Goal: Task Accomplishment & Management: Manage account settings

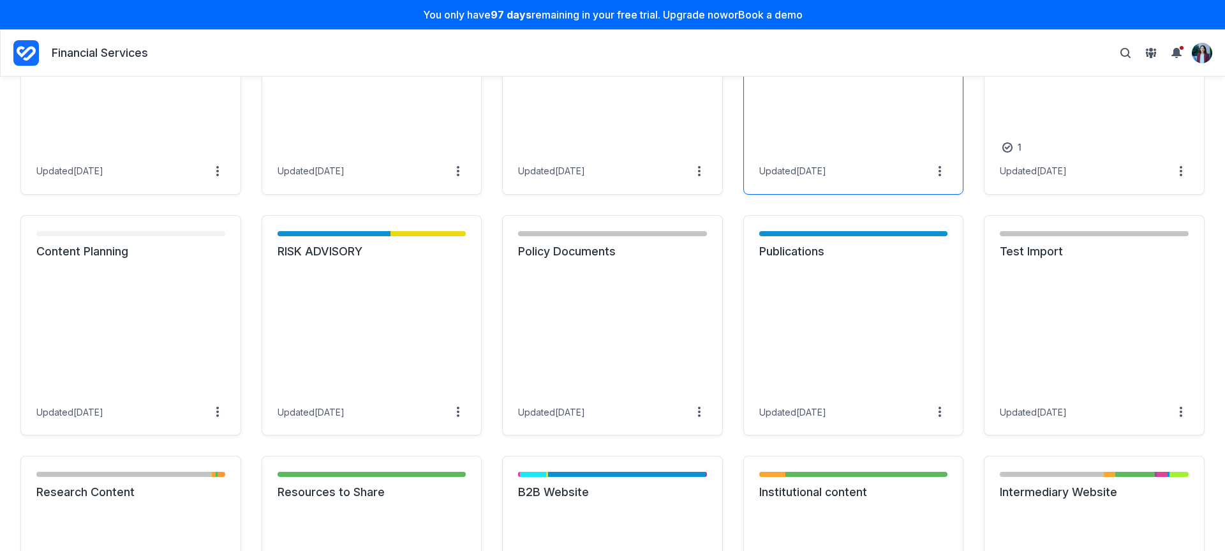
scroll to position [862, 0]
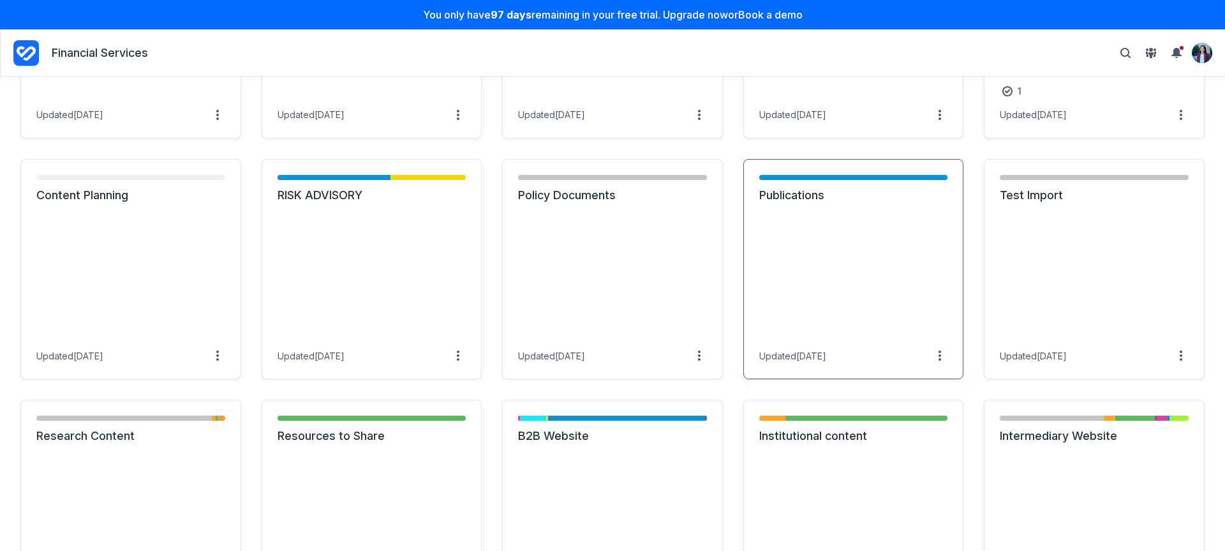
click at [781, 203] on link "Publications" at bounding box center [853, 195] width 189 height 15
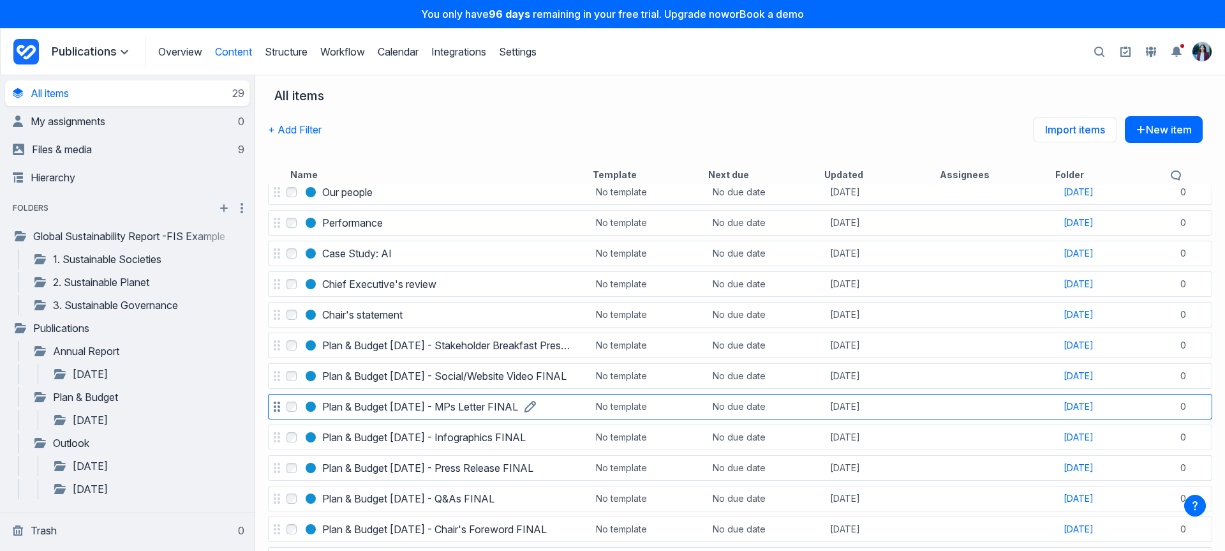
scroll to position [378, 0]
click at [477, 402] on h3 "Plan & Budget Jan 21 - MPs Letter FINAL" at bounding box center [420, 403] width 196 height 15
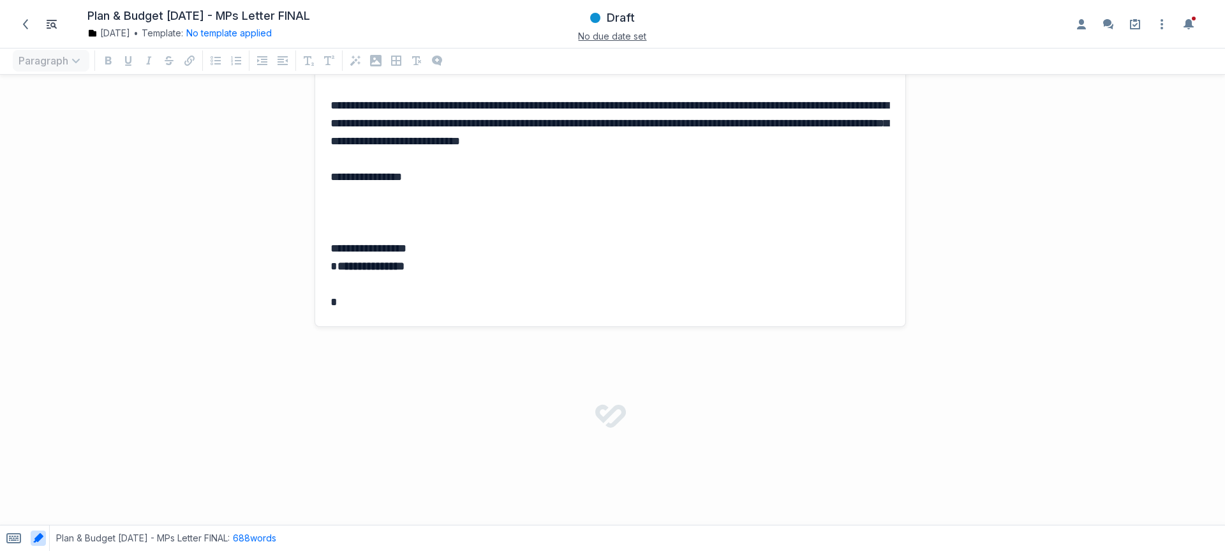
scroll to position [1035, 0]
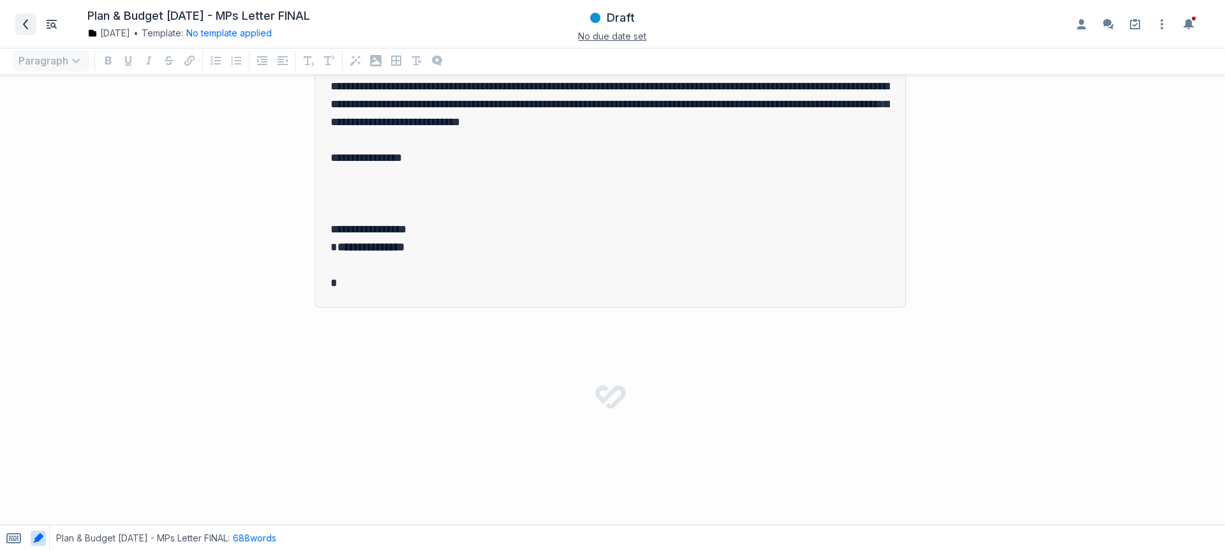
click at [29, 31] on span at bounding box center [25, 24] width 20 height 20
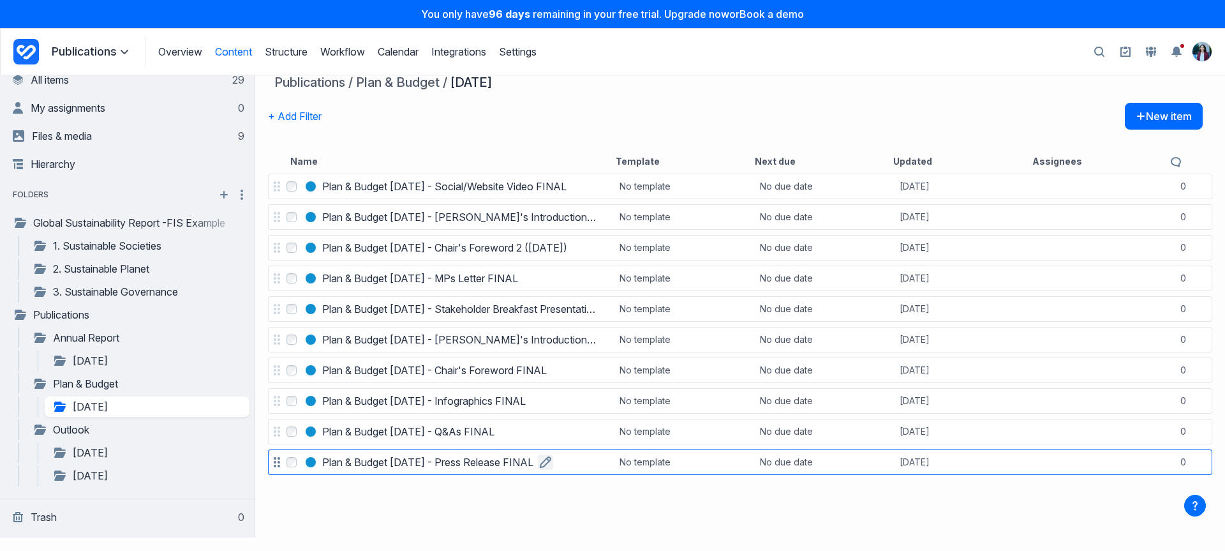
scroll to position [19, 0]
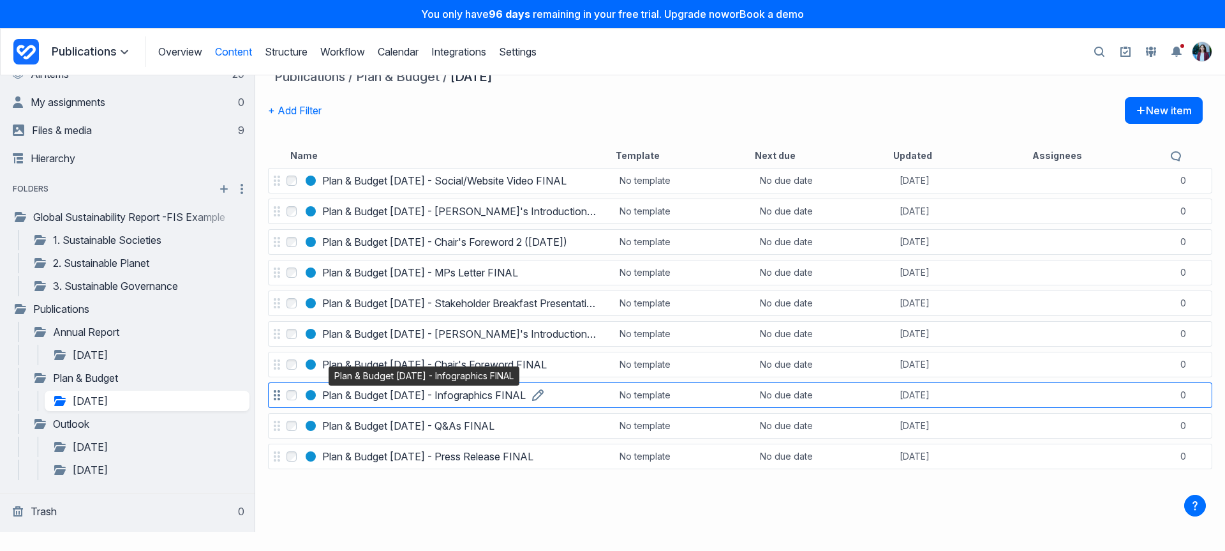
click at [442, 398] on h3 "Plan & Budget Jan 21 - Infographics FINAL" at bounding box center [424, 394] width 204 height 15
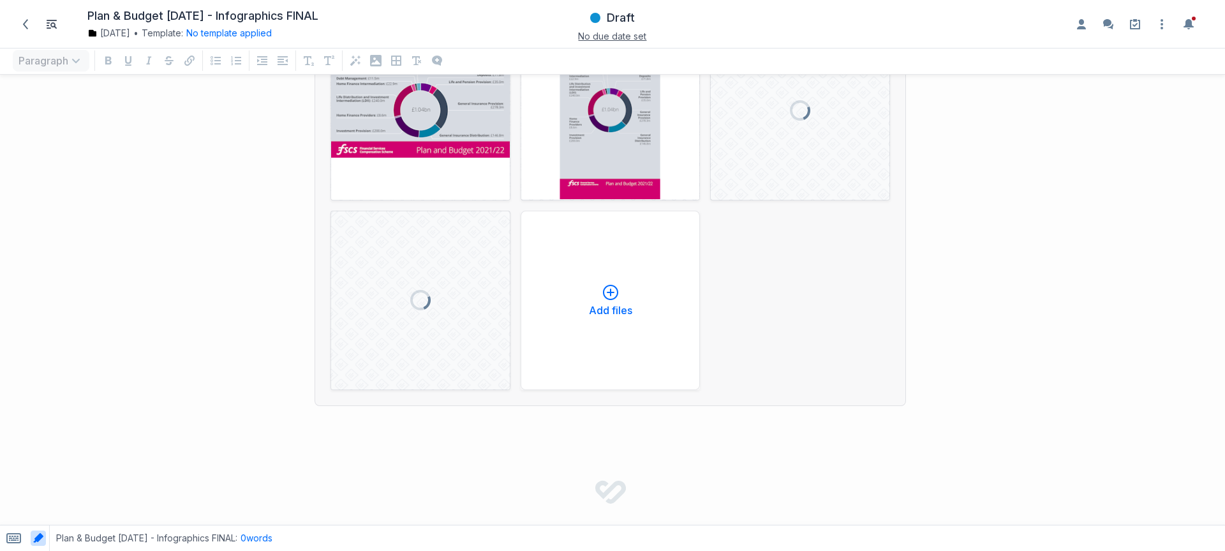
scroll to position [240, 0]
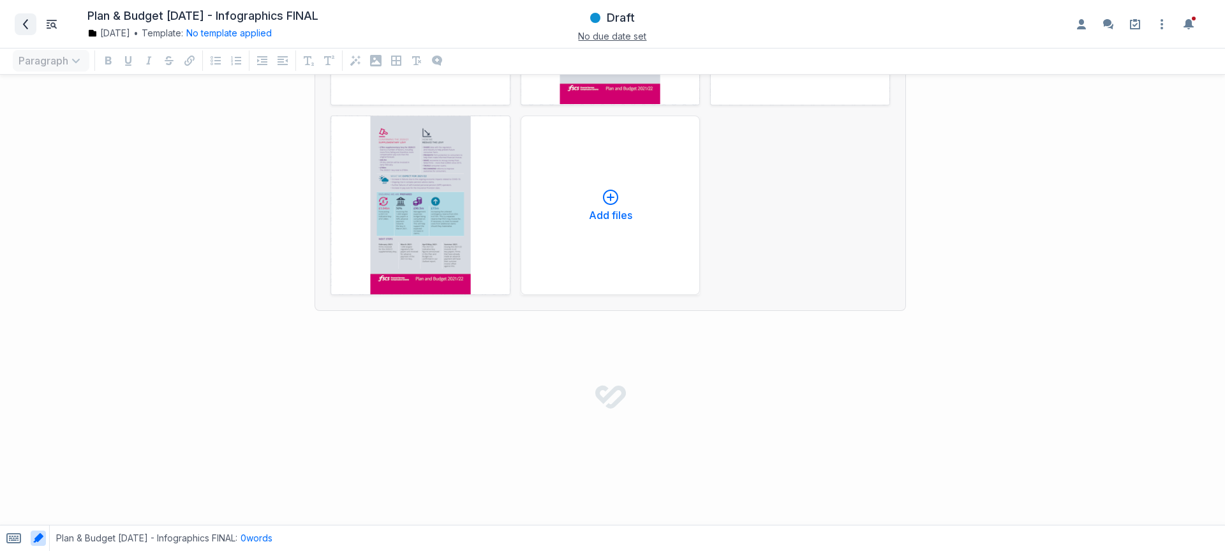
click at [17, 22] on span at bounding box center [25, 24] width 20 height 20
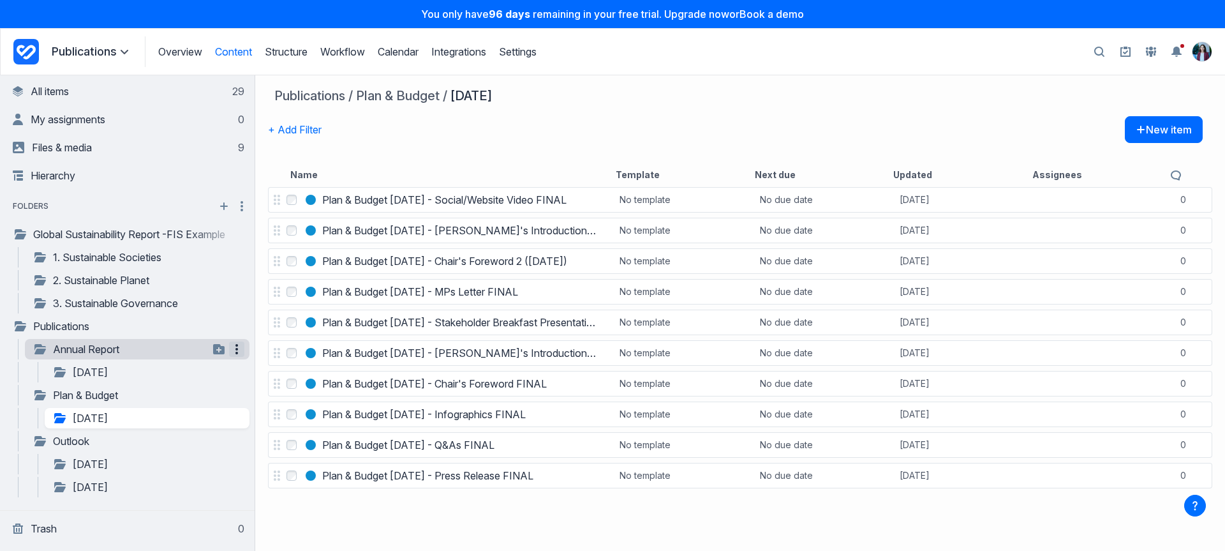
scroll to position [3, 0]
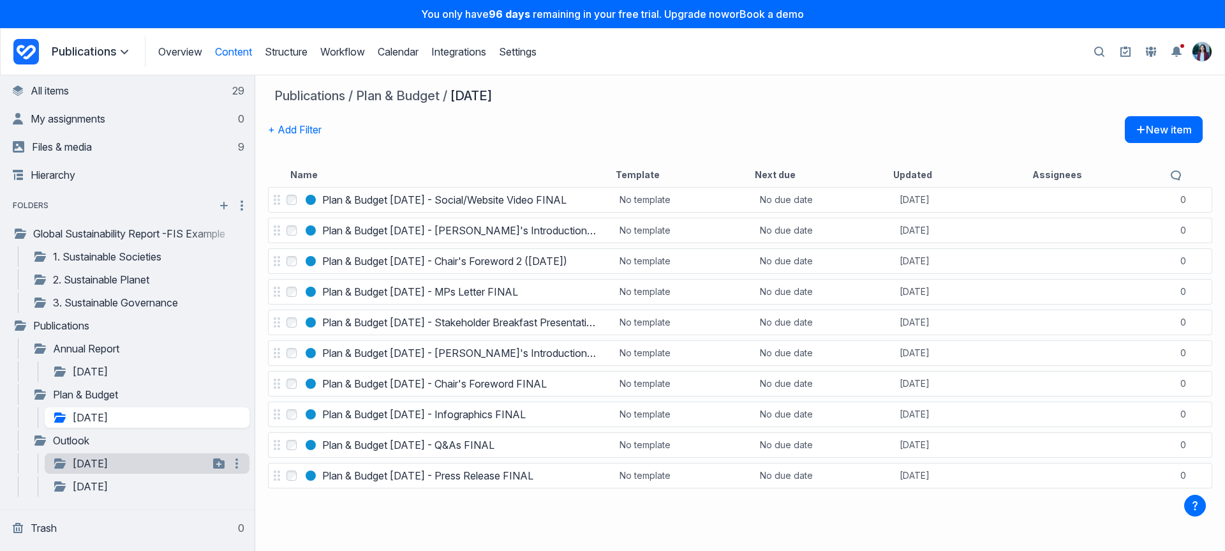
click at [91, 462] on link "May 2021" at bounding box center [130, 463] width 156 height 15
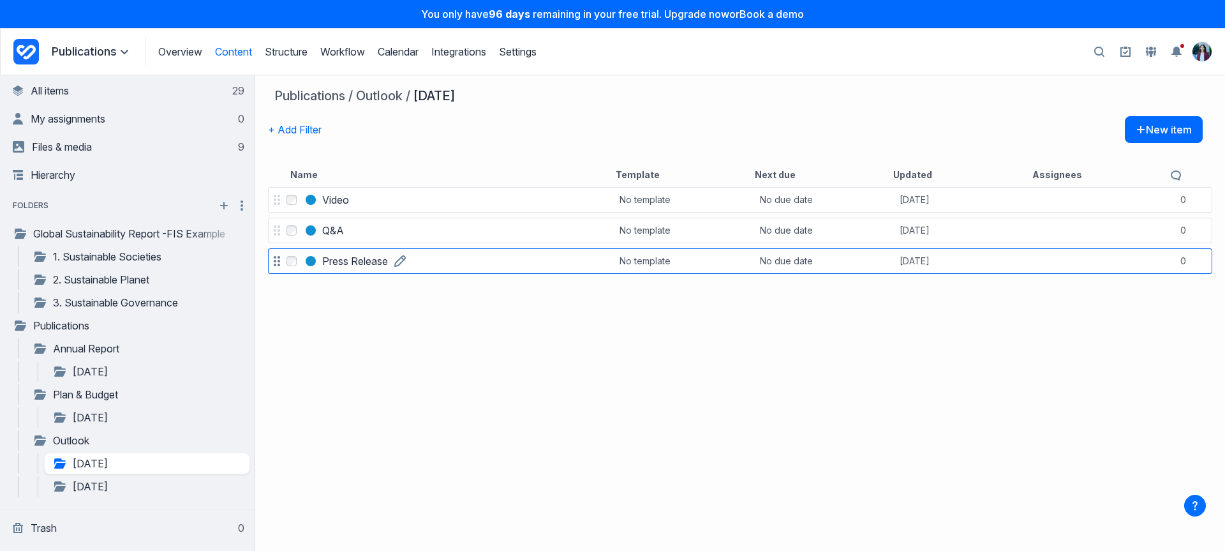
click at [340, 265] on h3 "Press Release" at bounding box center [355, 260] width 66 height 15
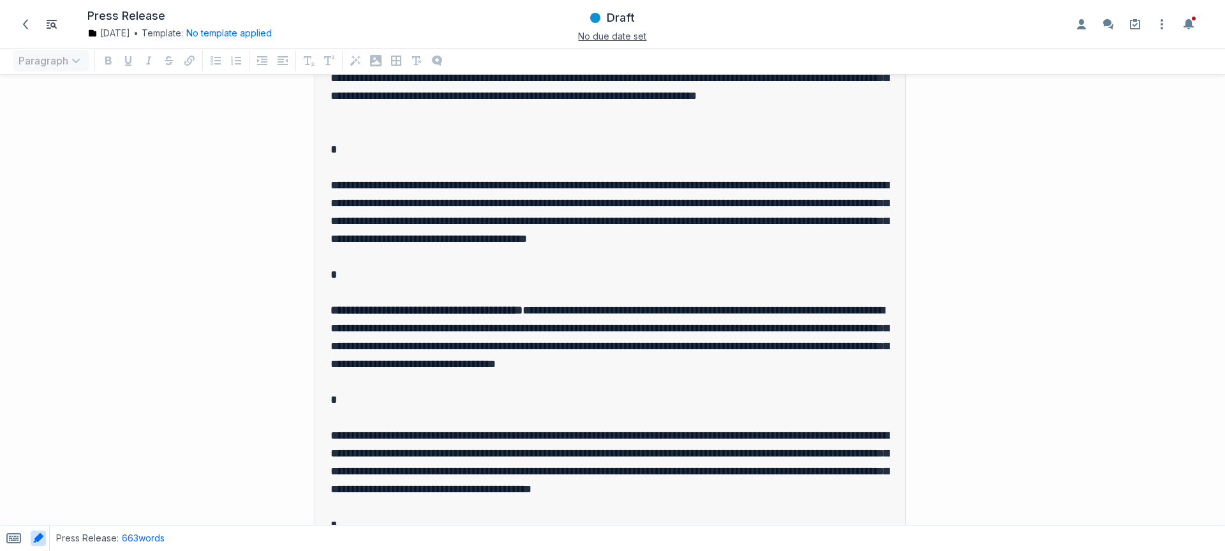
scroll to position [1009, 0]
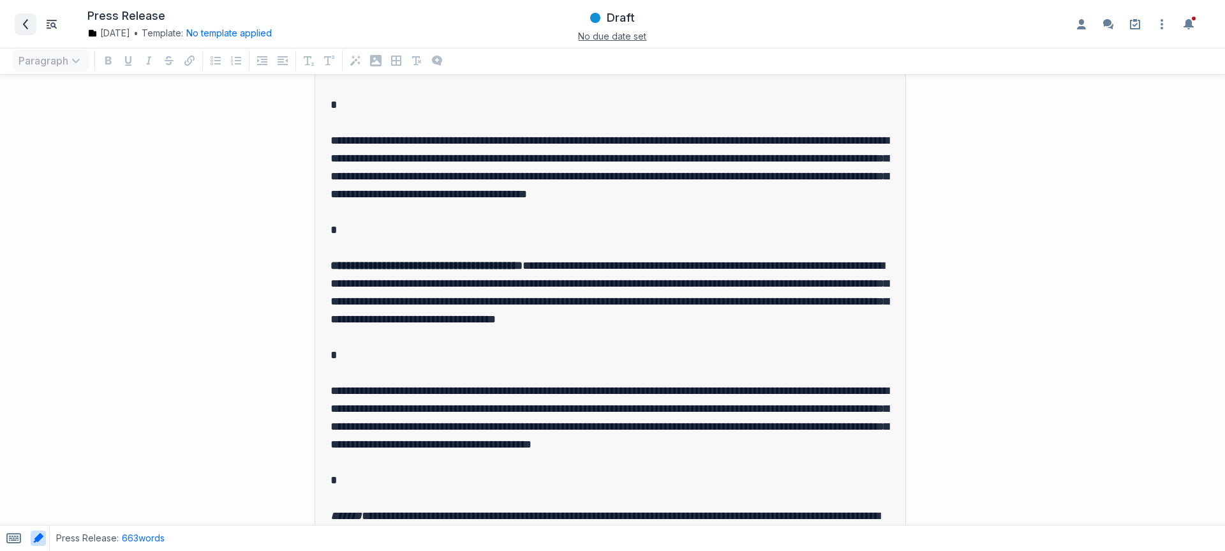
click at [23, 18] on span at bounding box center [25, 24] width 20 height 20
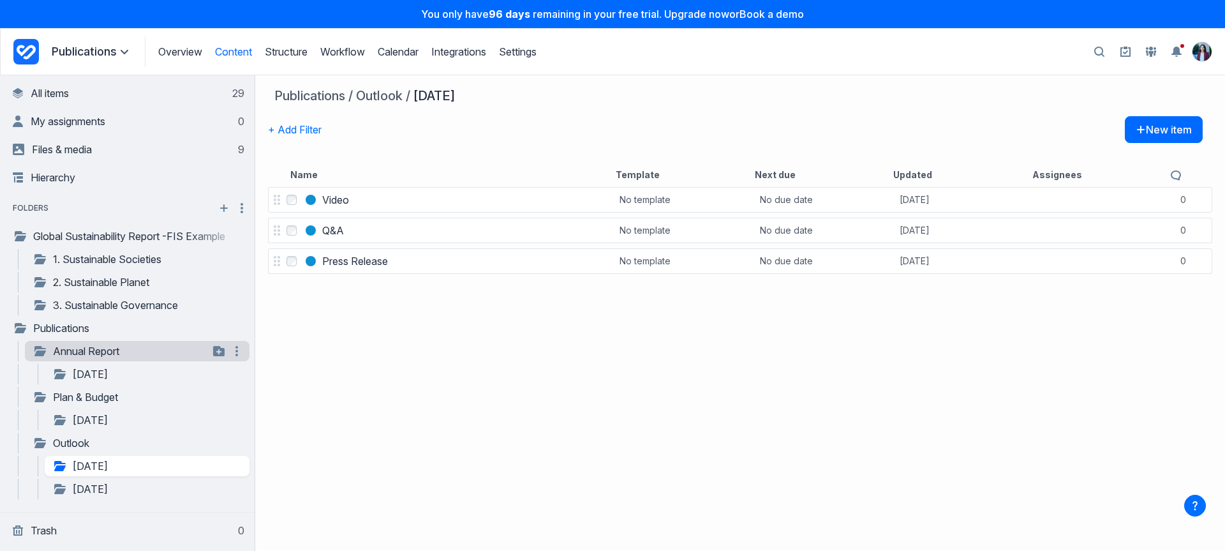
click at [53, 347] on link "Annual Report" at bounding box center [121, 350] width 176 height 15
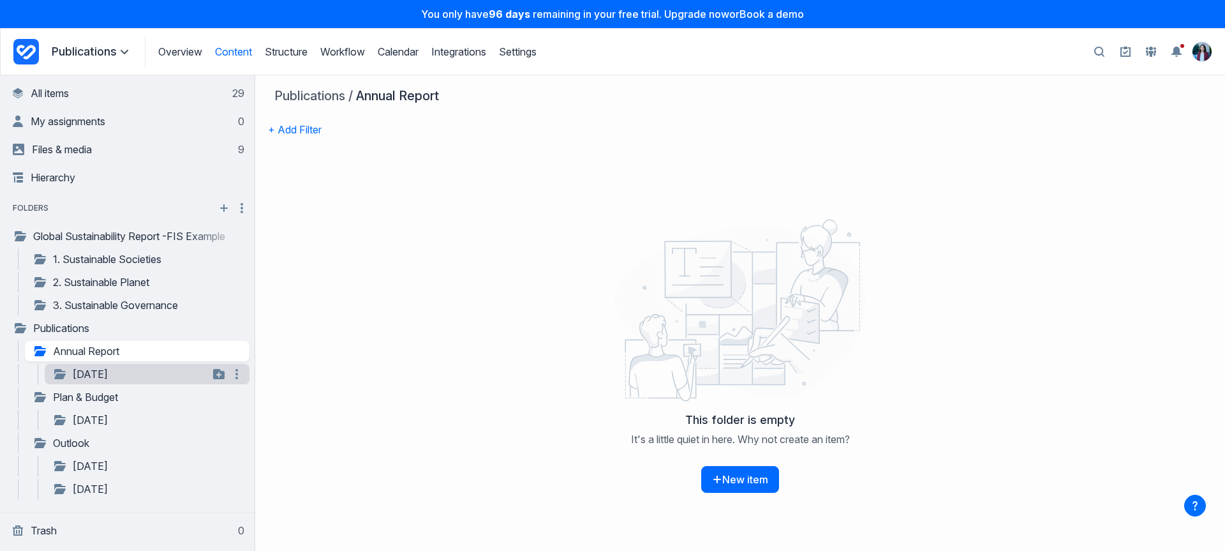
click at [123, 371] on link "June 2021" at bounding box center [130, 373] width 156 height 15
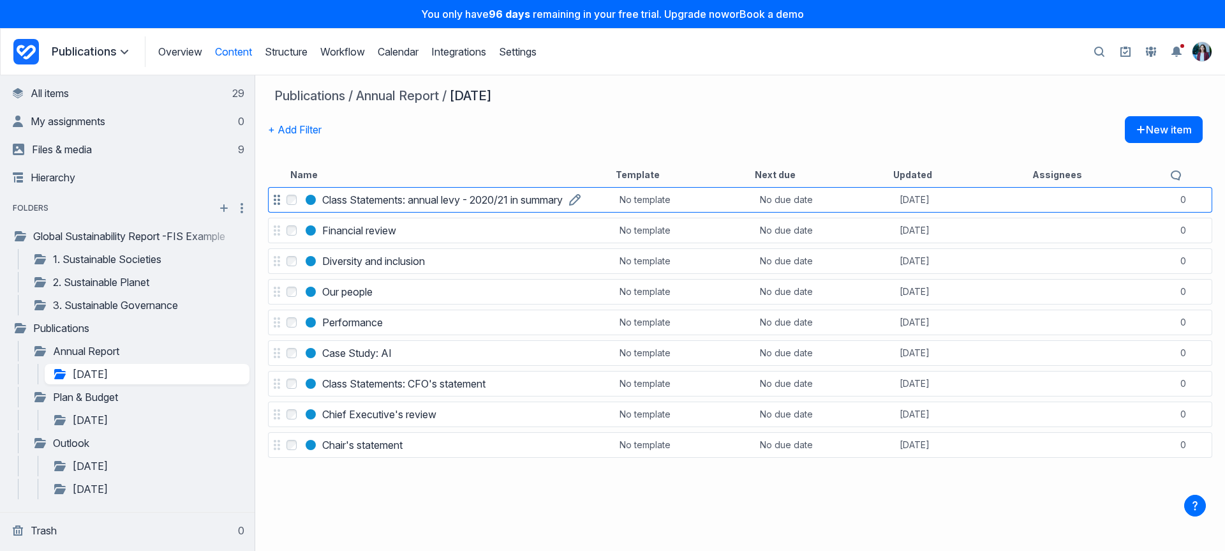
click at [474, 200] on h3 "Class Statements: annual levy - 2020/21 in summary" at bounding box center [442, 199] width 241 height 15
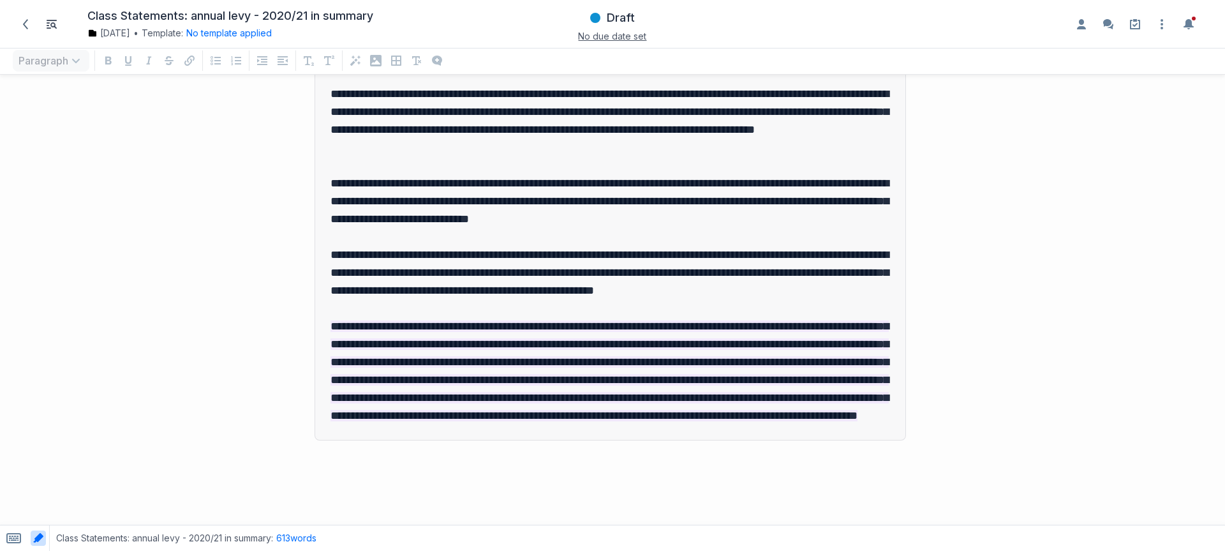
scroll to position [867, 0]
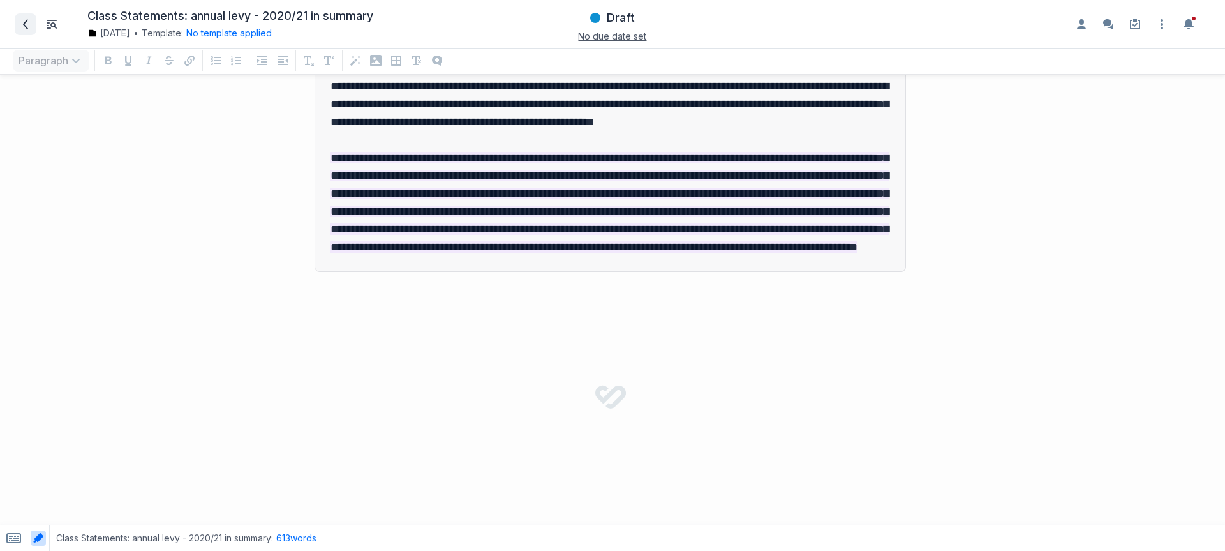
click at [34, 19] on span at bounding box center [25, 24] width 20 height 20
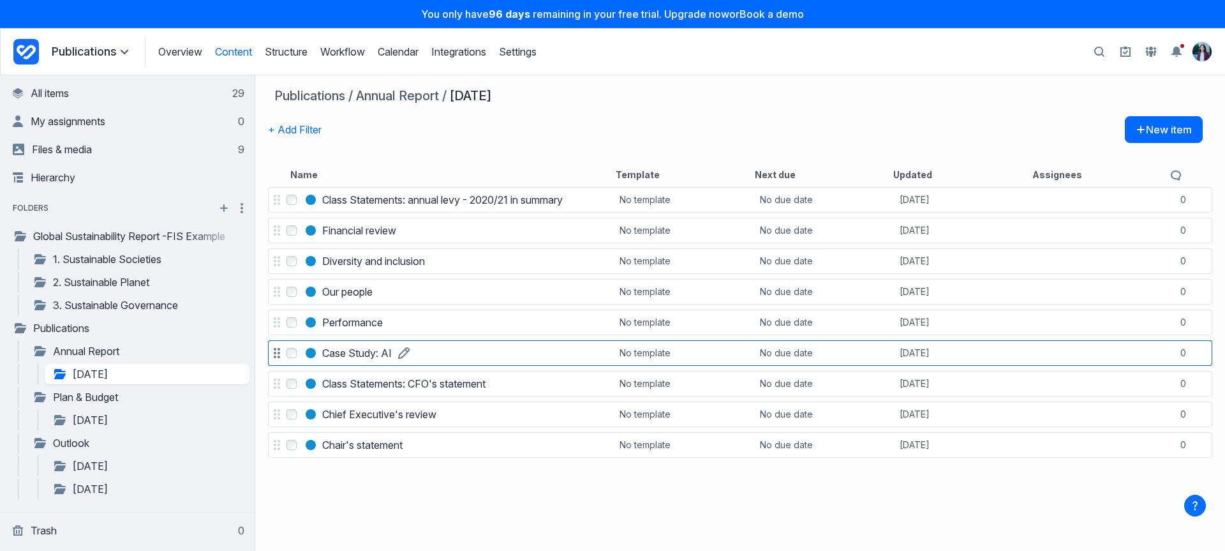
click at [354, 354] on h3 "Case Study: AI" at bounding box center [357, 352] width 70 height 15
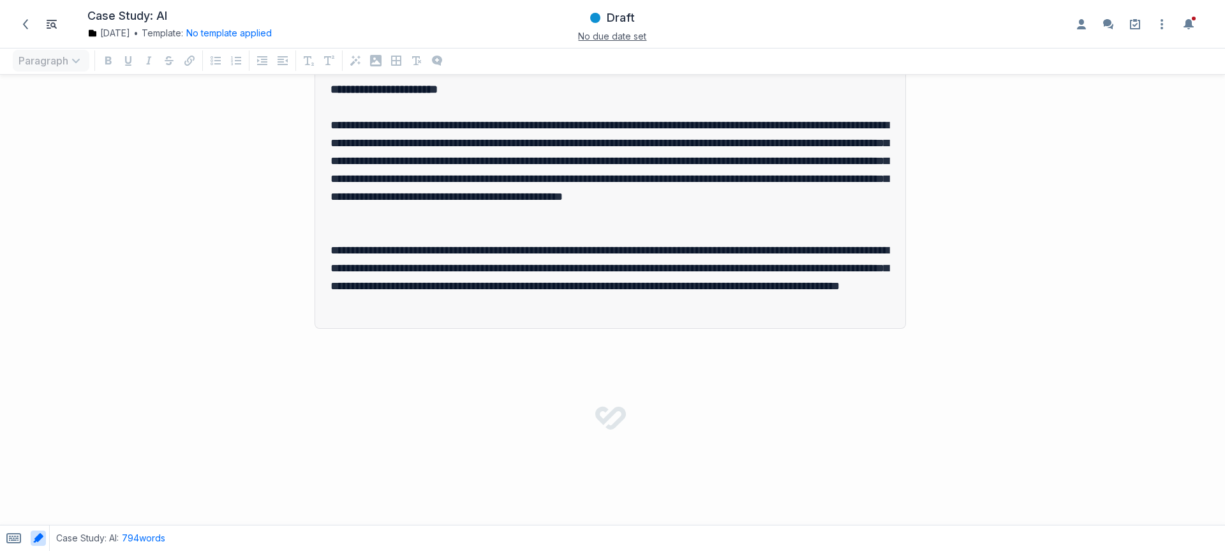
scroll to position [1289, 0]
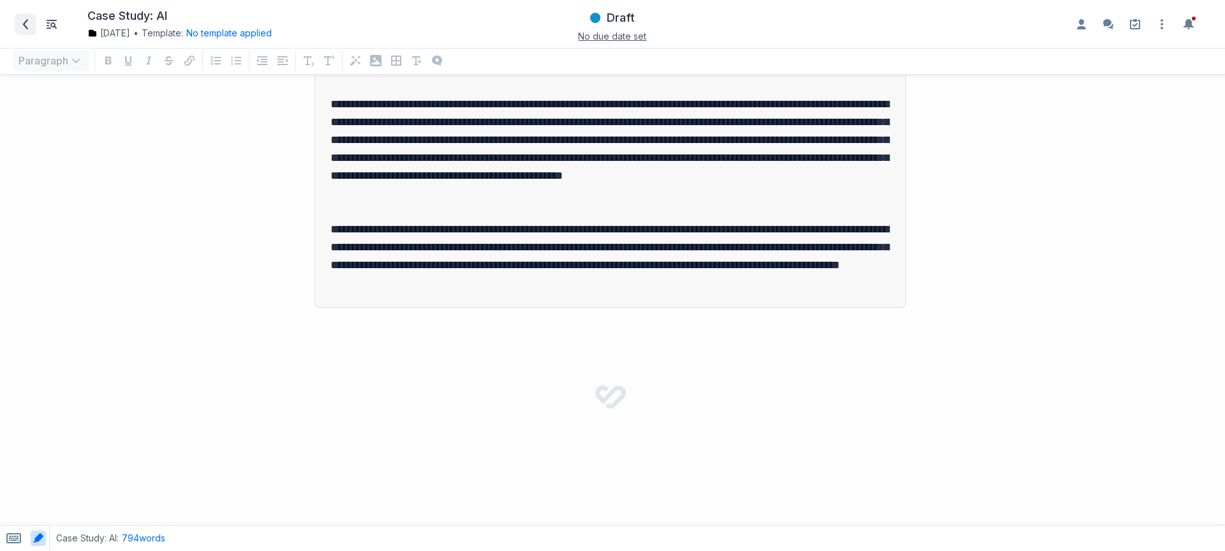
click at [34, 21] on span at bounding box center [25, 24] width 20 height 20
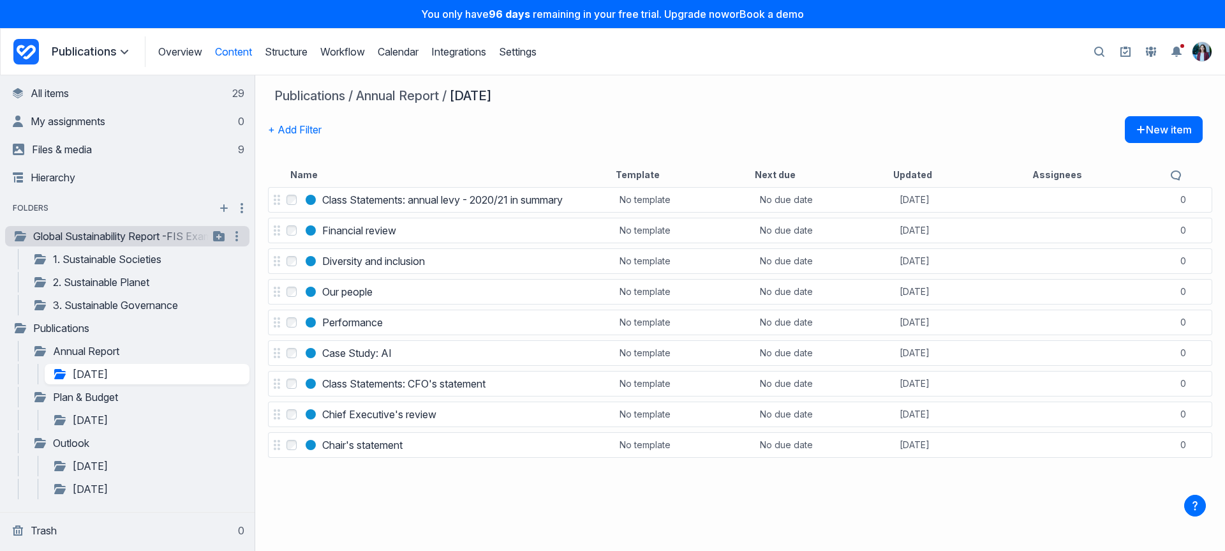
click at [117, 242] on link "Global Sustainability Report -FIS Example" at bounding box center [111, 235] width 196 height 15
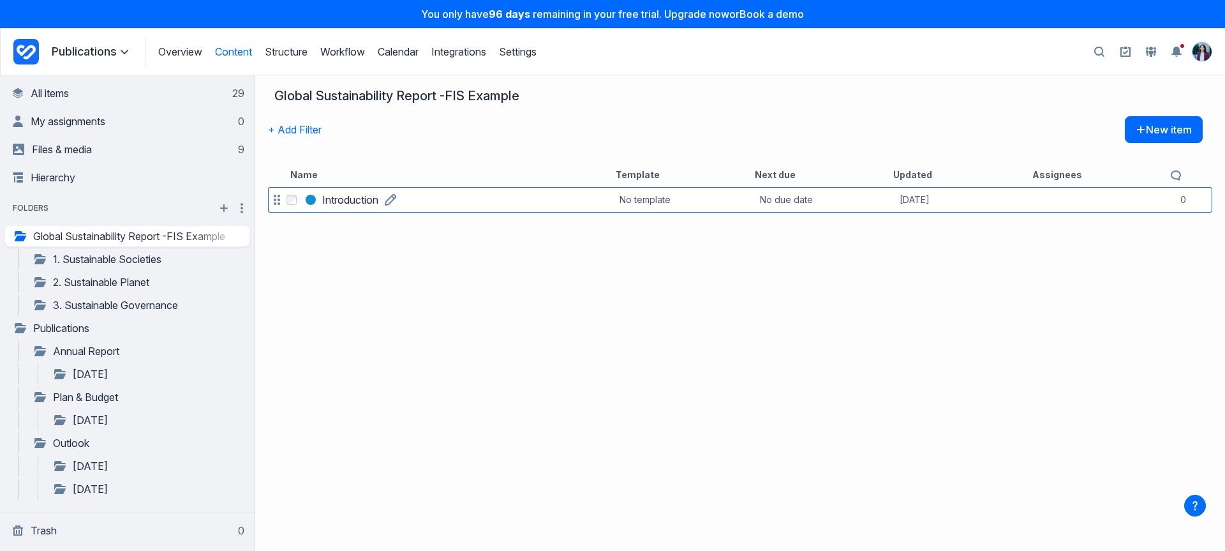
click at [326, 203] on h3 "Introduction" at bounding box center [350, 199] width 56 height 15
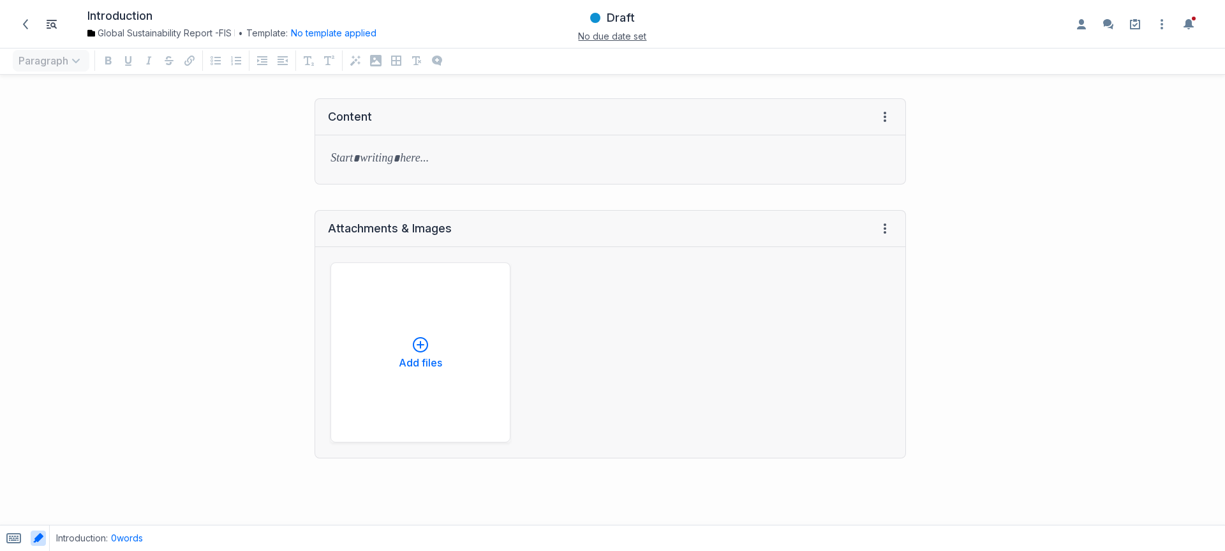
scroll to position [17, 0]
click at [25, 24] on icon at bounding box center [25, 24] width 5 height 10
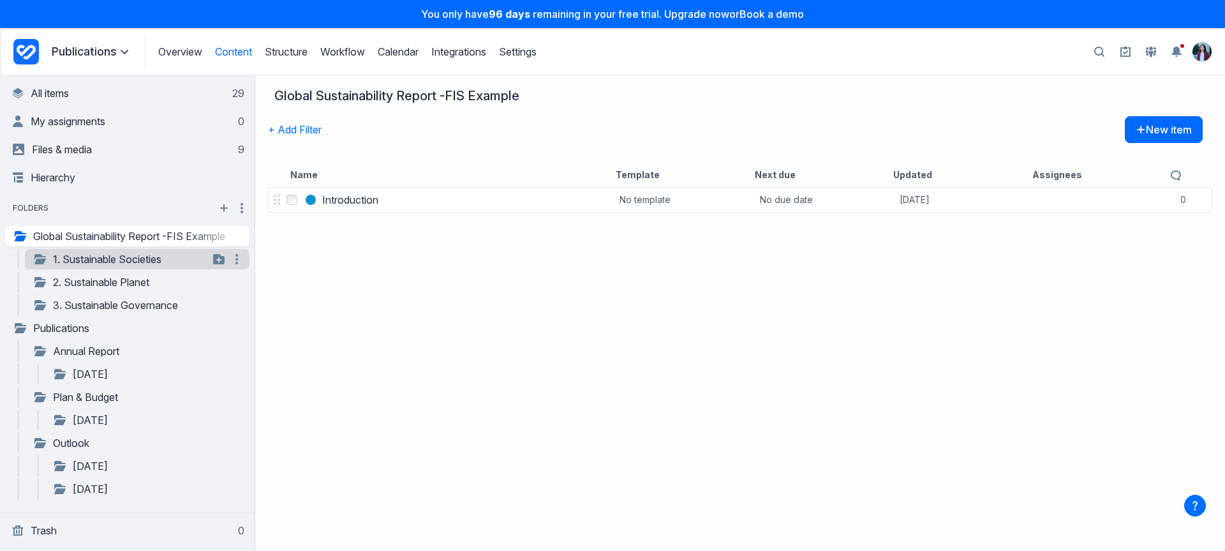
click at [107, 261] on link "1. Sustainable Societies" at bounding box center [121, 258] width 176 height 15
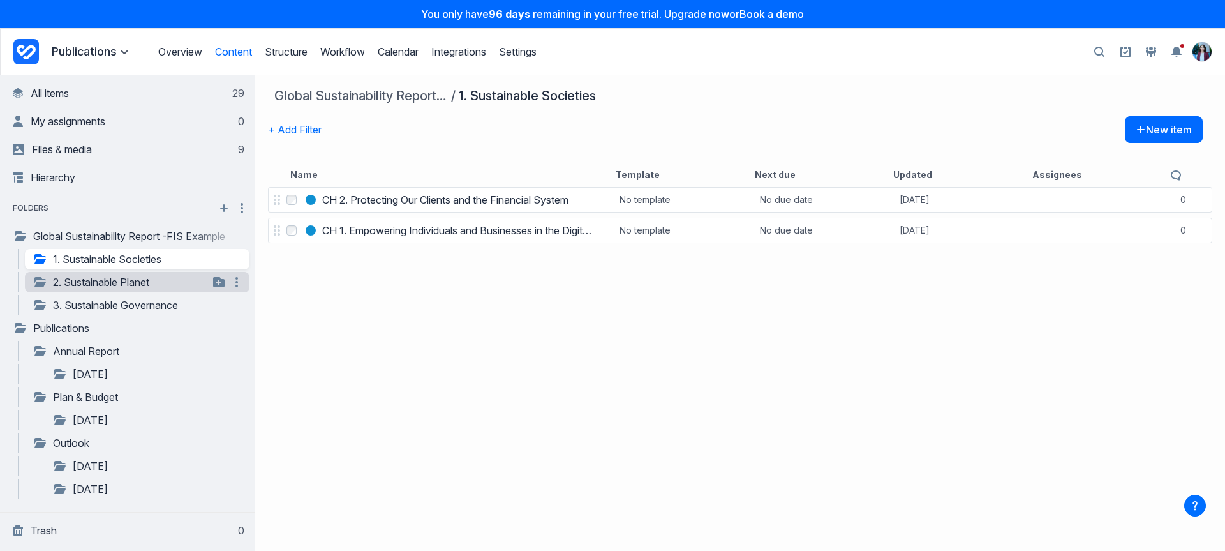
click at [107, 276] on link "2. Sustainable Planet" at bounding box center [121, 281] width 176 height 15
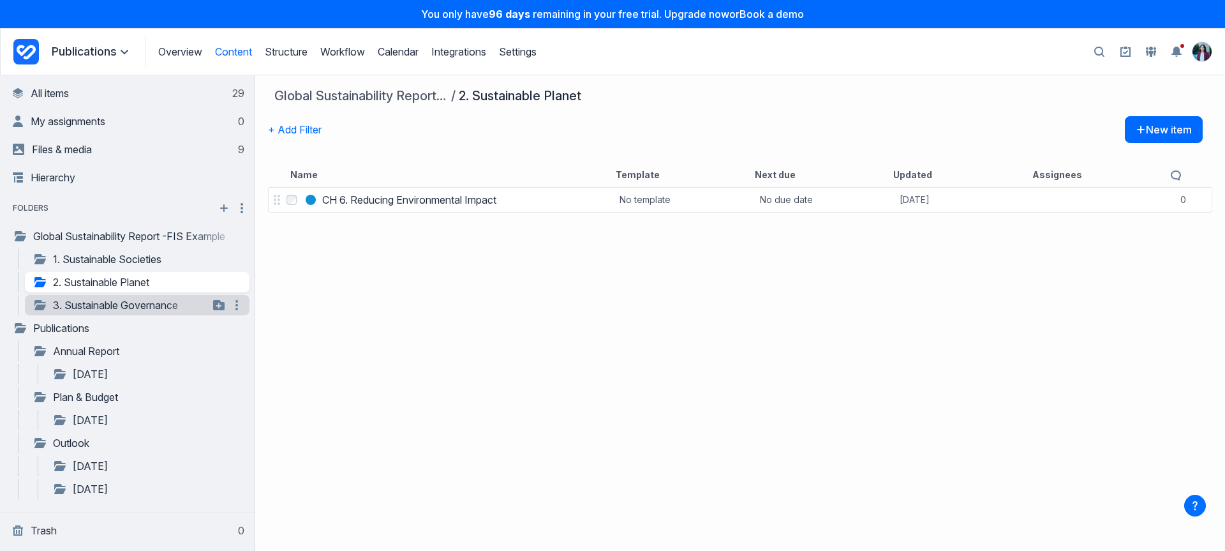
click at [111, 301] on link "3. Sustainable Governance" at bounding box center [121, 304] width 176 height 15
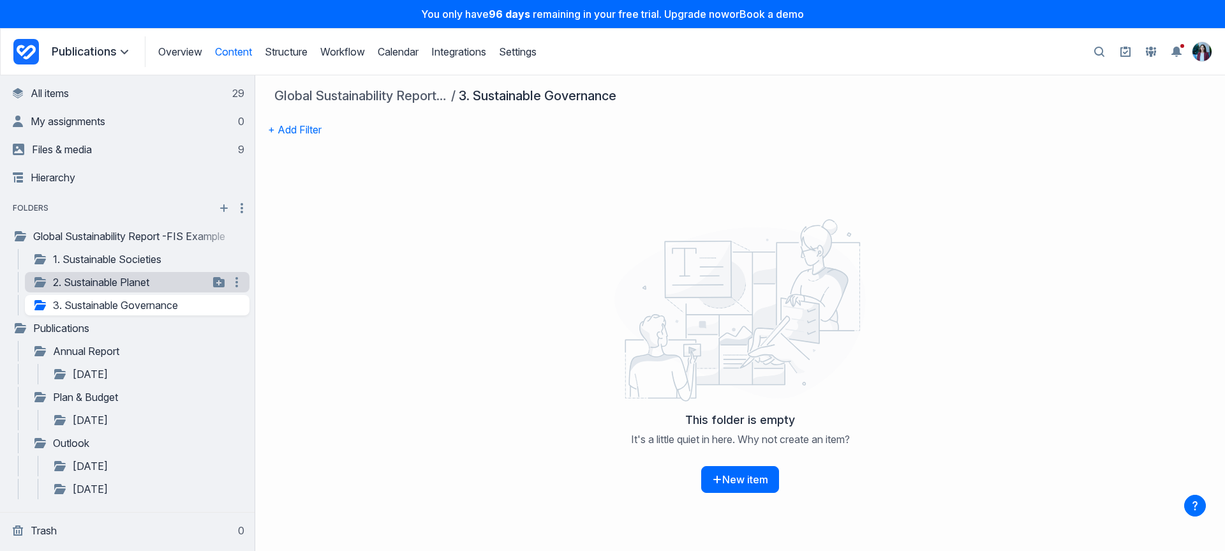
click at [113, 274] on link "2. Sustainable Planet" at bounding box center [121, 281] width 176 height 15
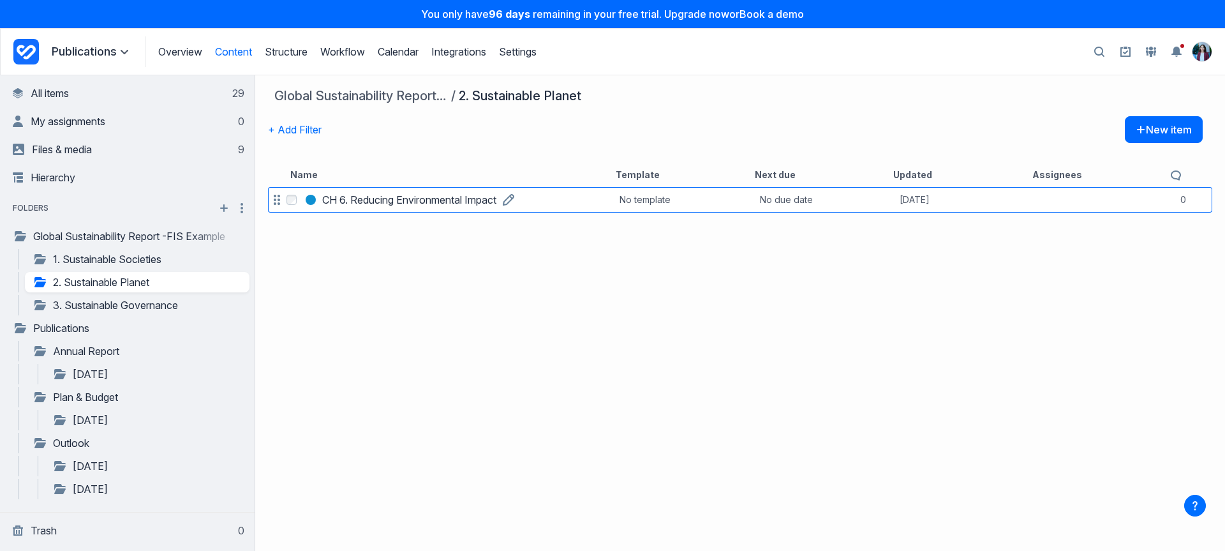
click at [428, 200] on h3 "CH 6. Reducing Environmental Impact" at bounding box center [409, 199] width 174 height 15
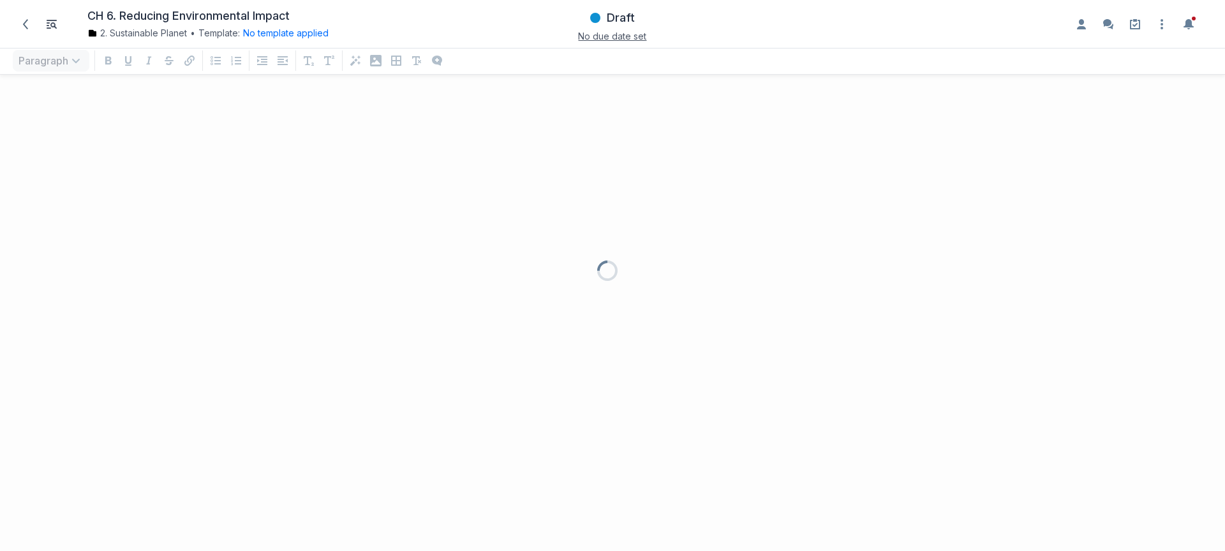
scroll to position [440, 1206]
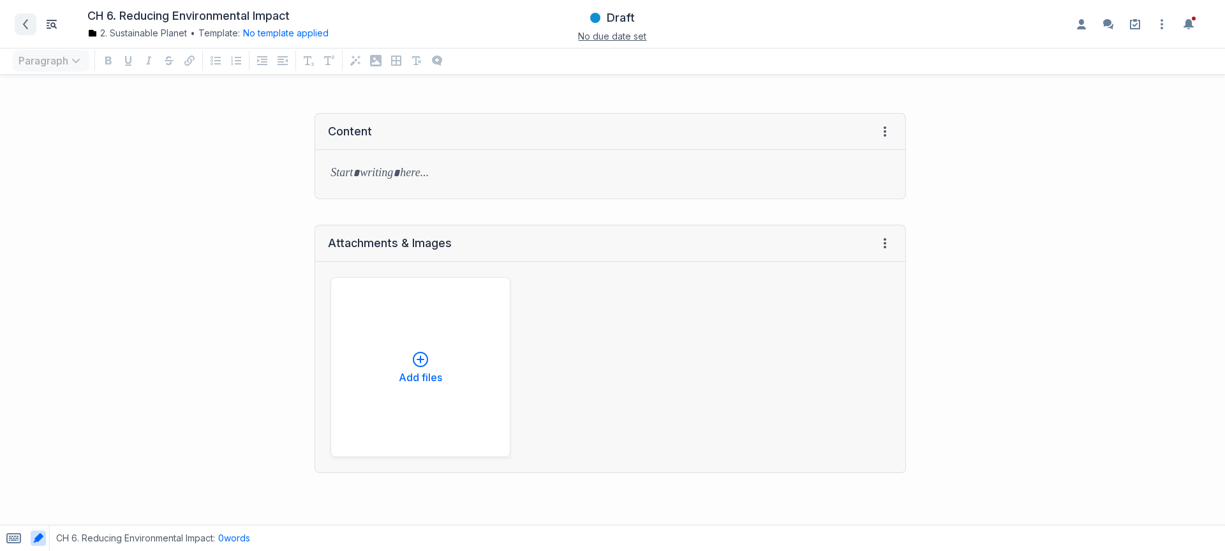
click at [36, 20] on link at bounding box center [26, 24] width 22 height 22
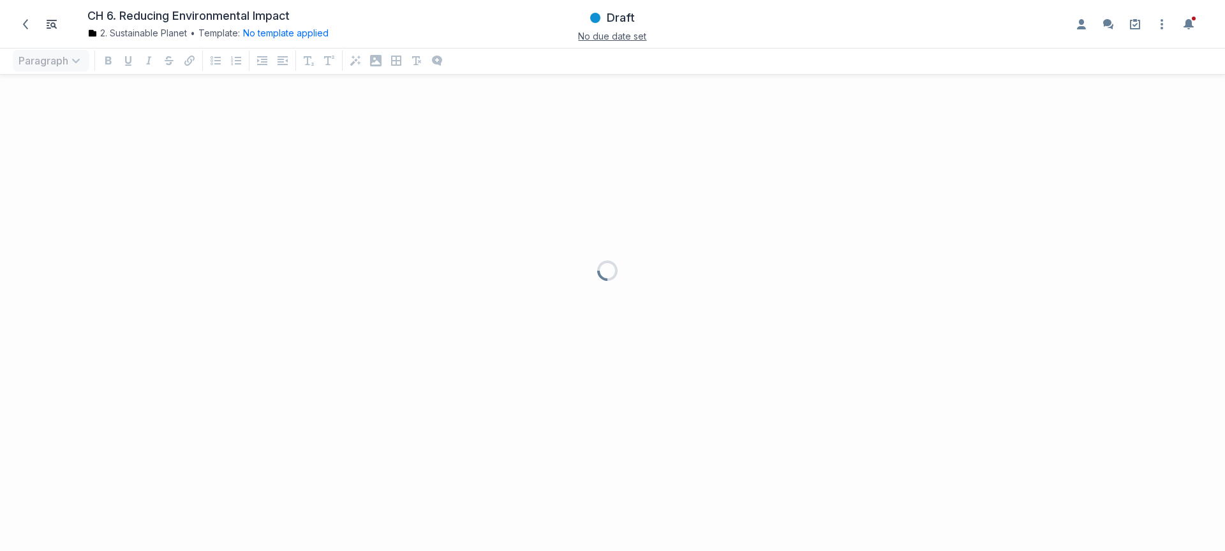
scroll to position [440, 1206]
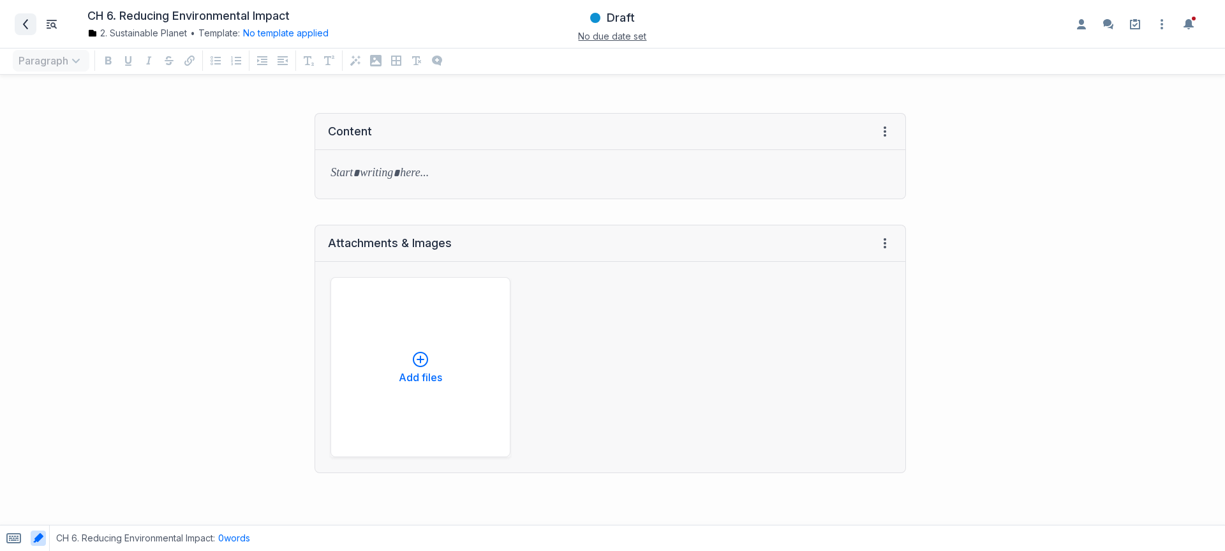
click at [15, 26] on span at bounding box center [25, 24] width 20 height 20
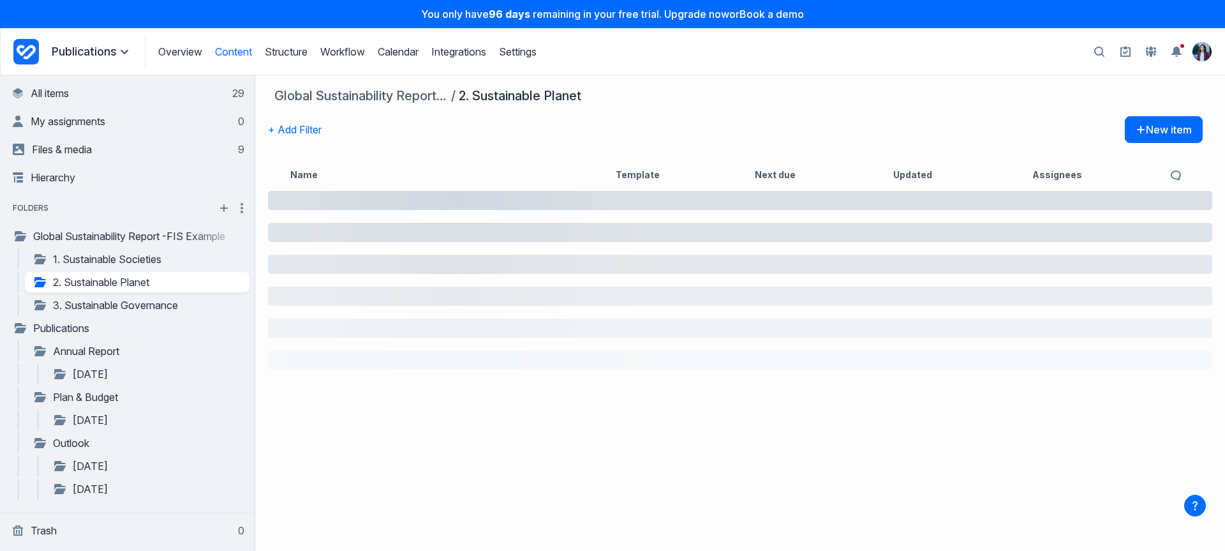
click at [22, 26] on div "You only have 96 days remaining in your free trial. Upgrade now or Book a demo" at bounding box center [612, 14] width 1225 height 28
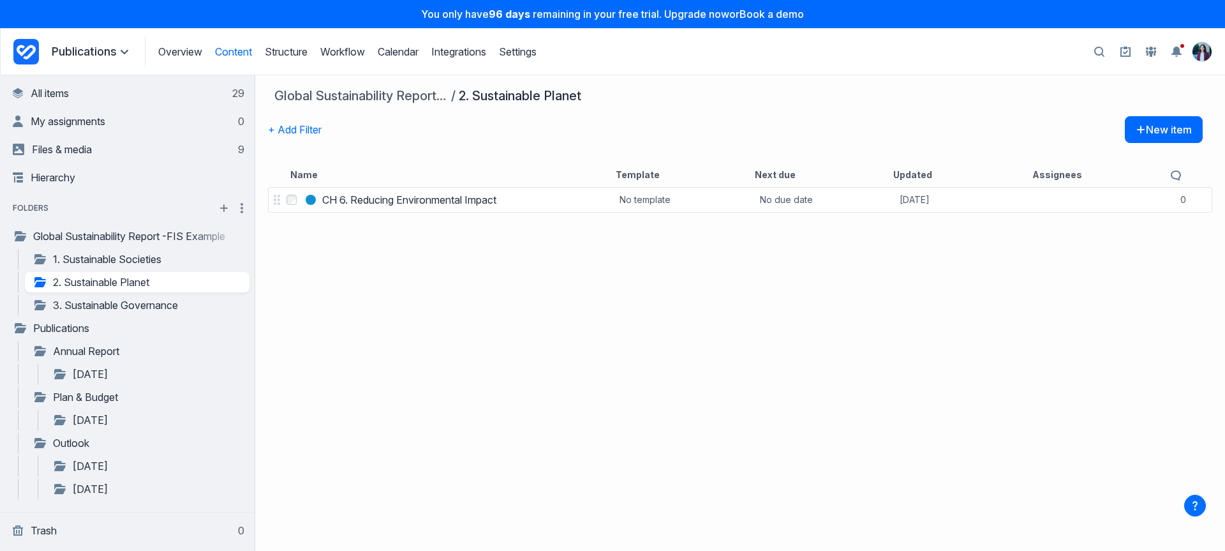
click at [27, 49] on icon "Project Dashboard" at bounding box center [26, 52] width 19 height 15
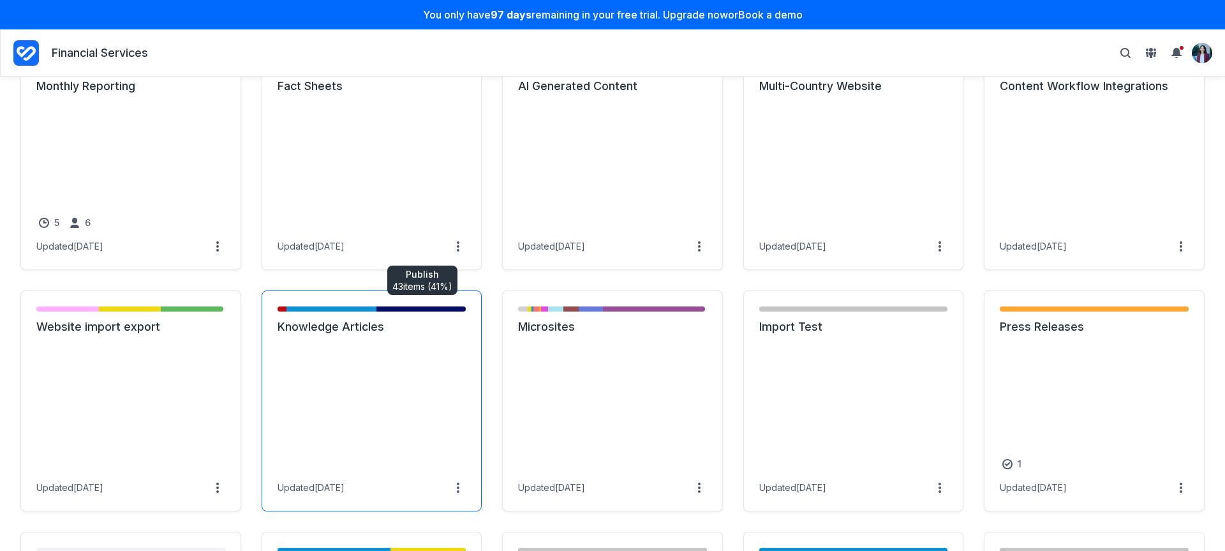
click at [395, 307] on link "Publish - 43 items ( 41% )" at bounding box center [427, 308] width 77 height 15
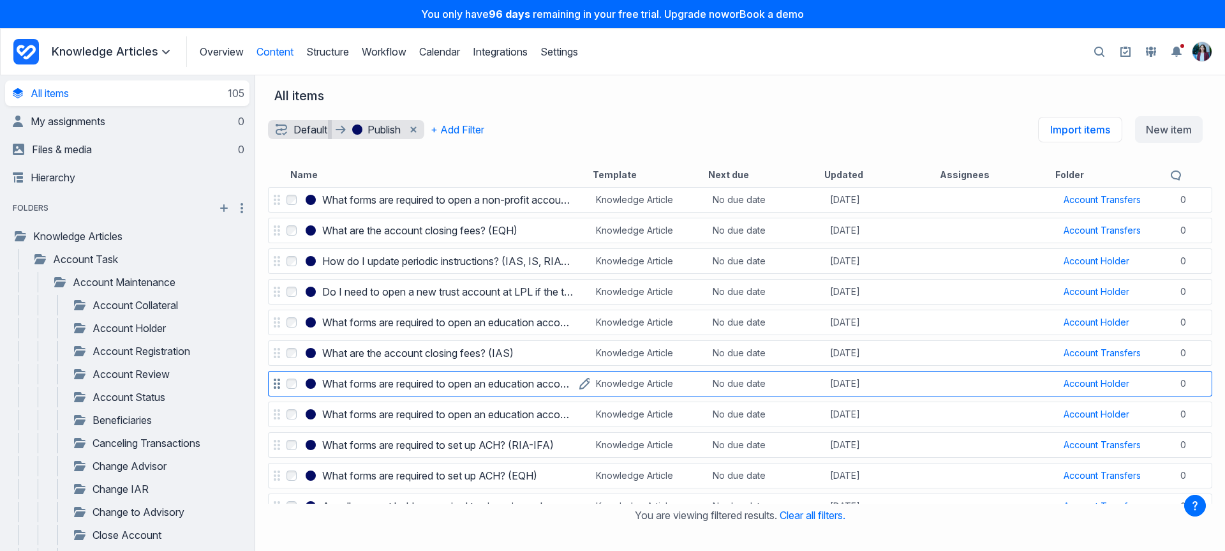
click at [382, 378] on h3 "What forms are required to open an education account? (RIA-Hybrid)" at bounding box center [447, 383] width 251 height 15
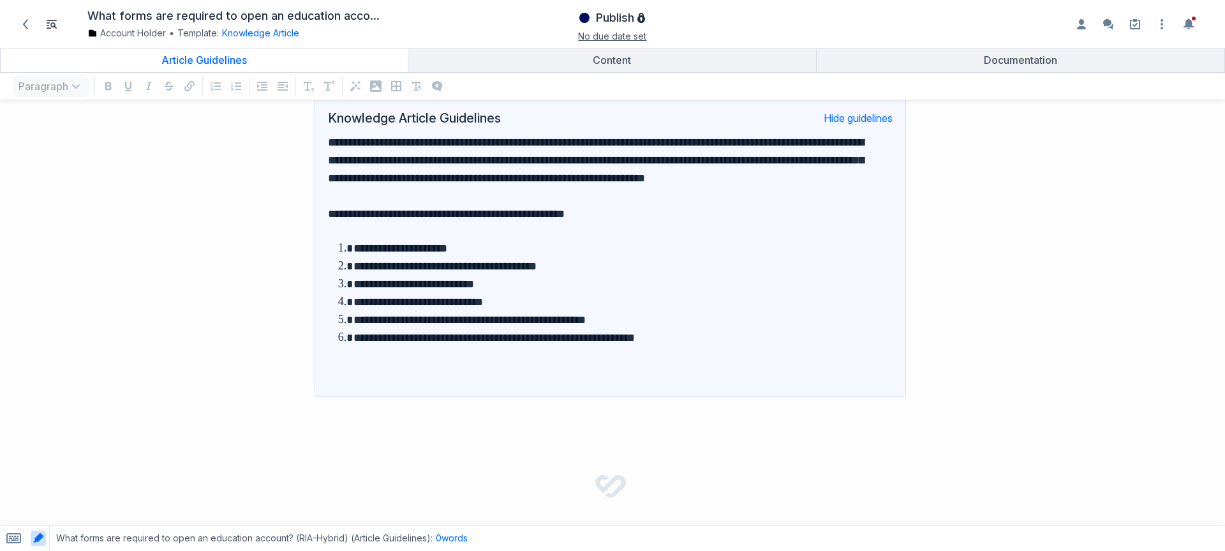
scroll to position [187, 0]
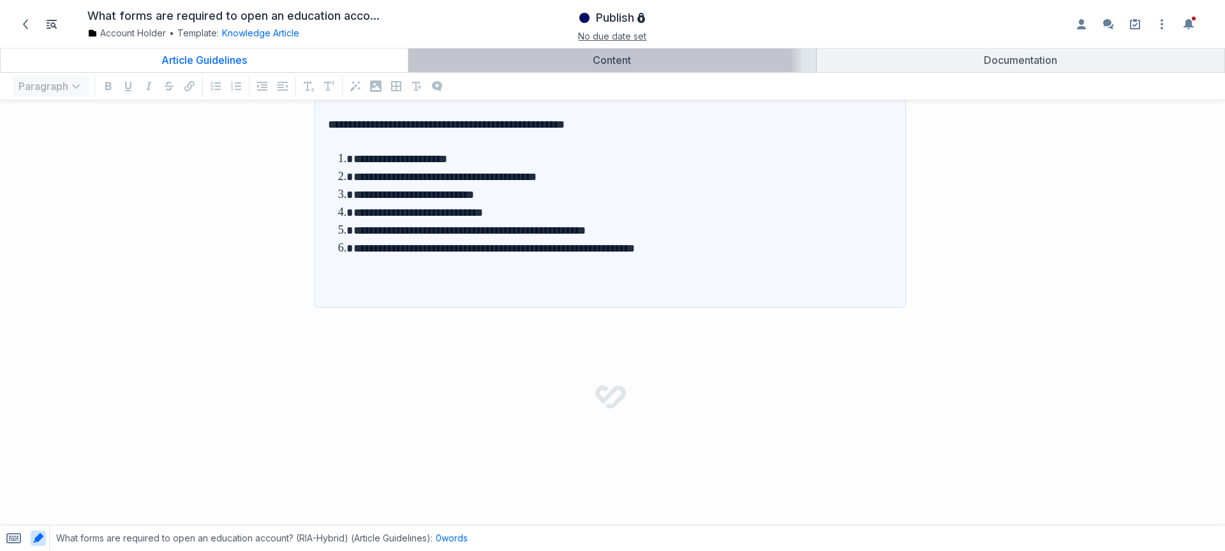
click at [608, 66] on div "Content" at bounding box center [612, 60] width 397 height 13
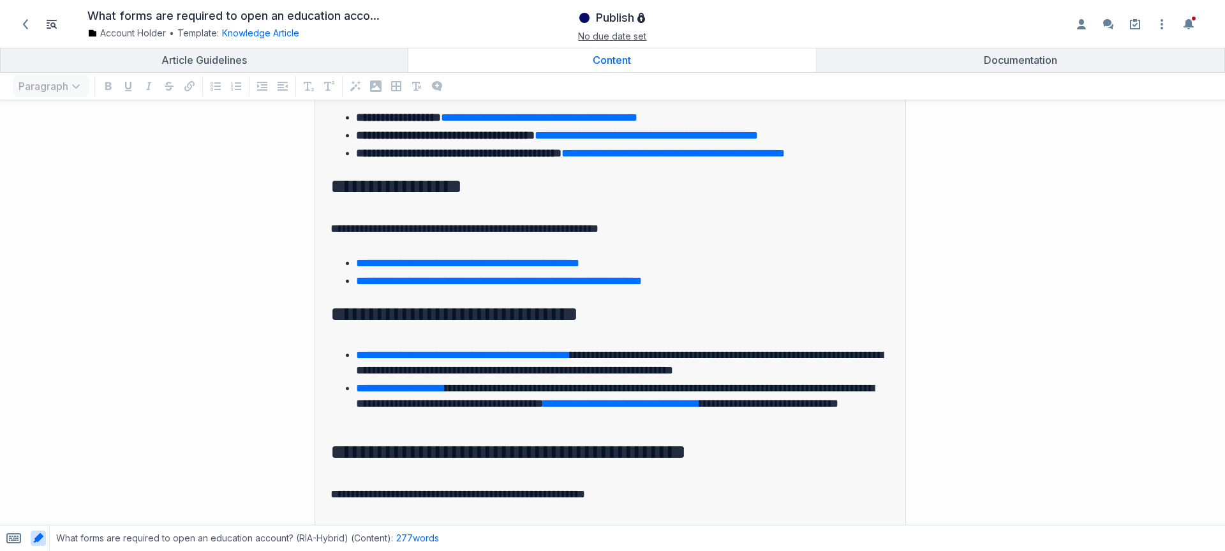
scroll to position [1592, 0]
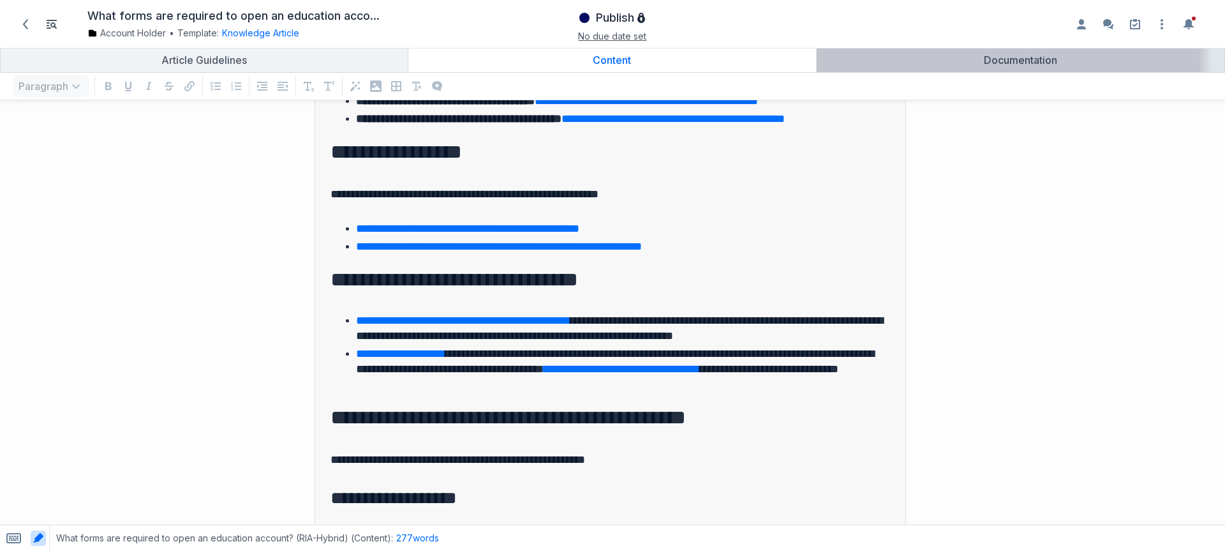
click at [1124, 60] on div "Documentation" at bounding box center [1021, 60] width 398 height 13
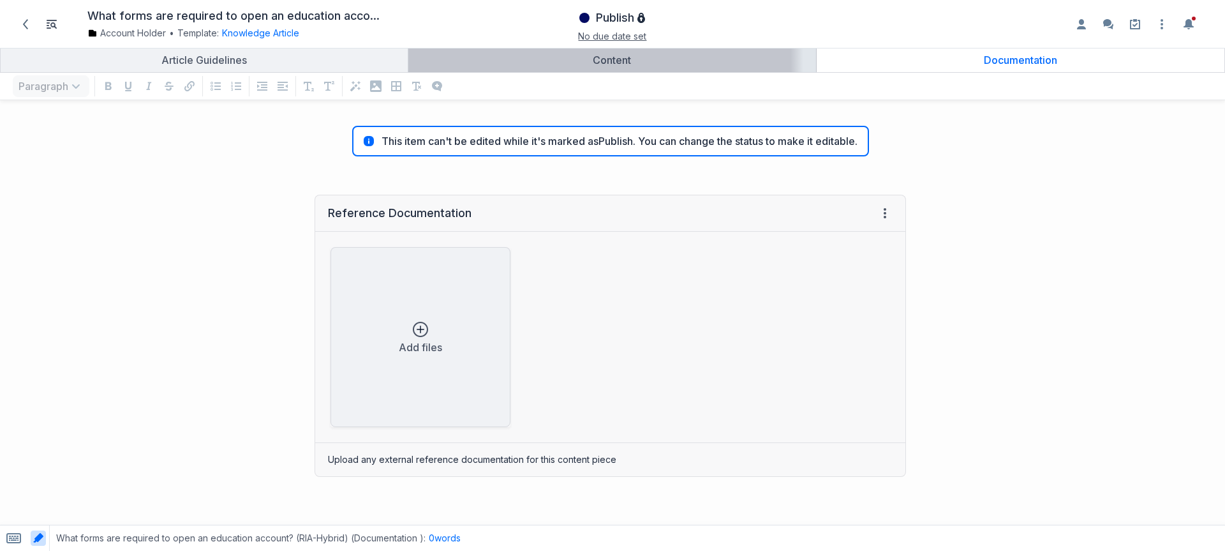
click at [546, 59] on div "Content" at bounding box center [612, 60] width 397 height 13
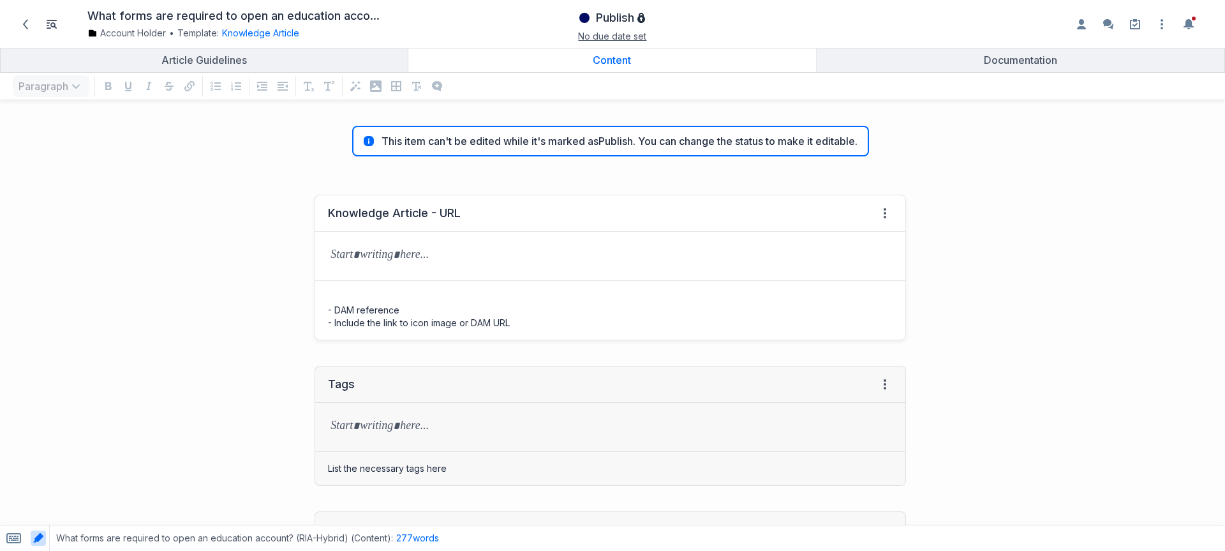
scroll to position [415, 1206]
click at [33, 30] on span at bounding box center [25, 24] width 20 height 20
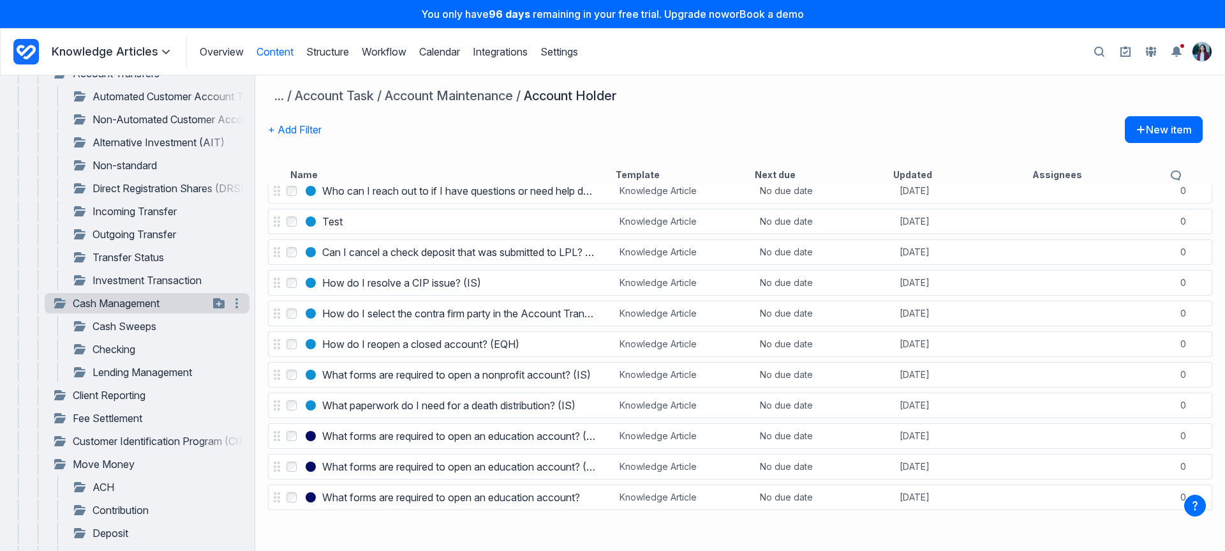
scroll to position [779, 0]
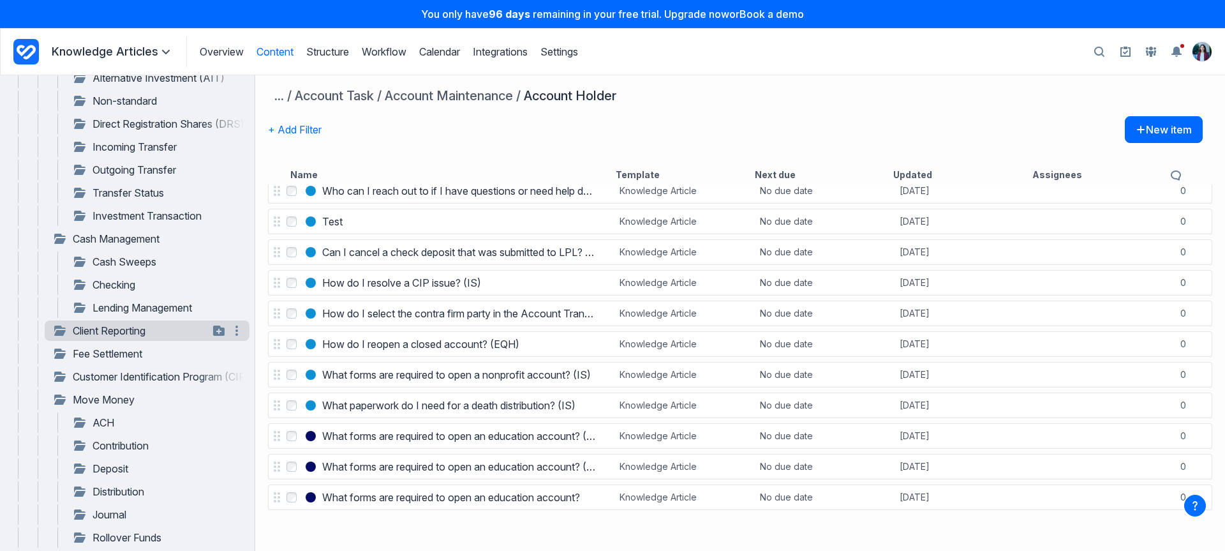
click at [152, 337] on link "Client Reporting" at bounding box center [130, 330] width 156 height 15
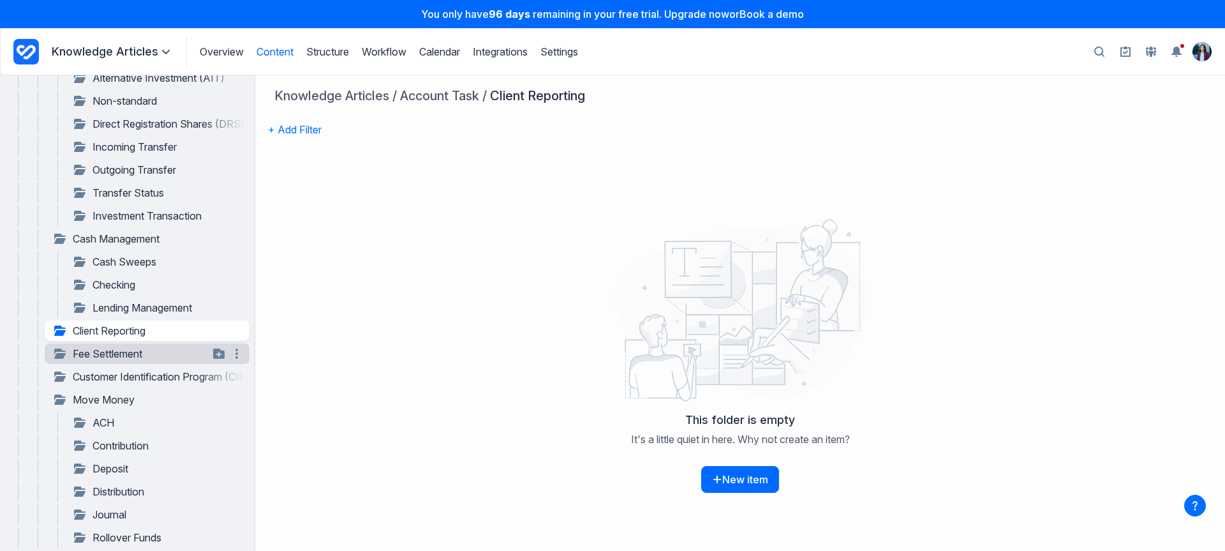
click at [105, 344] on div "**********" at bounding box center [147, 353] width 205 height 20
click at [105, 356] on link "Fee Settlement" at bounding box center [130, 353] width 156 height 15
click at [110, 377] on link "Customer Identification Program (CIP)" at bounding box center [130, 376] width 156 height 15
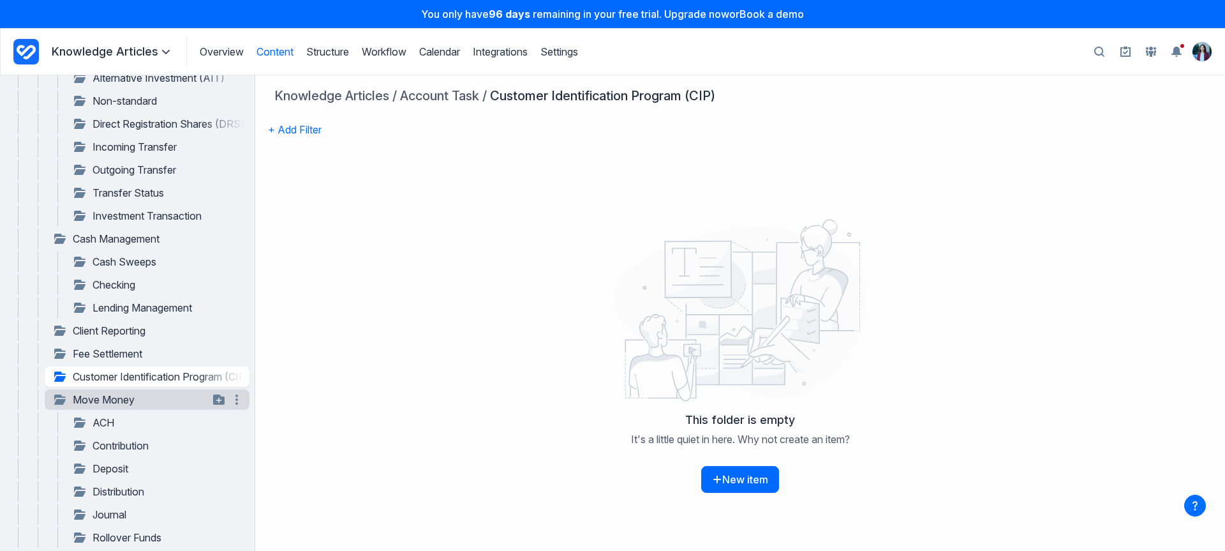
click at [110, 397] on link "Move Money" at bounding box center [130, 399] width 156 height 15
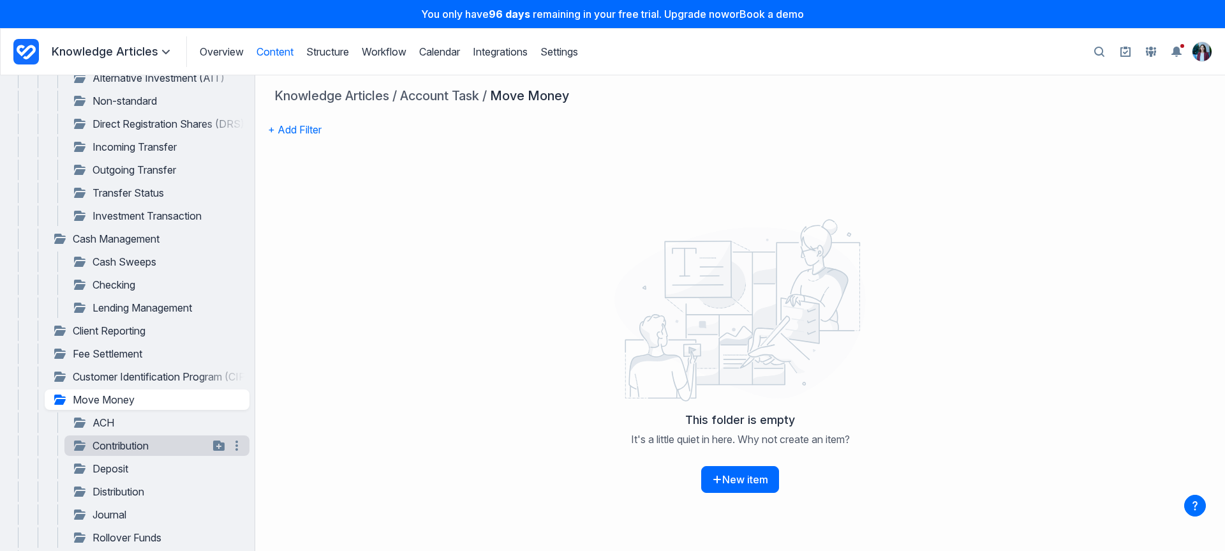
click at [122, 447] on link "Contribution" at bounding box center [140, 445] width 137 height 15
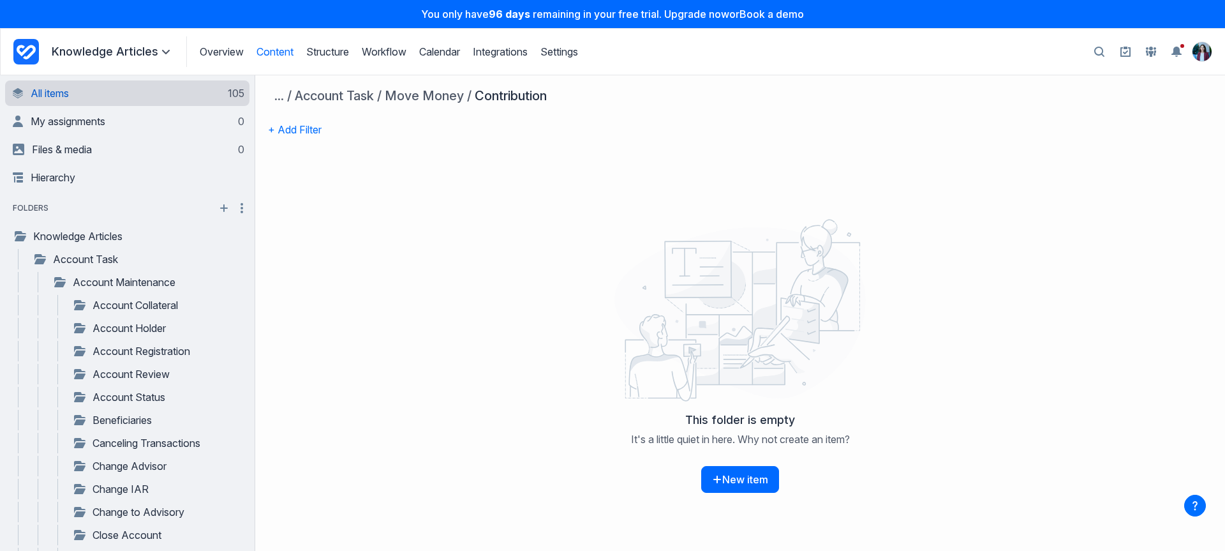
click at [141, 100] on link "All items 105" at bounding box center [129, 93] width 232 height 26
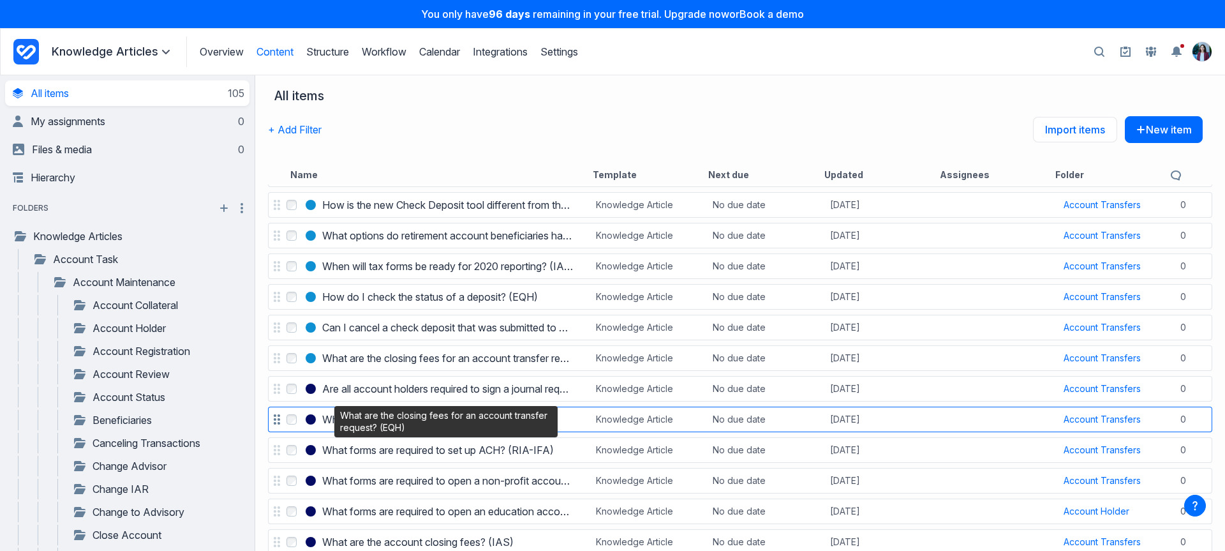
scroll to position [1349, 0]
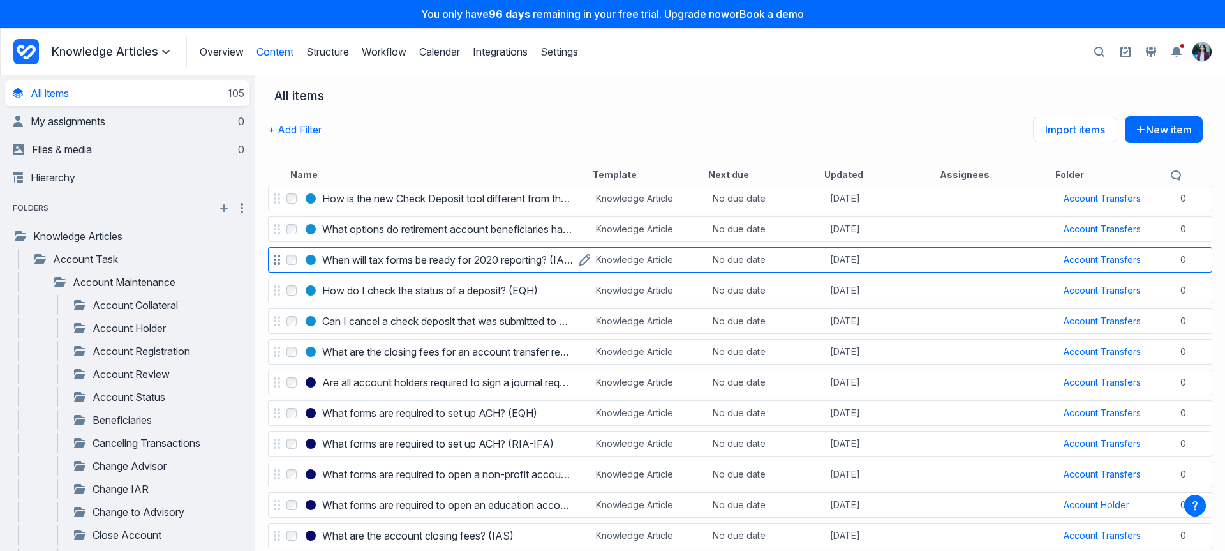
click at [466, 261] on h3 "When will tax forms be ready for 2020 reporting? (IAS)" at bounding box center [447, 259] width 251 height 15
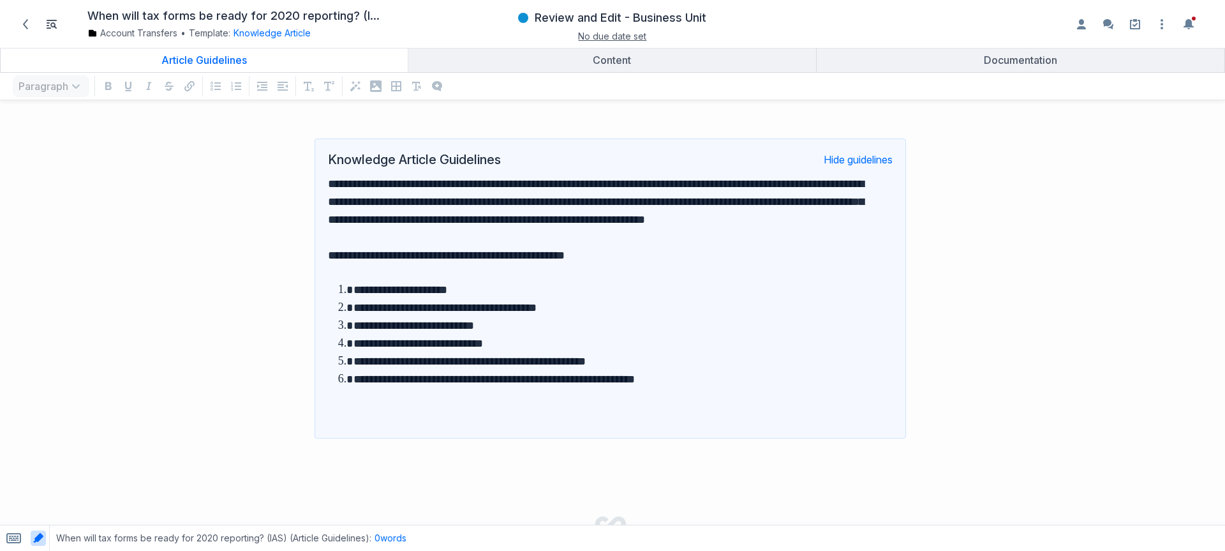
scroll to position [415, 1206]
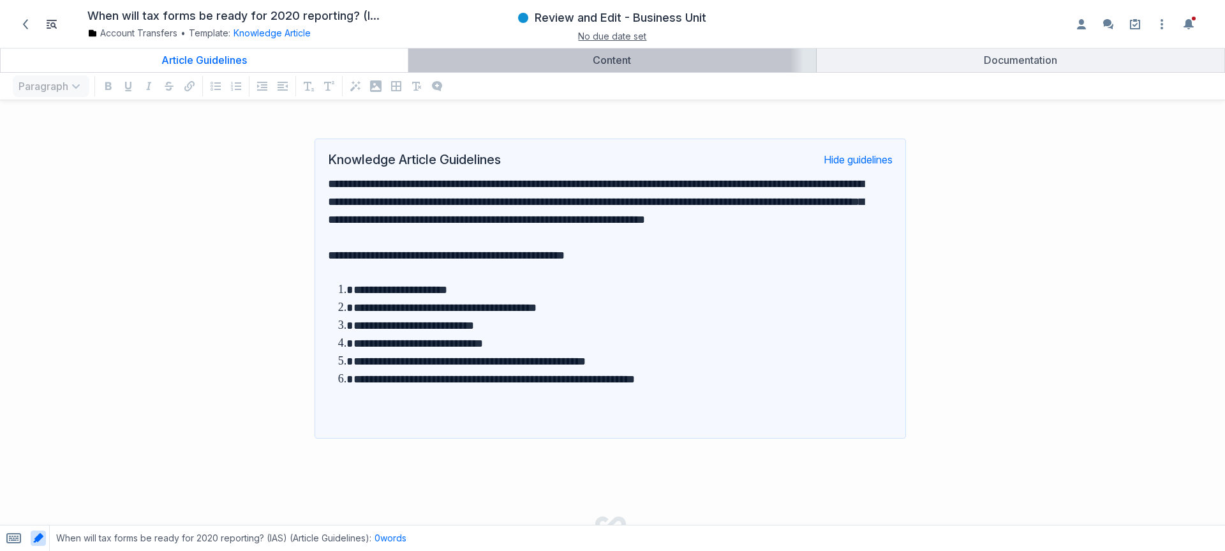
click at [528, 64] on div "Content" at bounding box center [612, 60] width 397 height 13
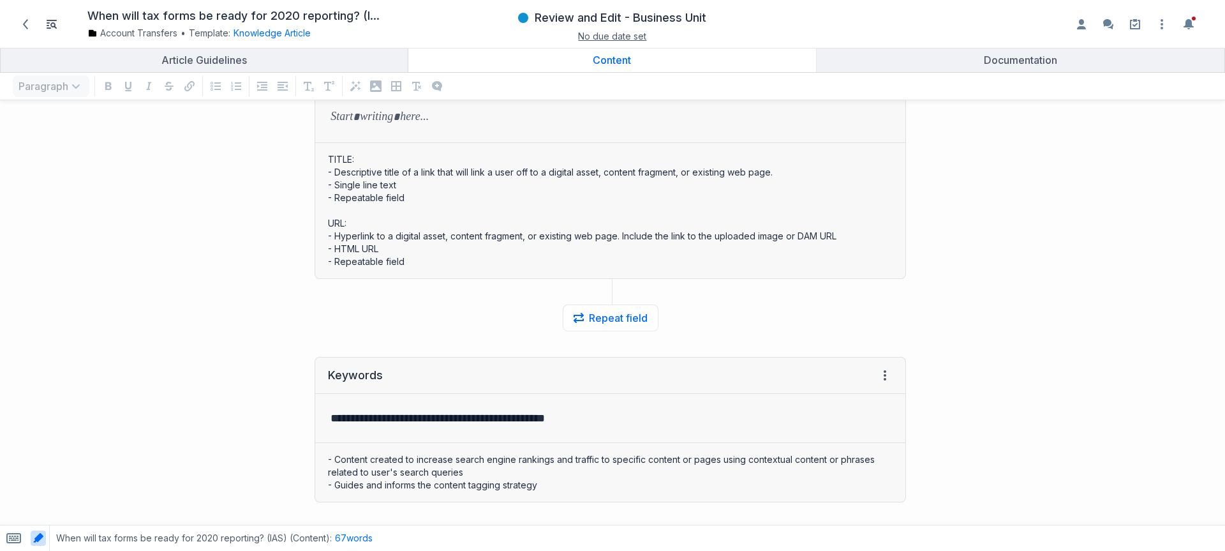
scroll to position [2204, 0]
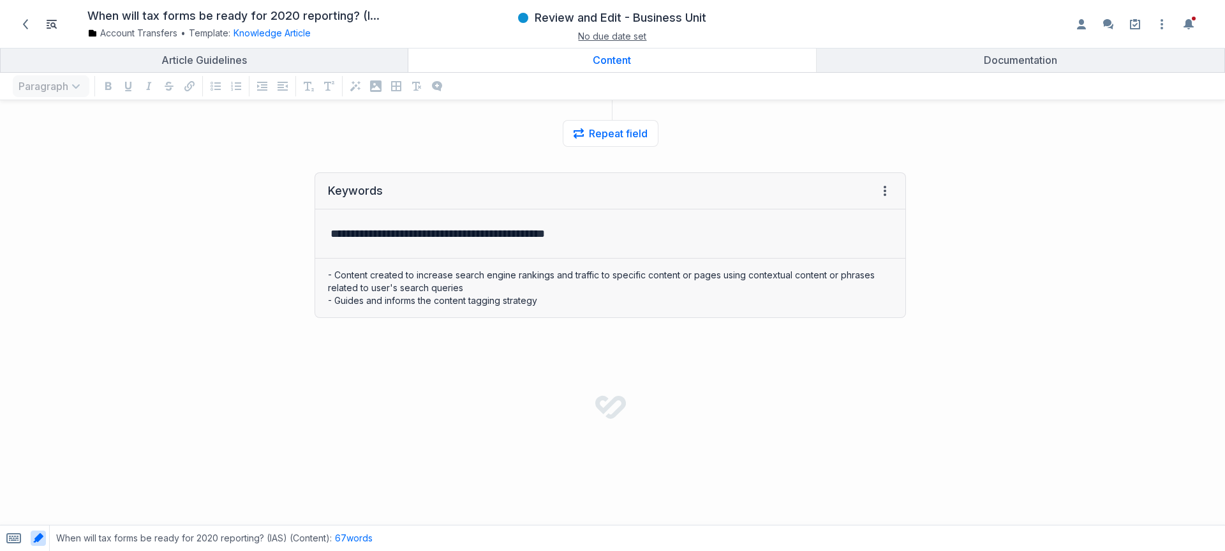
drag, startPoint x: 19, startPoint y: 26, endPoint x: 1031, endPoint y: 2, distance: 1013.1
click at [34, 26] on span at bounding box center [25, 24] width 20 height 20
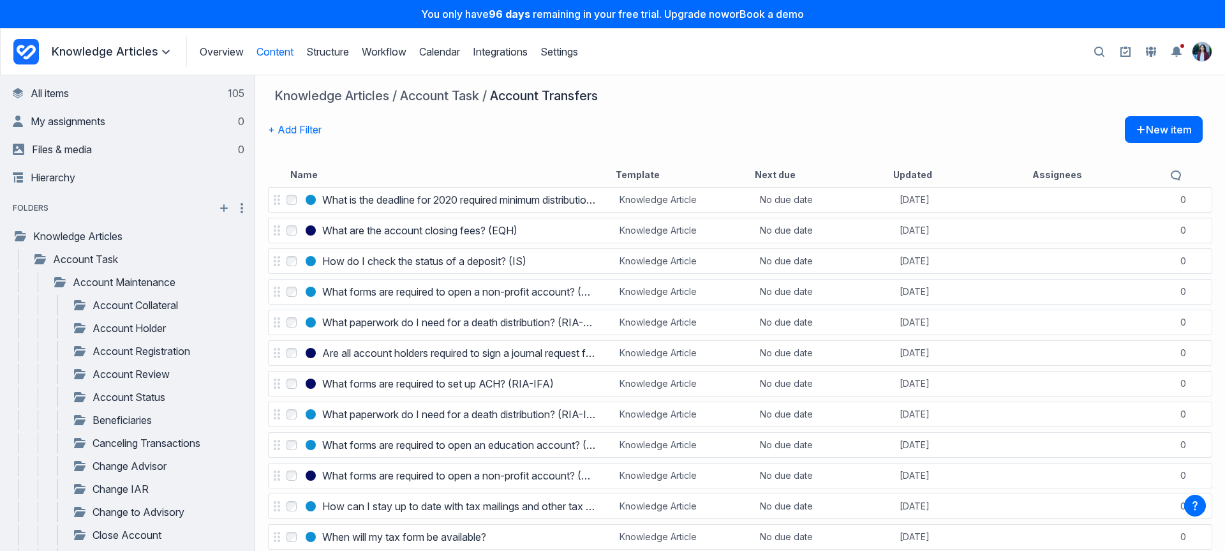
click at [24, 50] on icon "Project Dashboard" at bounding box center [26, 52] width 19 height 15
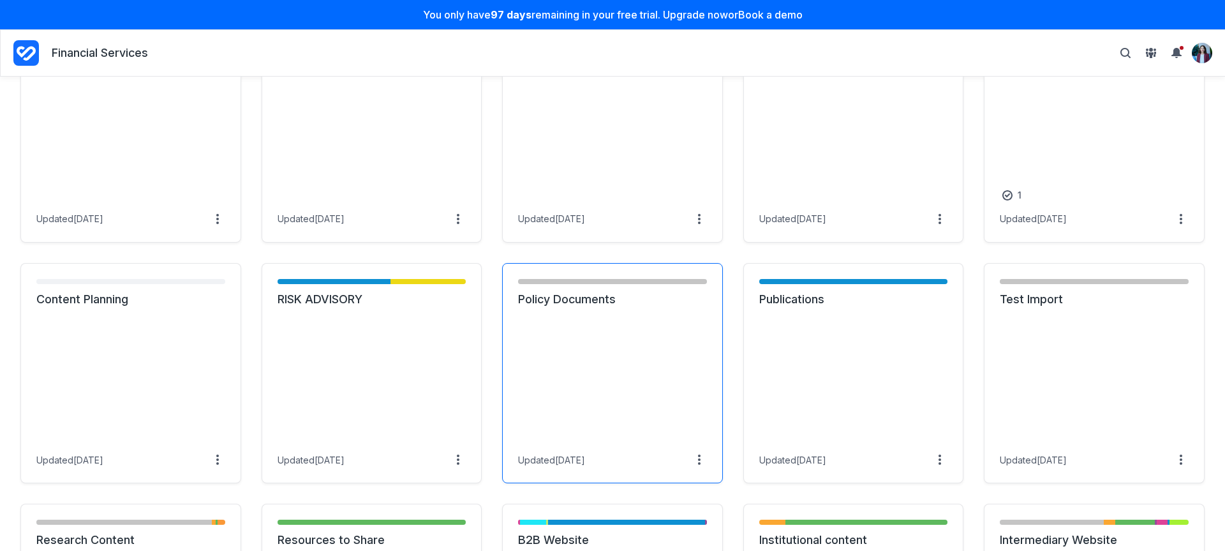
scroll to position [773, 0]
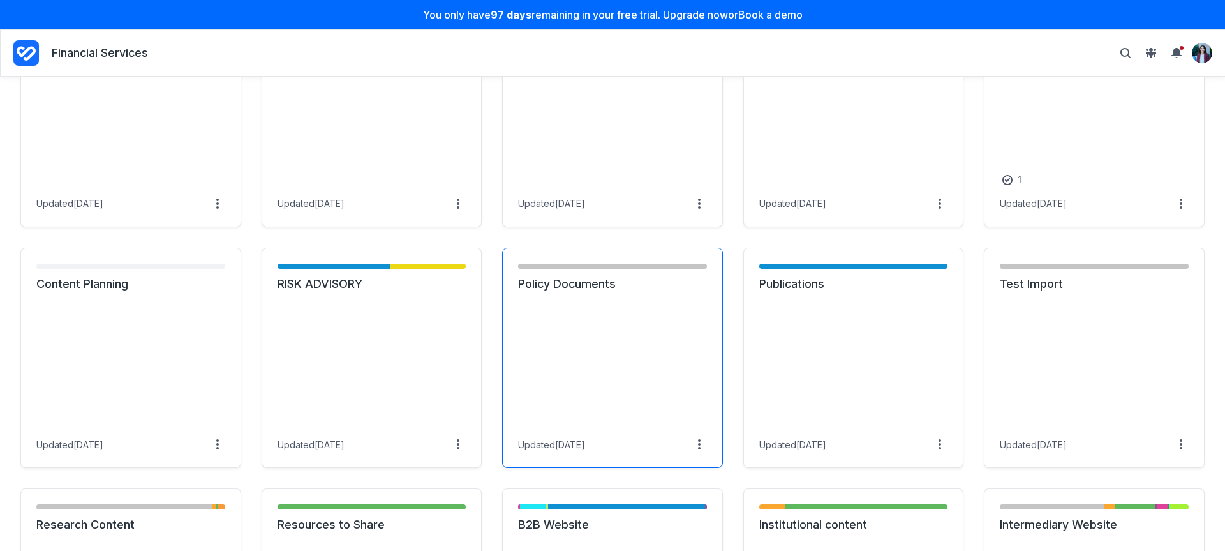
click at [634, 276] on link "Policy Documents" at bounding box center [612, 283] width 189 height 15
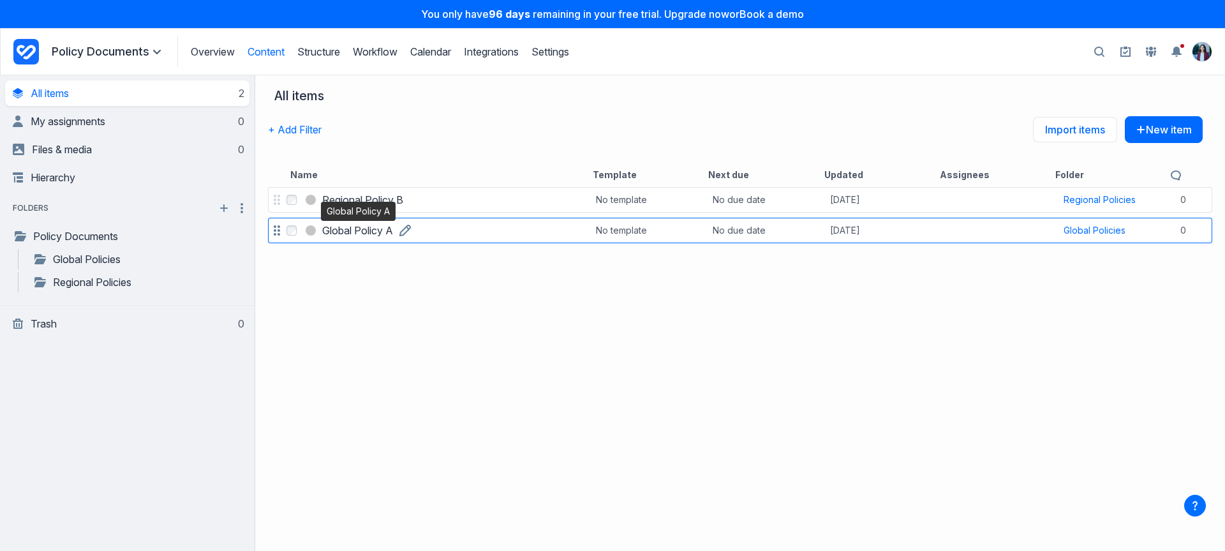
click at [333, 237] on h3 "Global Policy A" at bounding box center [357, 230] width 71 height 15
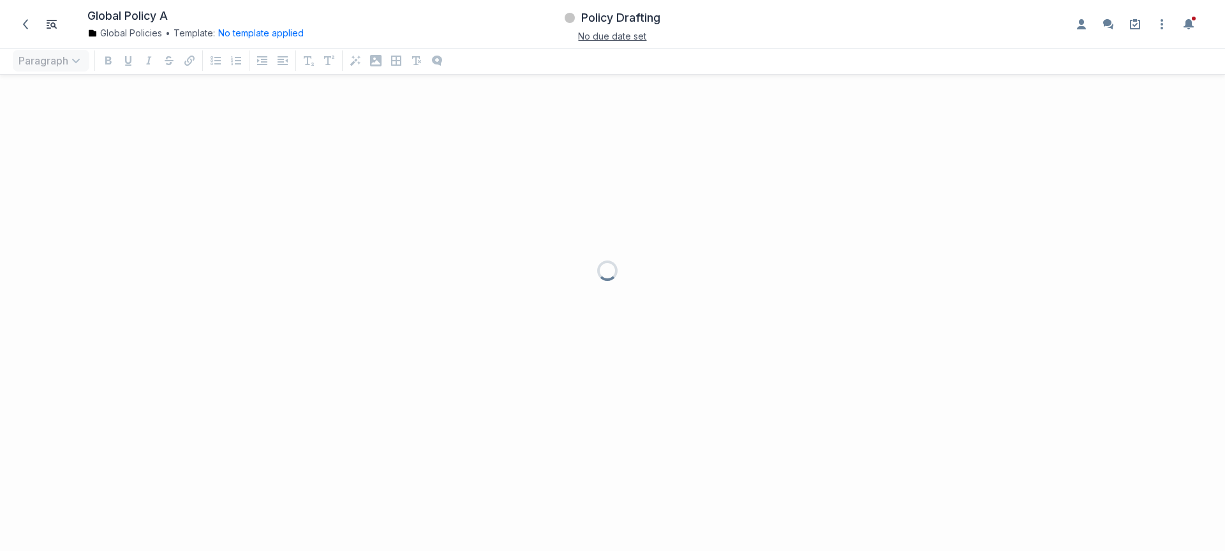
scroll to position [440, 1206]
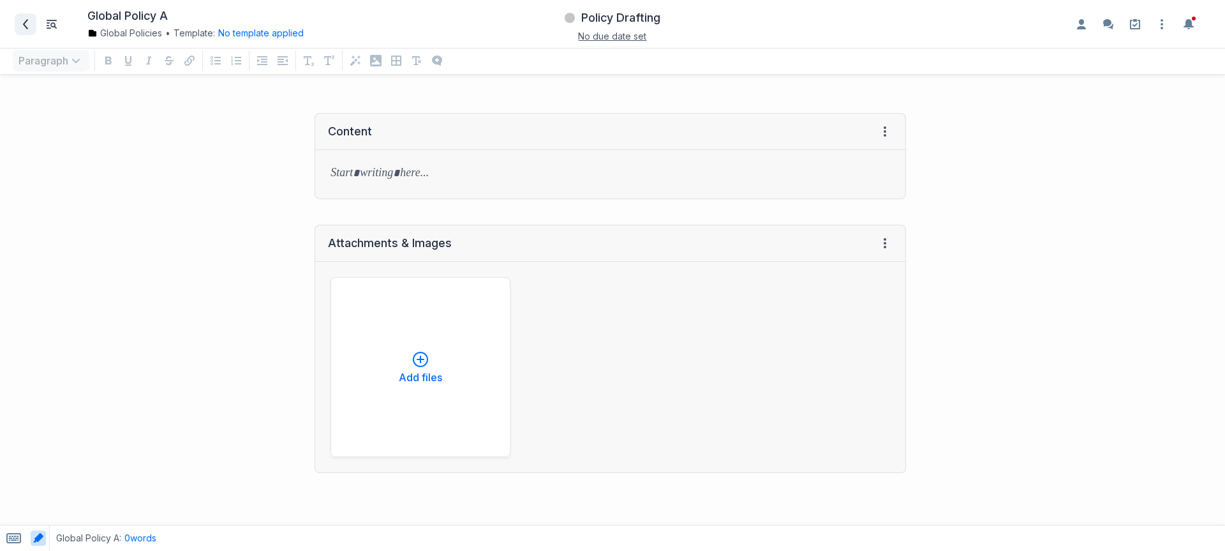
click at [34, 20] on span at bounding box center [25, 24] width 20 height 20
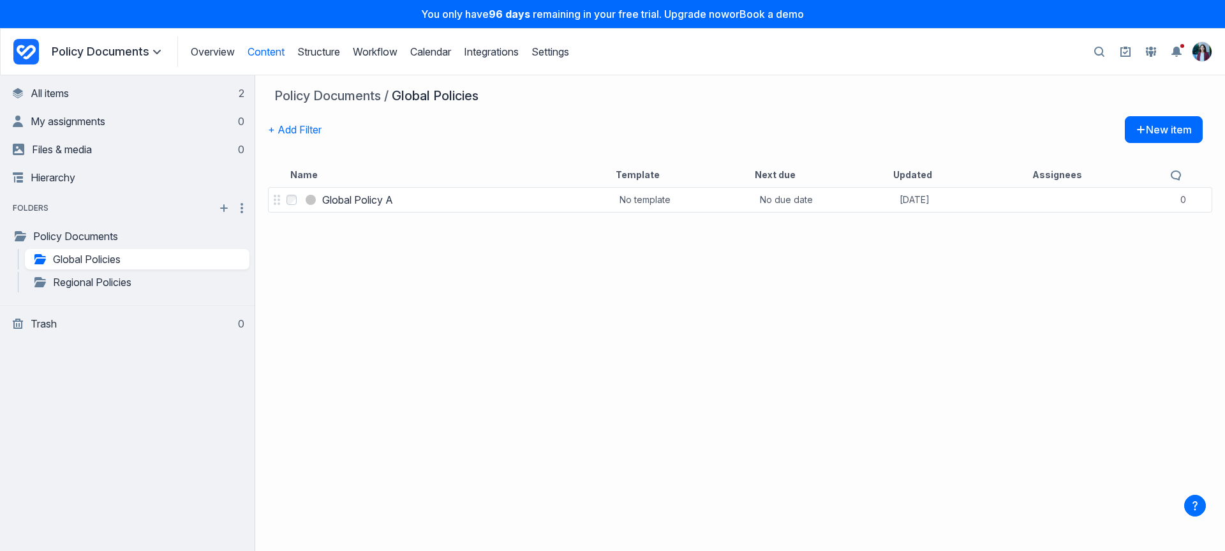
click at [34, 20] on div "You only have 96 days remaining in your free trial. Upgrade now or Book a demo" at bounding box center [612, 14] width 1225 height 28
click at [161, 98] on link "All items 2" at bounding box center [129, 93] width 232 height 26
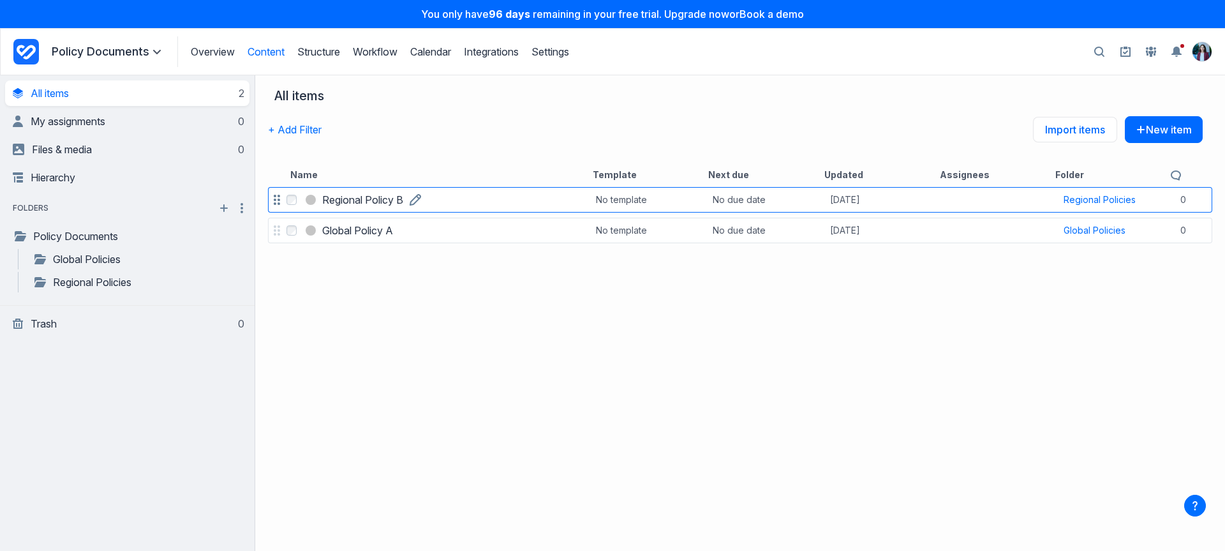
click at [383, 197] on h3 "Regional Policy B" at bounding box center [362, 199] width 81 height 15
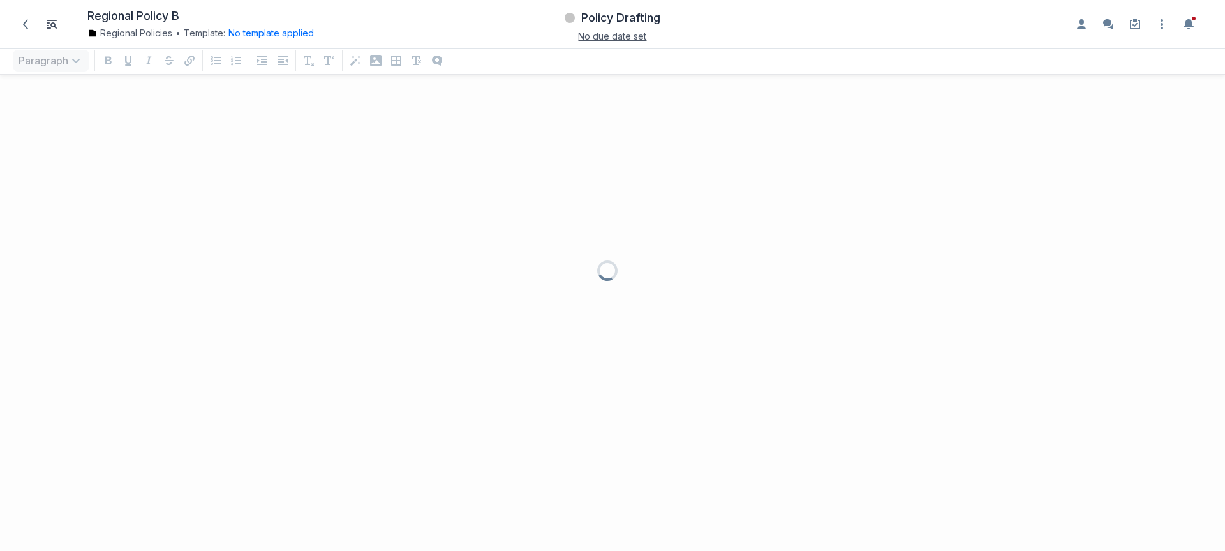
scroll to position [440, 1206]
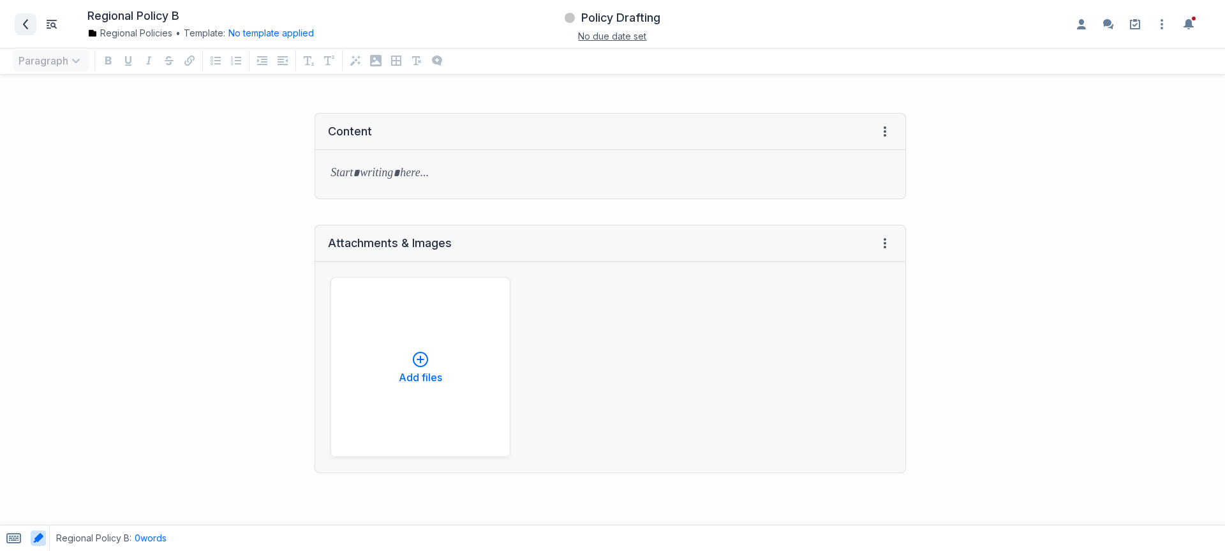
click at [29, 22] on icon at bounding box center [25, 24] width 10 height 10
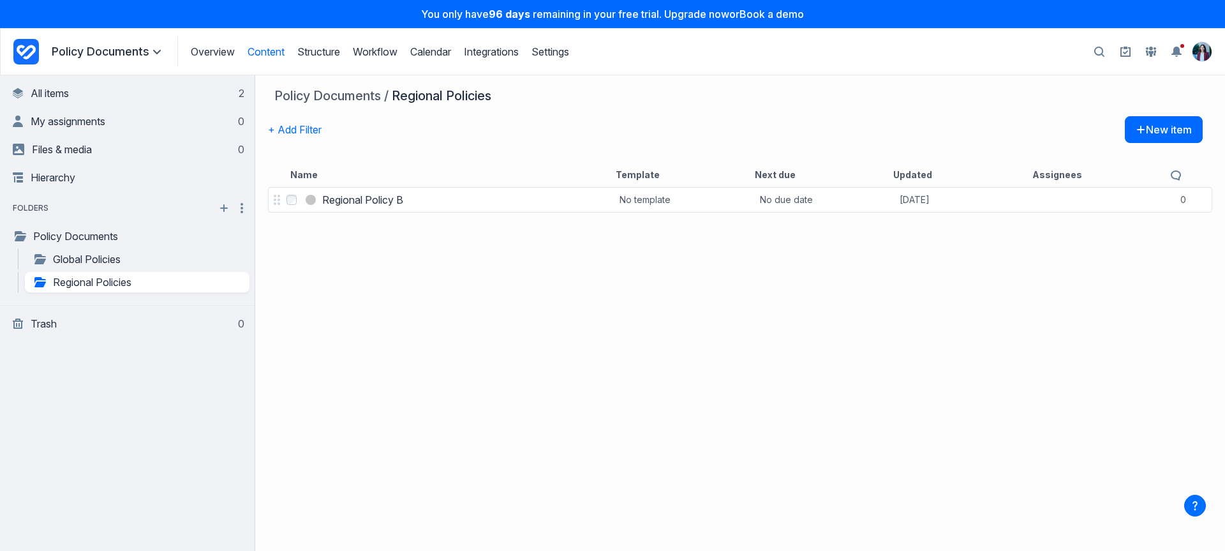
click at [21, 41] on icon "Project Dashboard" at bounding box center [26, 52] width 26 height 26
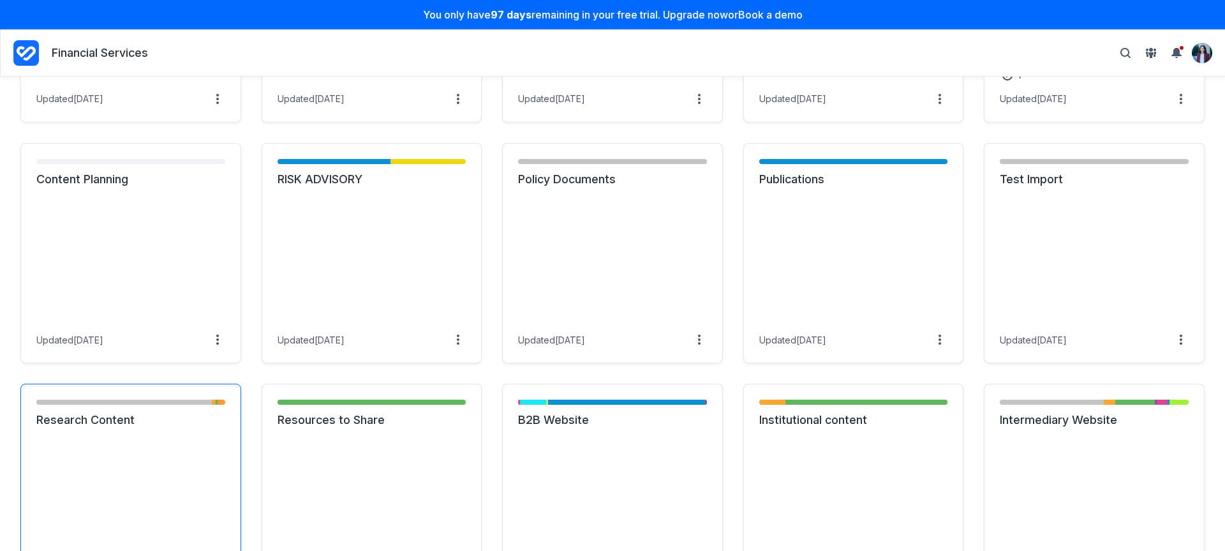
scroll to position [1039, 0]
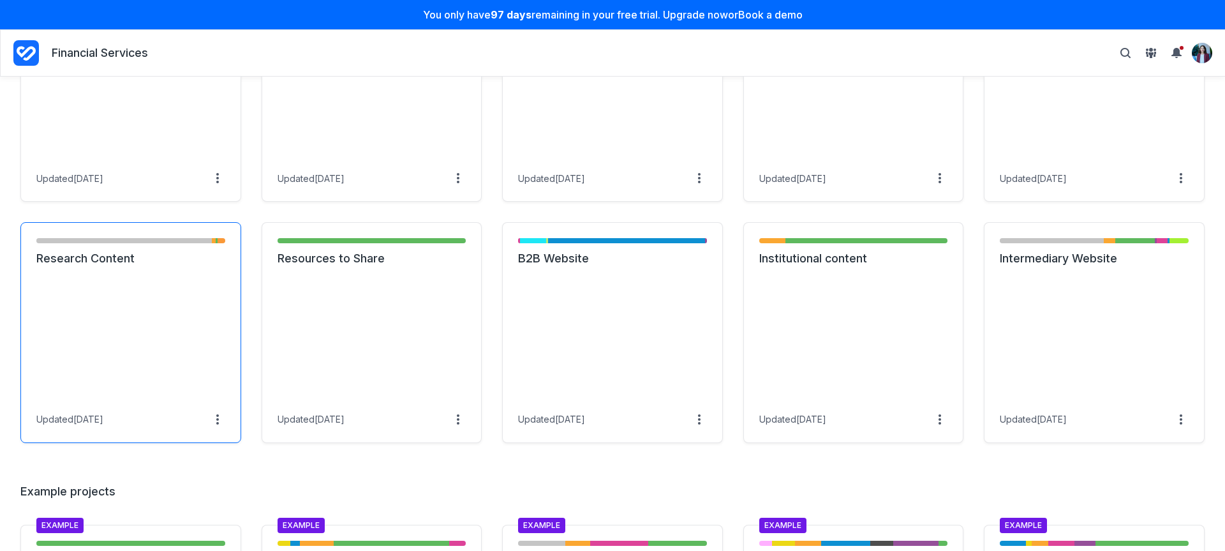
click at [157, 265] on link "Research Content" at bounding box center [130, 258] width 189 height 15
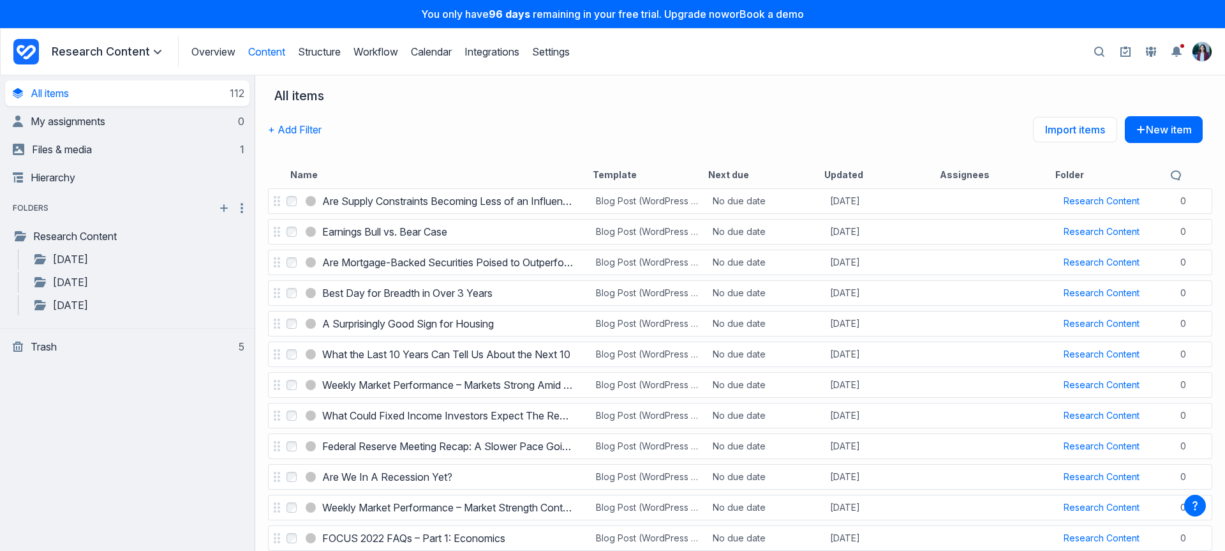
scroll to position [2137, 0]
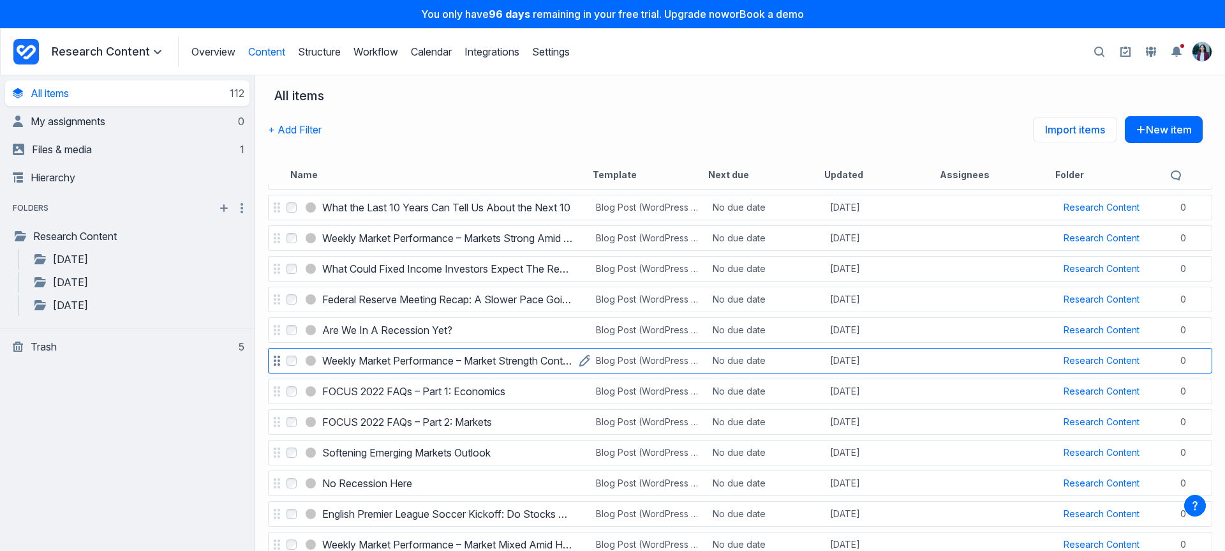
click at [419, 361] on h3 "Weekly Market Performance – Market Strength Continues Amid Favorable Earnings" at bounding box center [447, 360] width 251 height 15
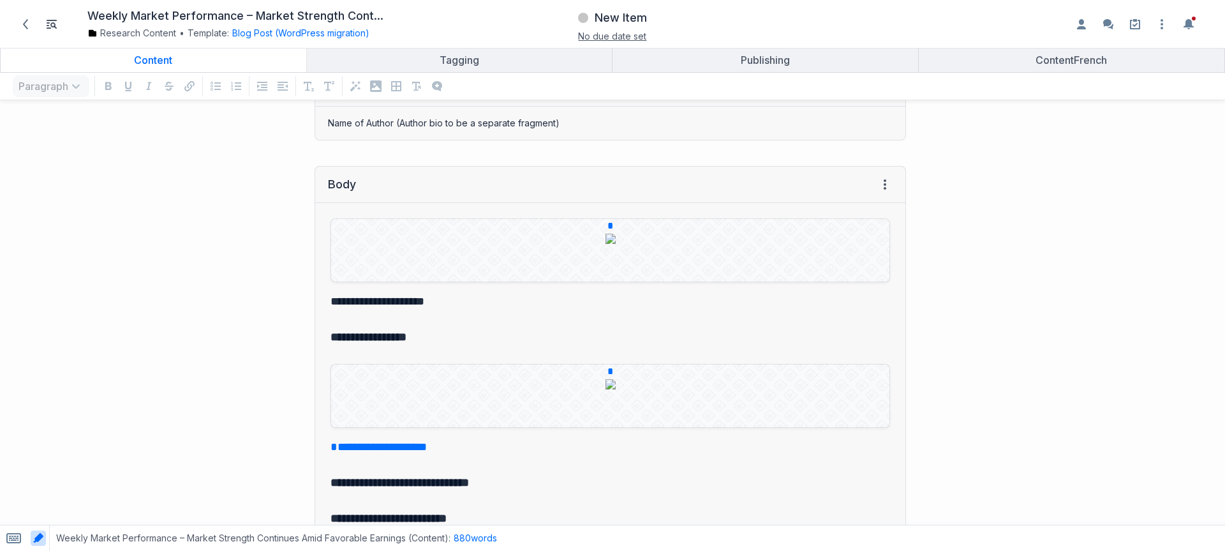
scroll to position [761, 0]
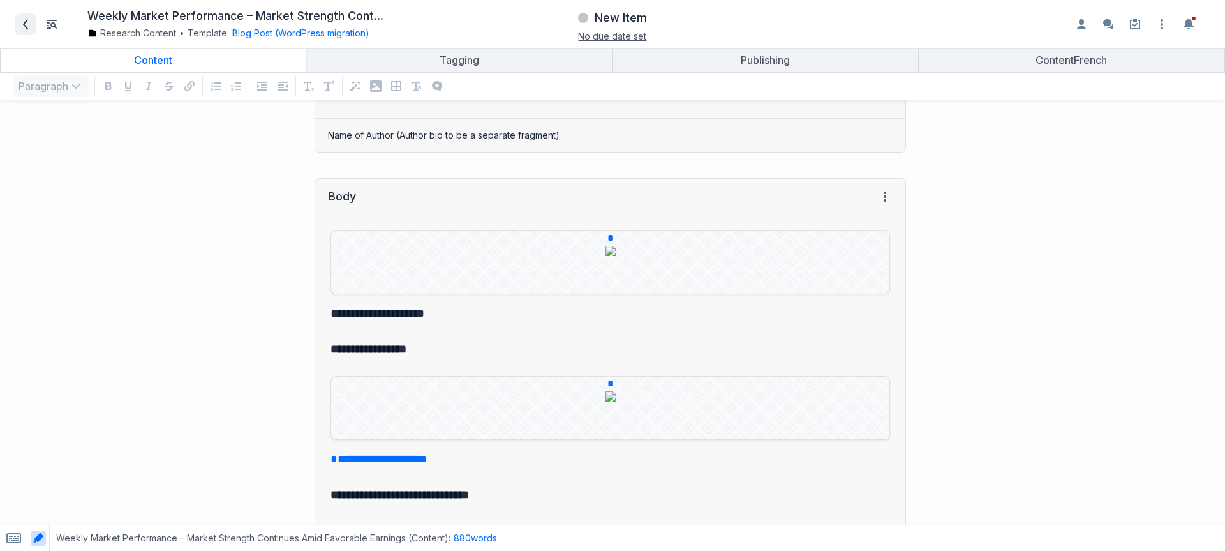
click at [32, 16] on span at bounding box center [25, 24] width 20 height 20
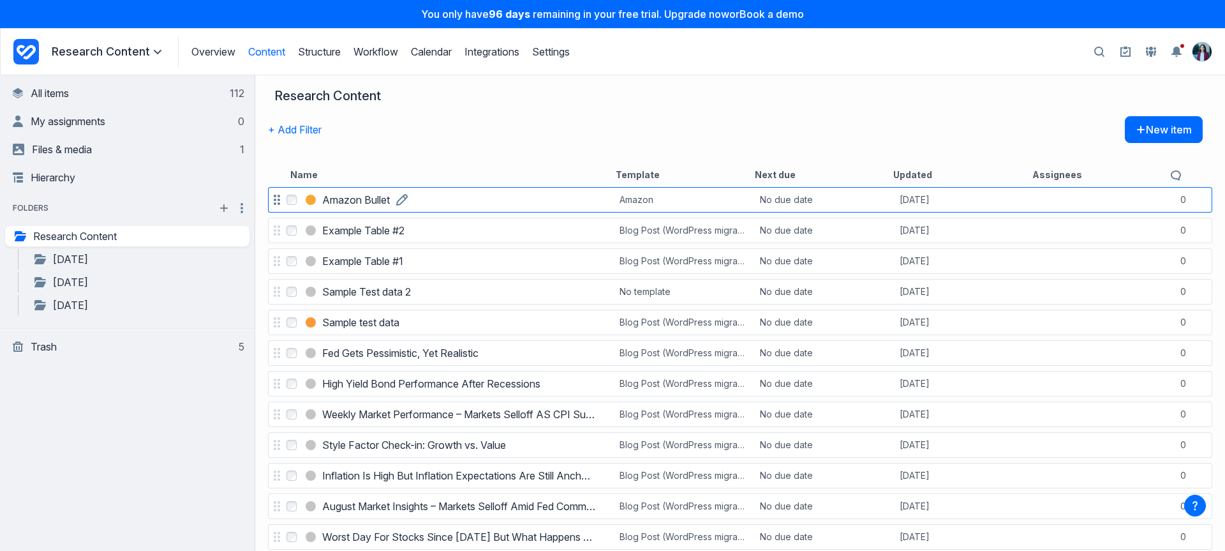
click at [372, 201] on h3 "Amazon Bullet" at bounding box center [356, 199] width 68 height 15
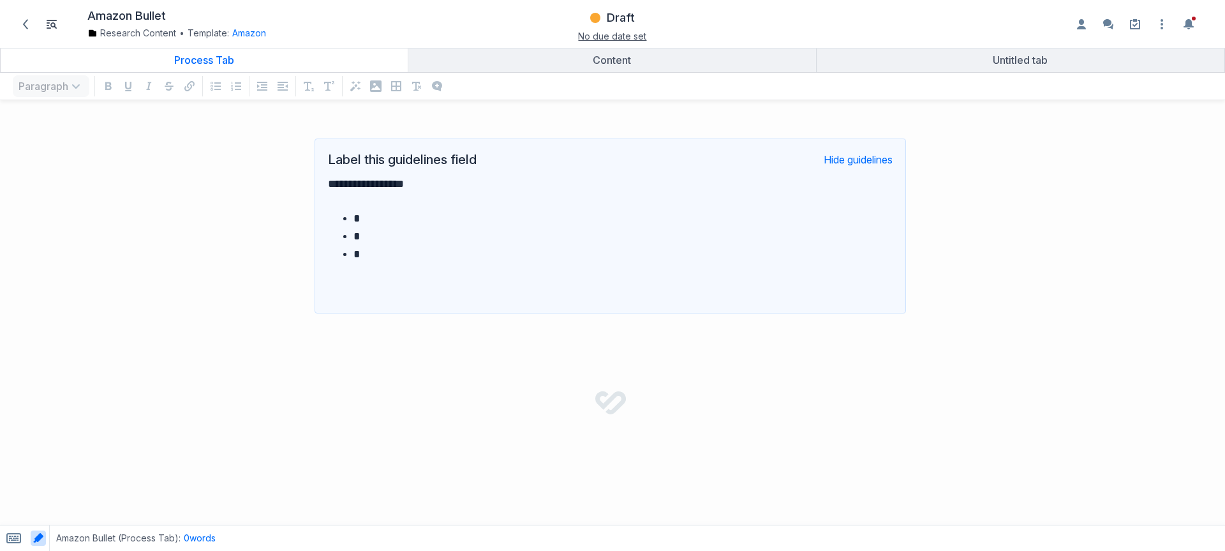
scroll to position [415, 1206]
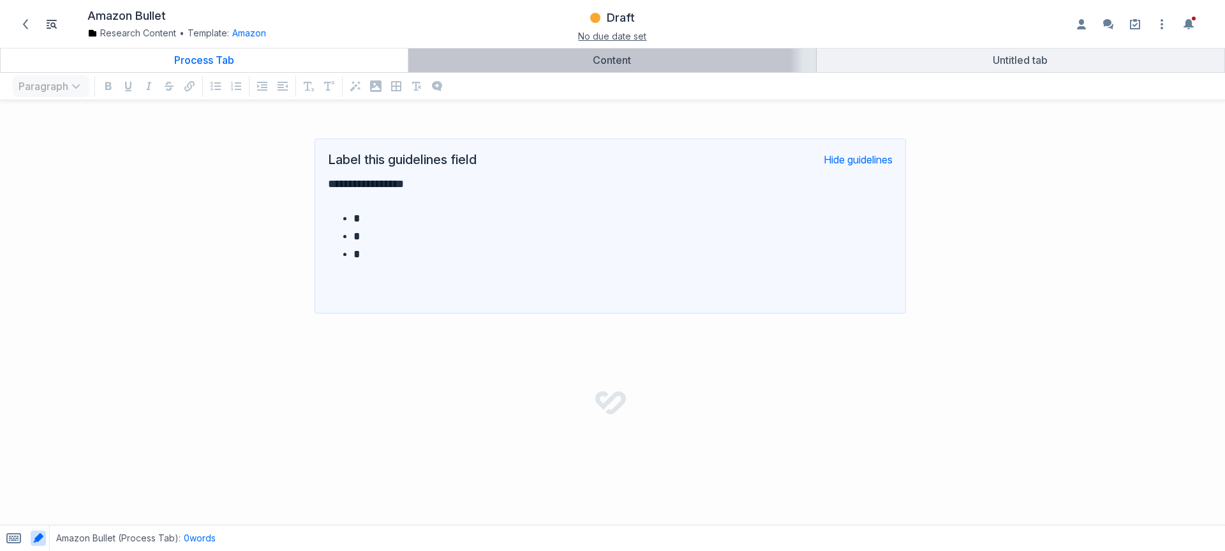
click at [572, 67] on link "Content" at bounding box center [611, 60] width 407 height 24
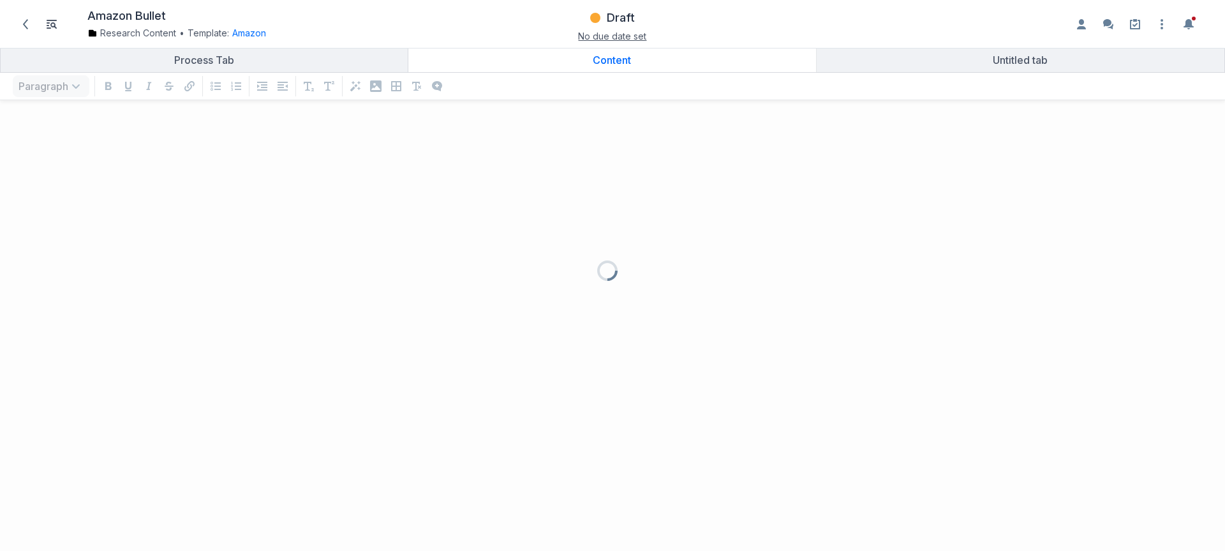
scroll to position [415, 1206]
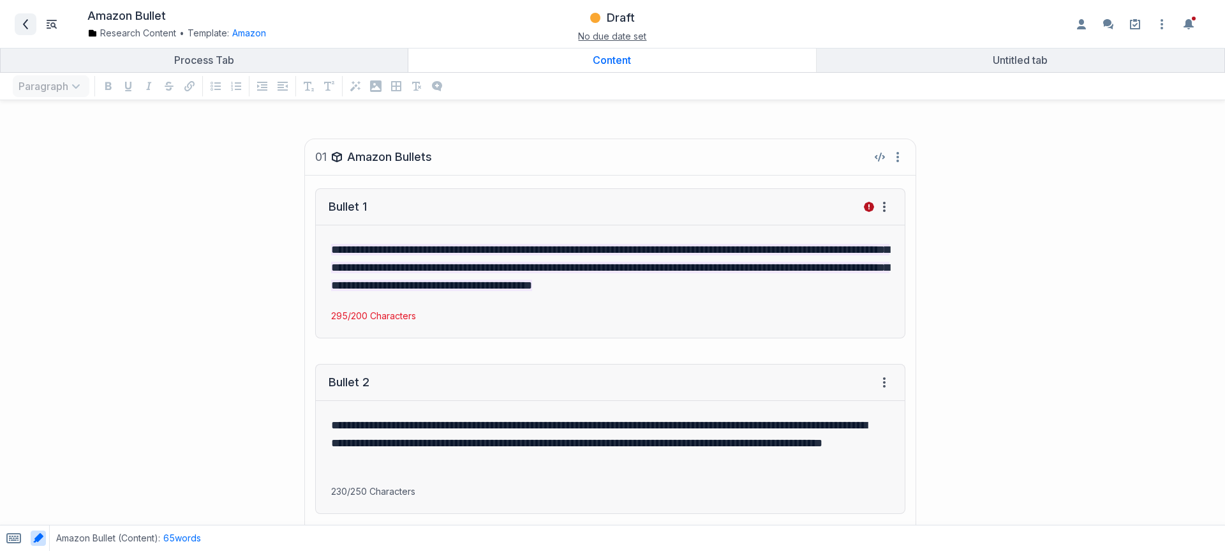
click at [25, 26] on icon at bounding box center [25, 24] width 5 height 10
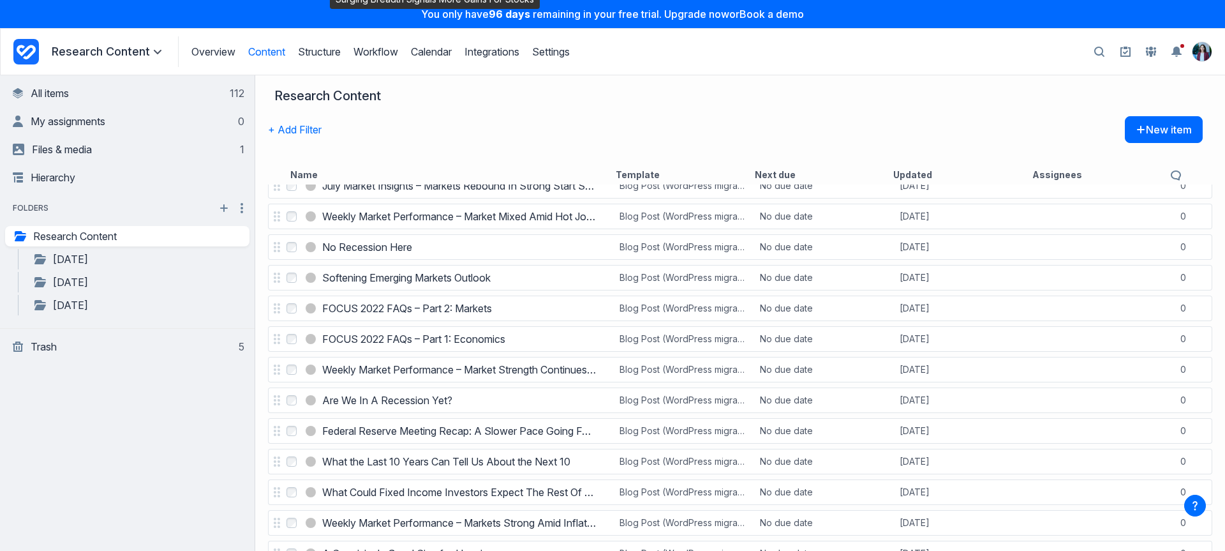
scroll to position [1204, 0]
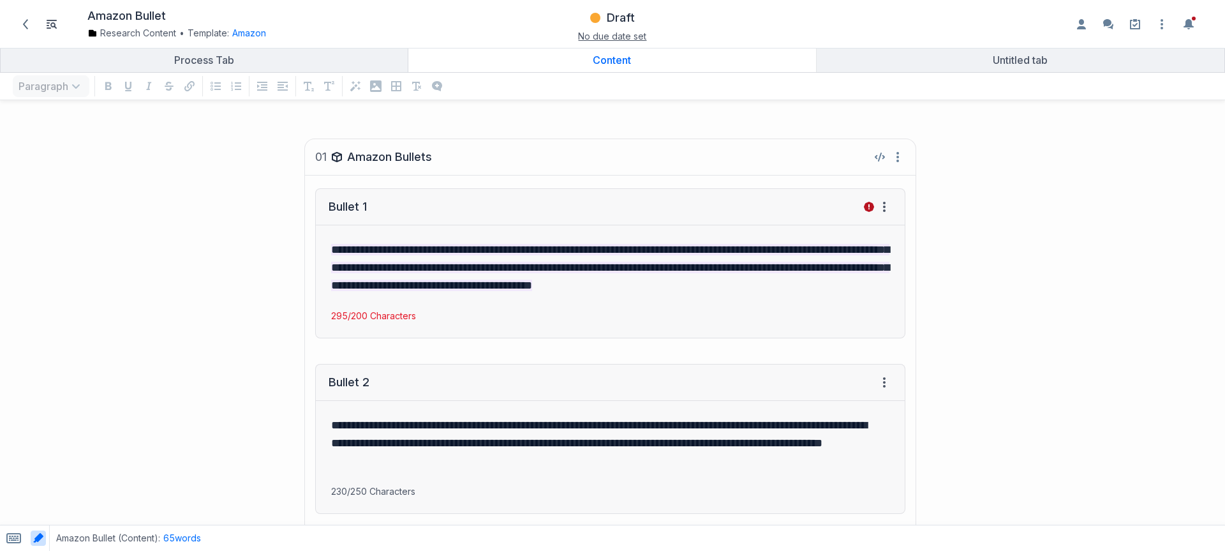
scroll to position [415, 1206]
click at [29, 24] on icon at bounding box center [25, 24] width 10 height 10
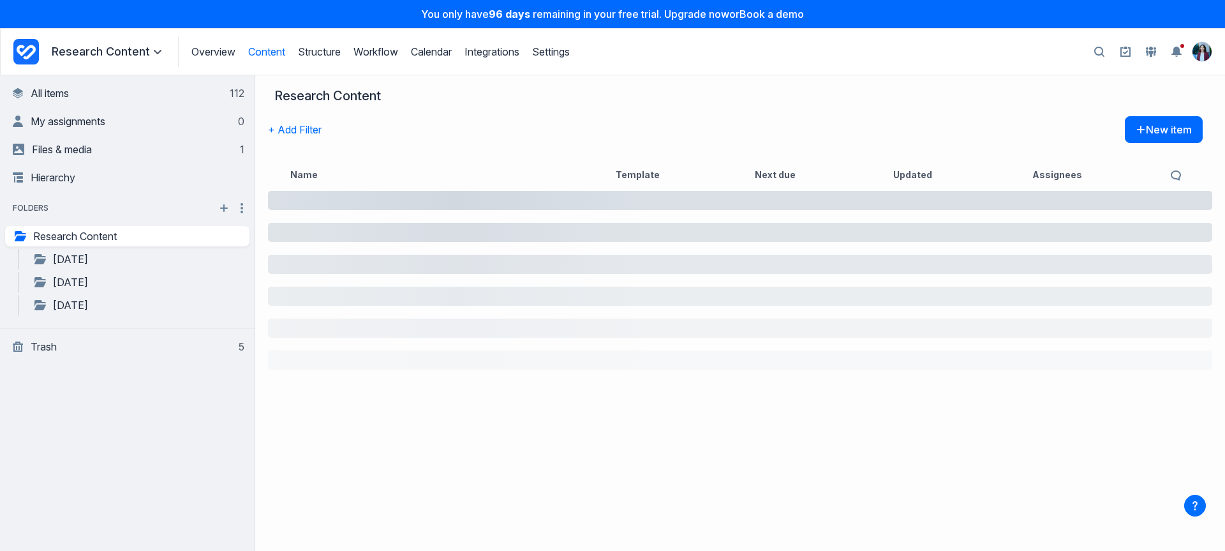
drag, startPoint x: 892, startPoint y: 107, endPoint x: 871, endPoint y: 112, distance: 21.5
click at [874, 112] on div "Research Content" at bounding box center [735, 102] width 935 height 28
click at [6, 56] on header "Overview Structure Workflow Calendar Integrations Settings Research Content Vie…" at bounding box center [612, 51] width 1225 height 47
click at [40, 50] on div "Overview Structure Workflow Calendar Integrations Settings Research Content Vie…" at bounding box center [291, 51] width 557 height 31
drag, startPoint x: 16, startPoint y: 54, endPoint x: 26, endPoint y: 52, distance: 10.4
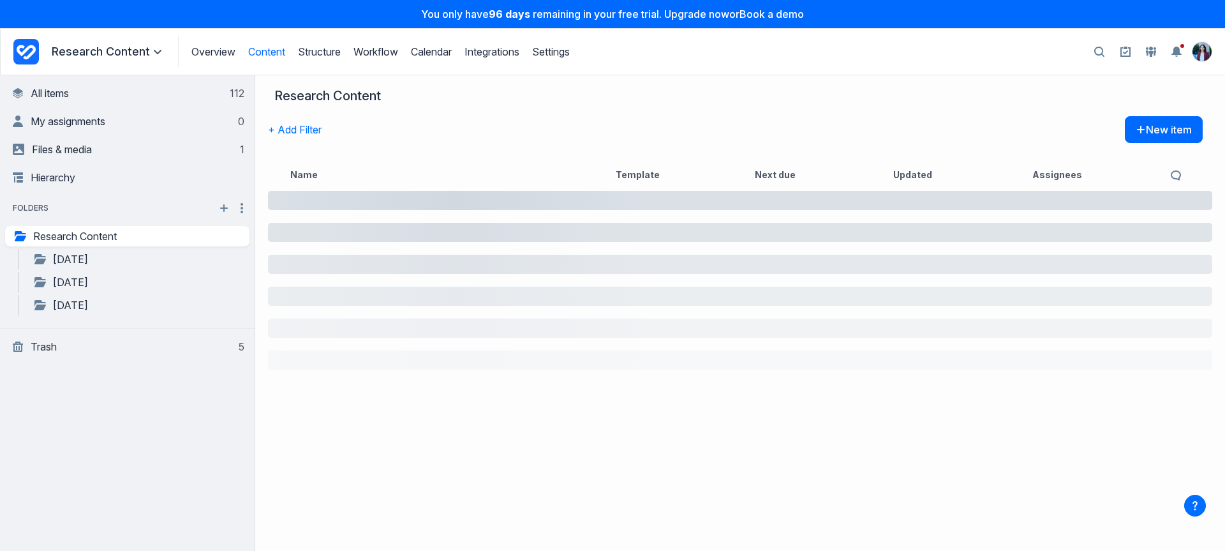
click at [26, 52] on icon "Project Dashboard" at bounding box center [26, 52] width 26 height 26
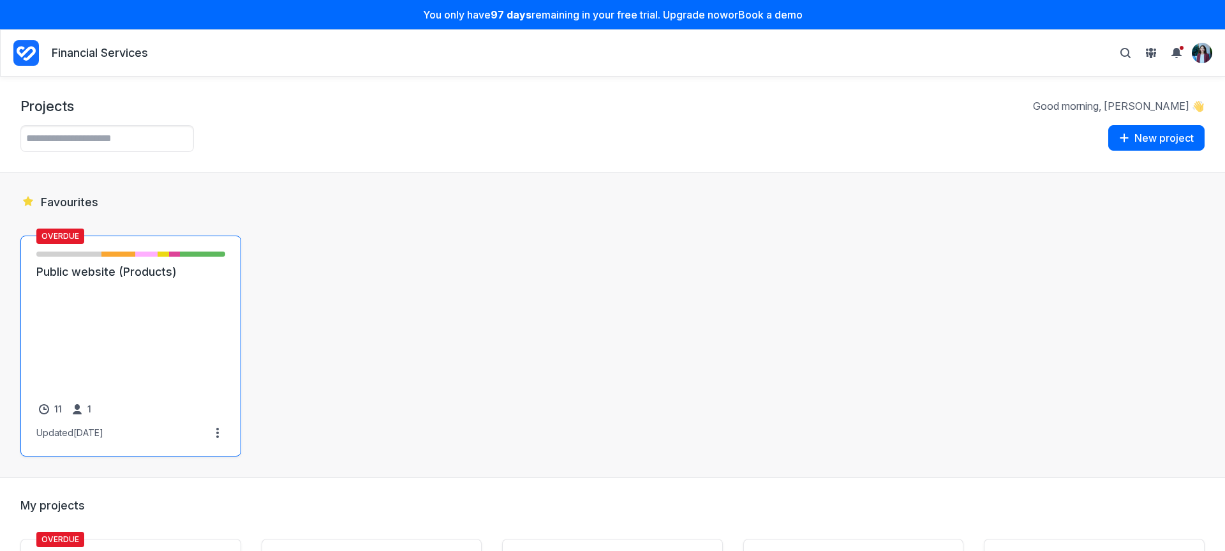
click at [100, 280] on link "Public website (Products)" at bounding box center [130, 271] width 189 height 15
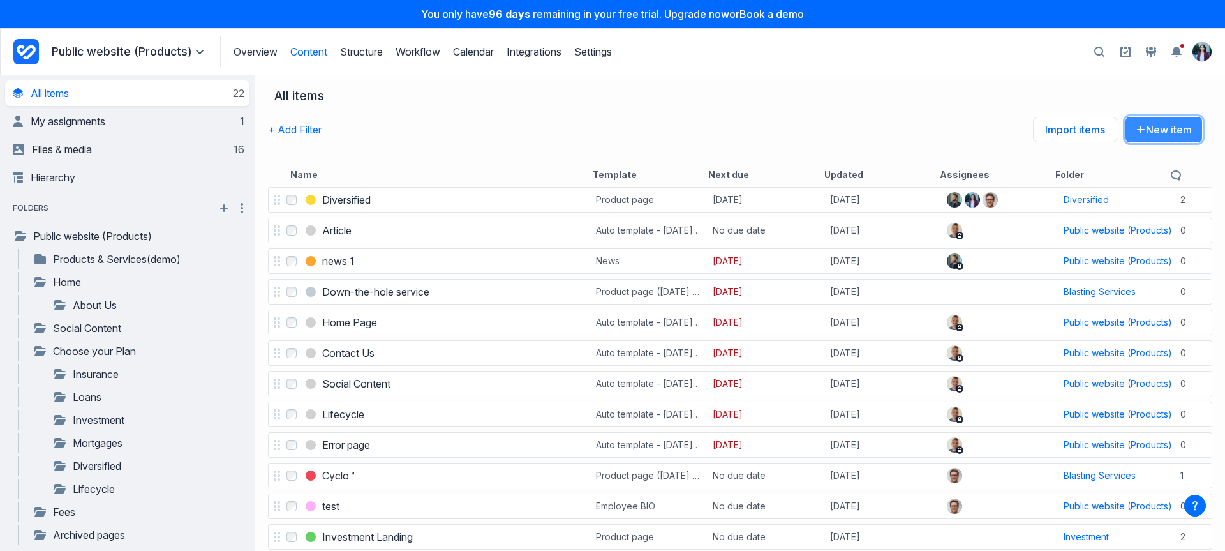
click at [1153, 137] on button "New item" at bounding box center [1164, 129] width 78 height 27
click at [1153, 135] on button "New item" at bounding box center [1164, 129] width 78 height 27
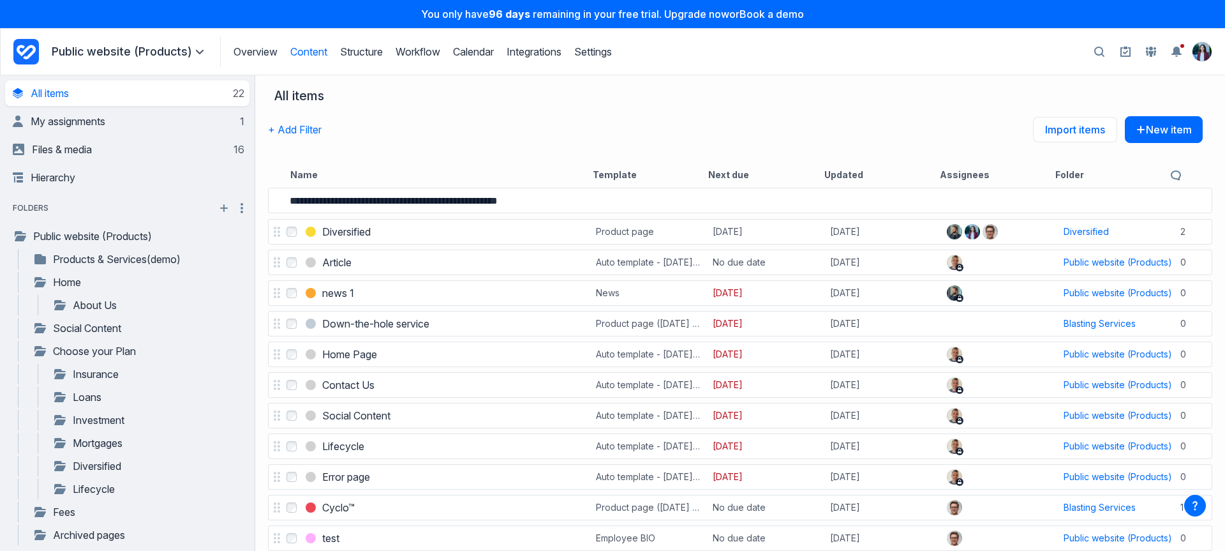
type input "**********"
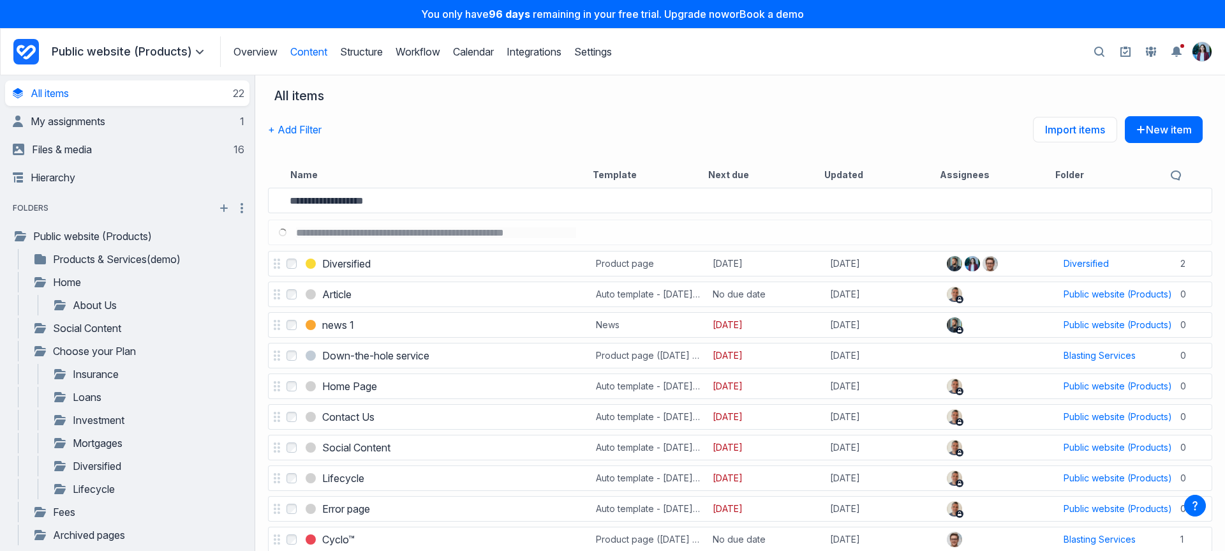
click at [492, 124] on div "+ Add Filter Import items New item" at bounding box center [735, 139] width 935 height 46
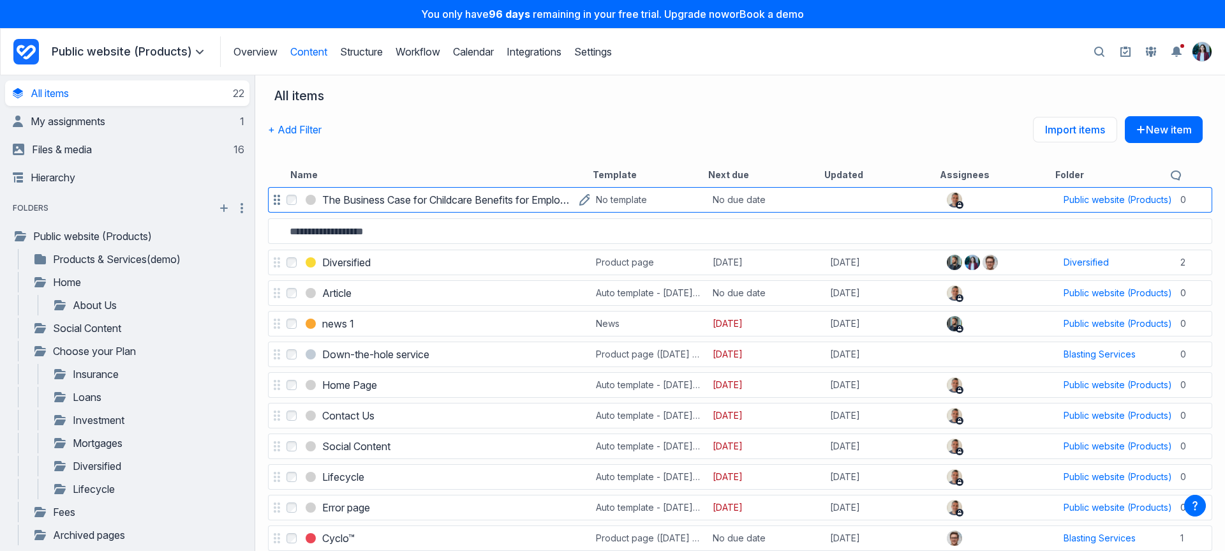
click at [400, 200] on h3 "The Business Case for Childcare Benefits for Employees" at bounding box center [447, 199] width 251 height 15
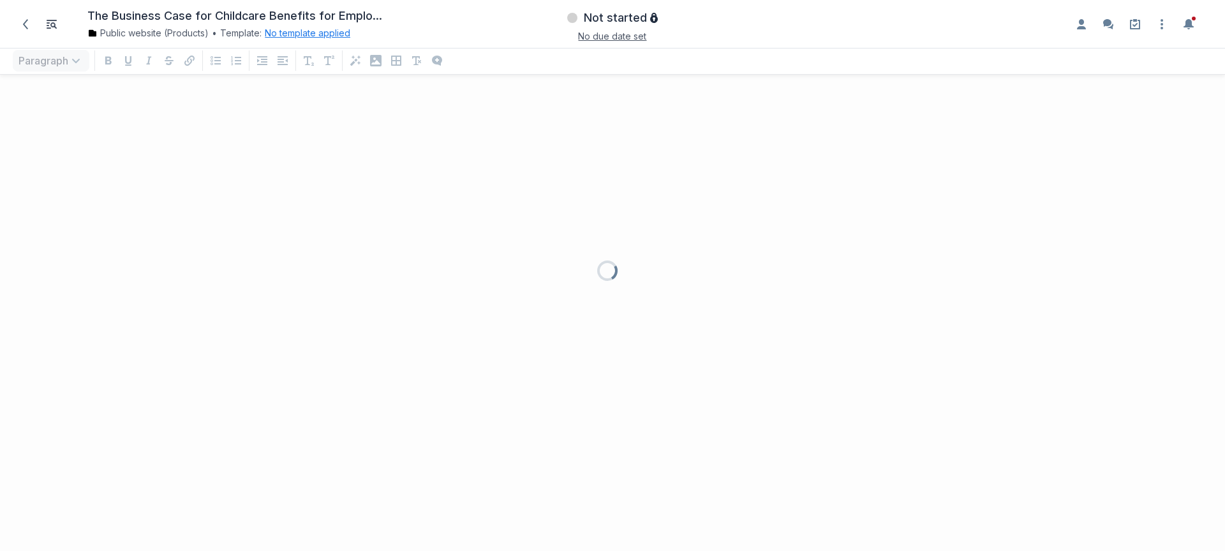
scroll to position [440, 1206]
click at [299, 36] on button "No template applied" at bounding box center [308, 33] width 86 height 13
click at [357, 116] on link "Edit the structure" at bounding box center [324, 115] width 78 height 13
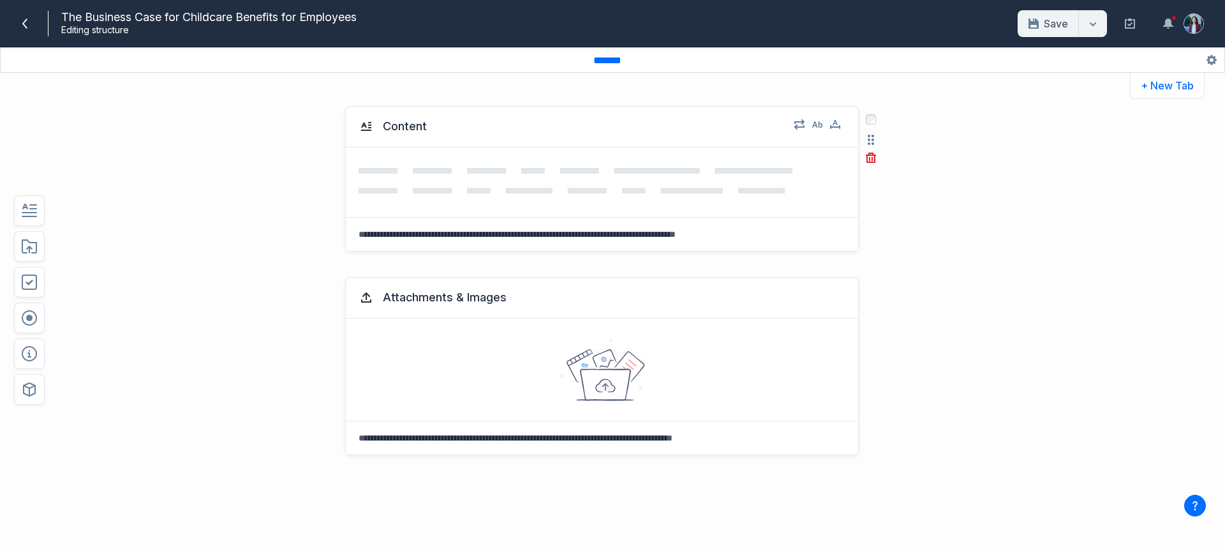
click at [440, 127] on div "Content" at bounding box center [572, 126] width 426 height 15
click at [417, 133] on button "Content" at bounding box center [405, 126] width 54 height 23
click at [417, 133] on textarea "*******" at bounding box center [405, 126] width 54 height 23
type textarea "*****"
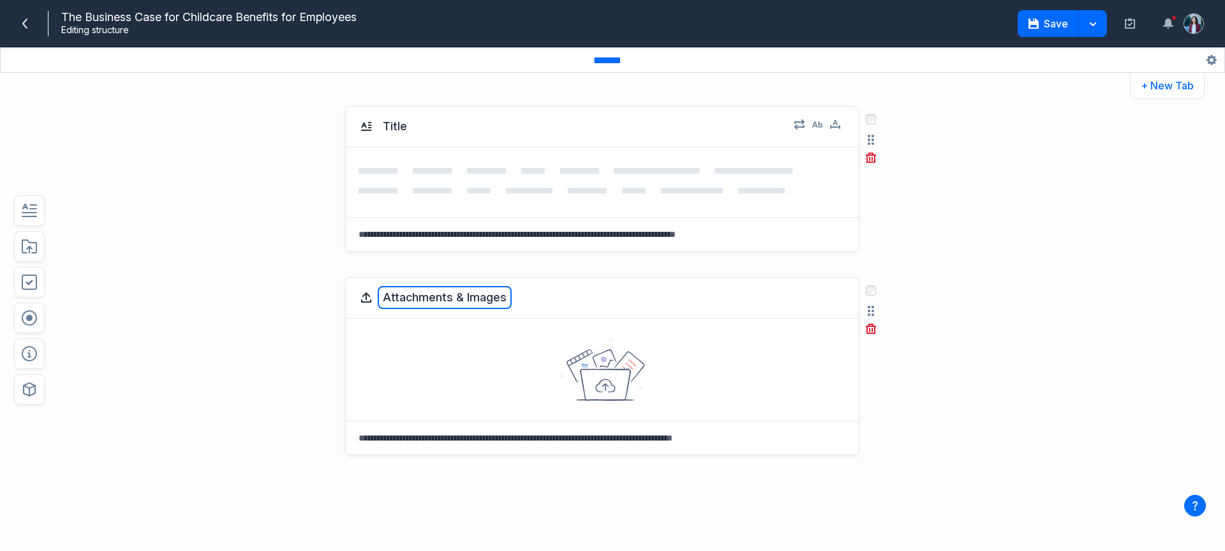
click at [428, 287] on button "Attachments & Images" at bounding box center [445, 297] width 134 height 23
type textarea "*******"
click at [290, 299] on div "edit field label: Attachments & Images Content ******* Select field: Attachment…" at bounding box center [564, 429] width 902 height 331
click at [31, 245] on icon "button" at bounding box center [29, 246] width 15 height 15
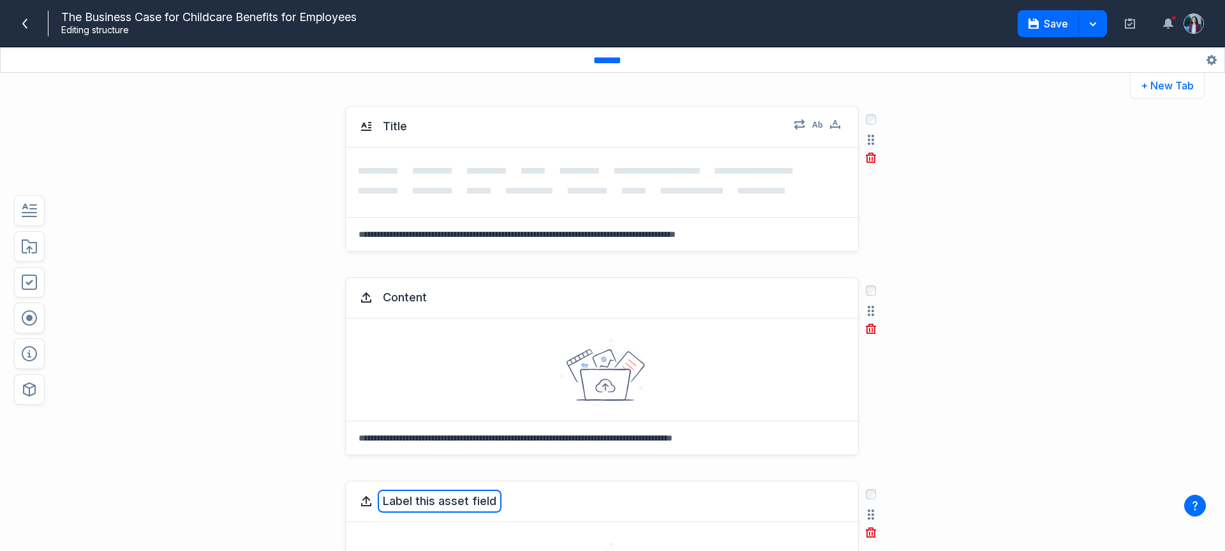
click at [419, 507] on button "Label this asset field" at bounding box center [440, 501] width 124 height 23
type textarea "******"
click at [1113, 294] on div "Title Select field: Title Are you sure you want to delete this field? Cancel De…" at bounding box center [612, 322] width 1225 height 458
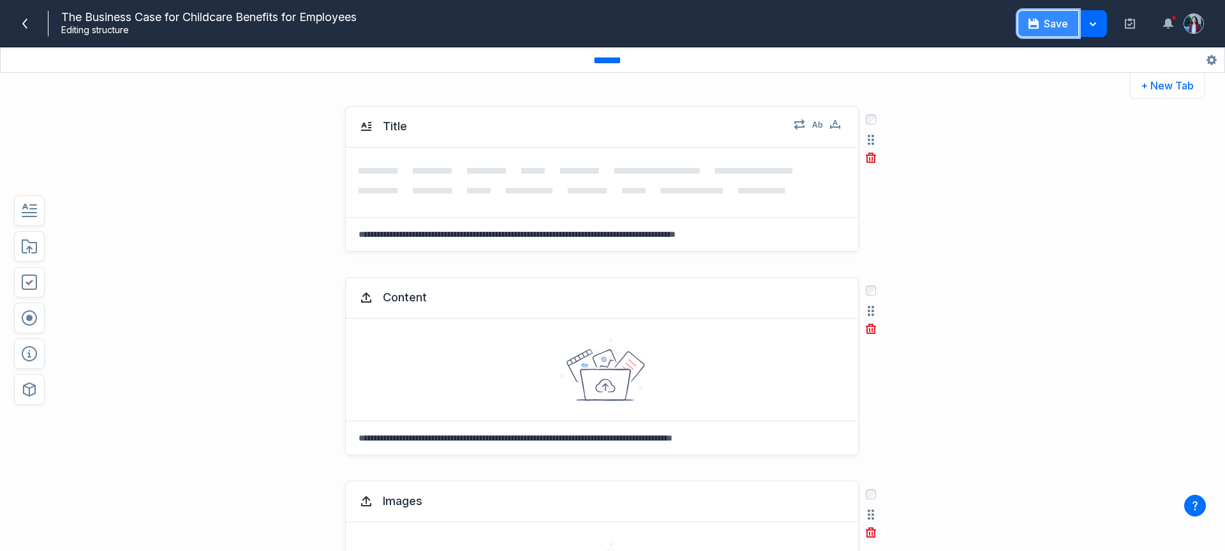
click at [1035, 26] on icon "button" at bounding box center [1034, 24] width 10 height 10
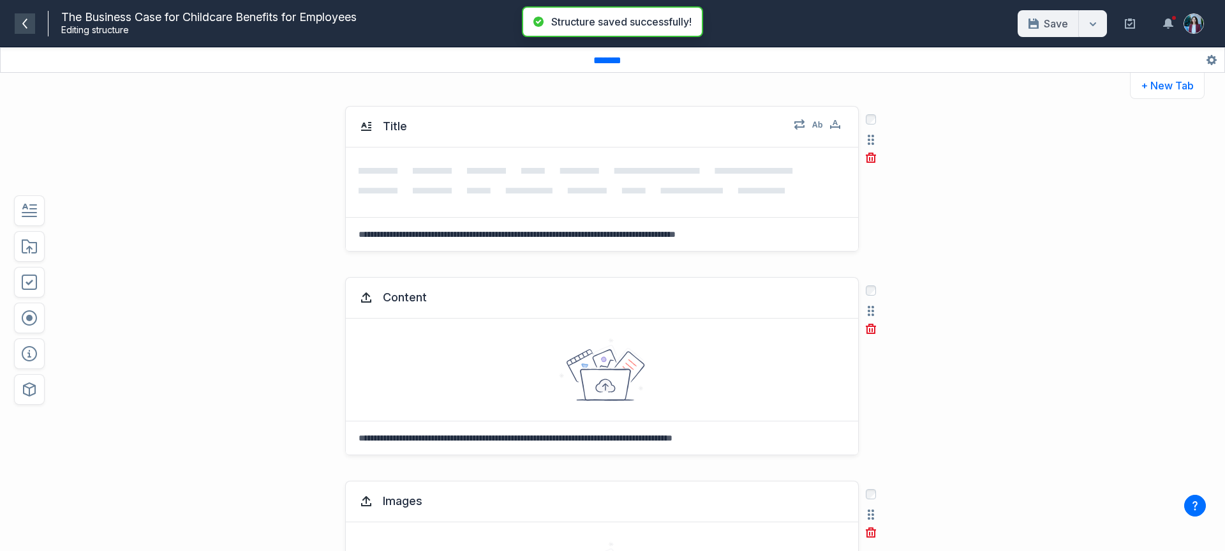
click at [24, 23] on icon at bounding box center [24, 24] width 5 height 10
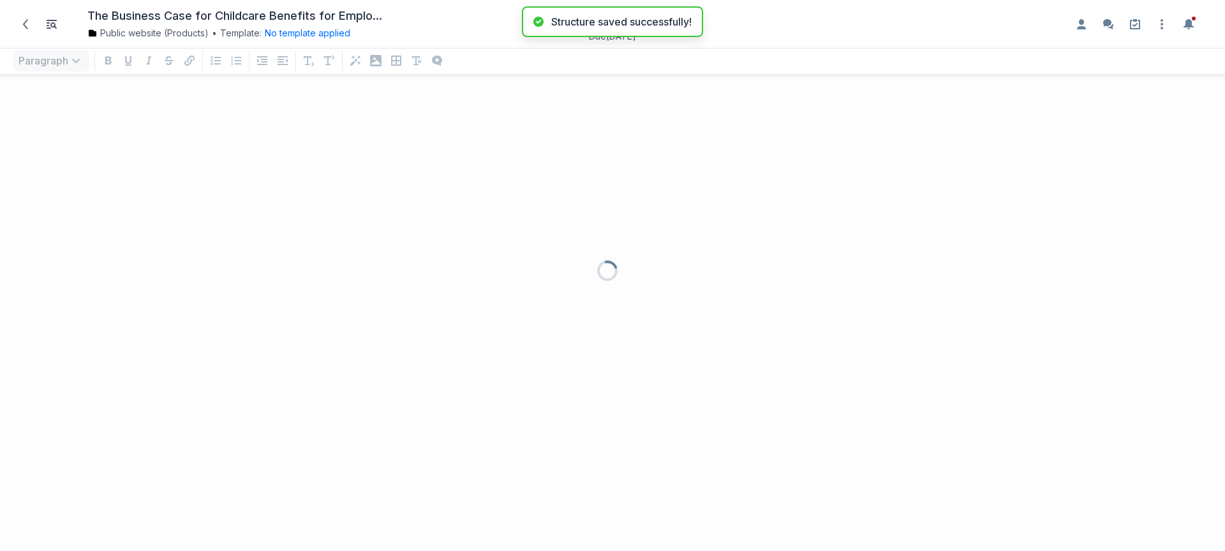
scroll to position [440, 1206]
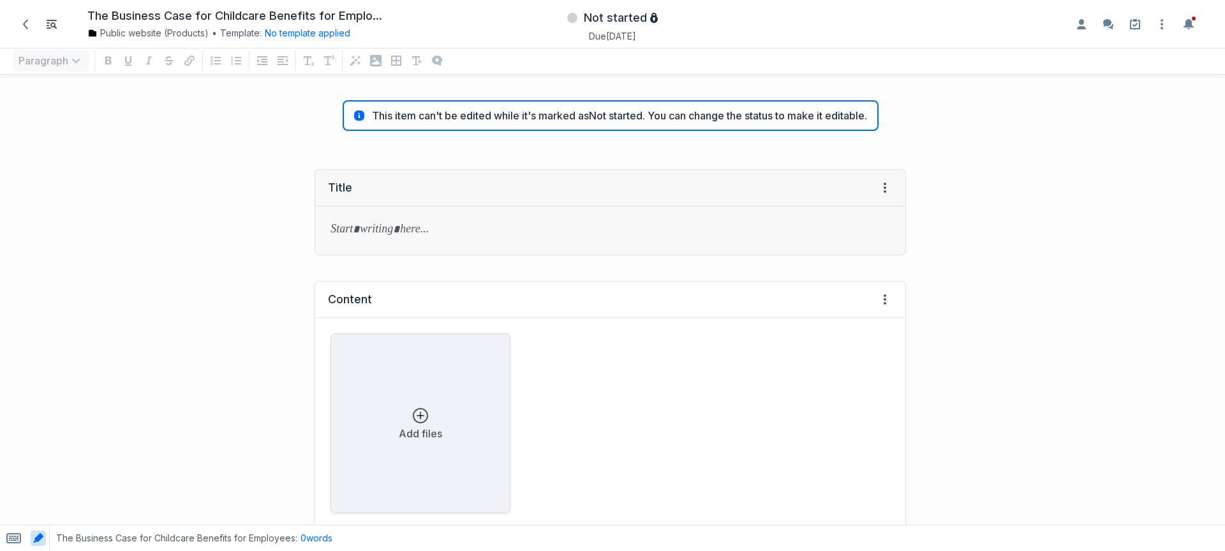
click at [551, 368] on div "Add files" at bounding box center [611, 423] width 560 height 180
click at [422, 214] on div "grid" at bounding box center [610, 230] width 590 height 49
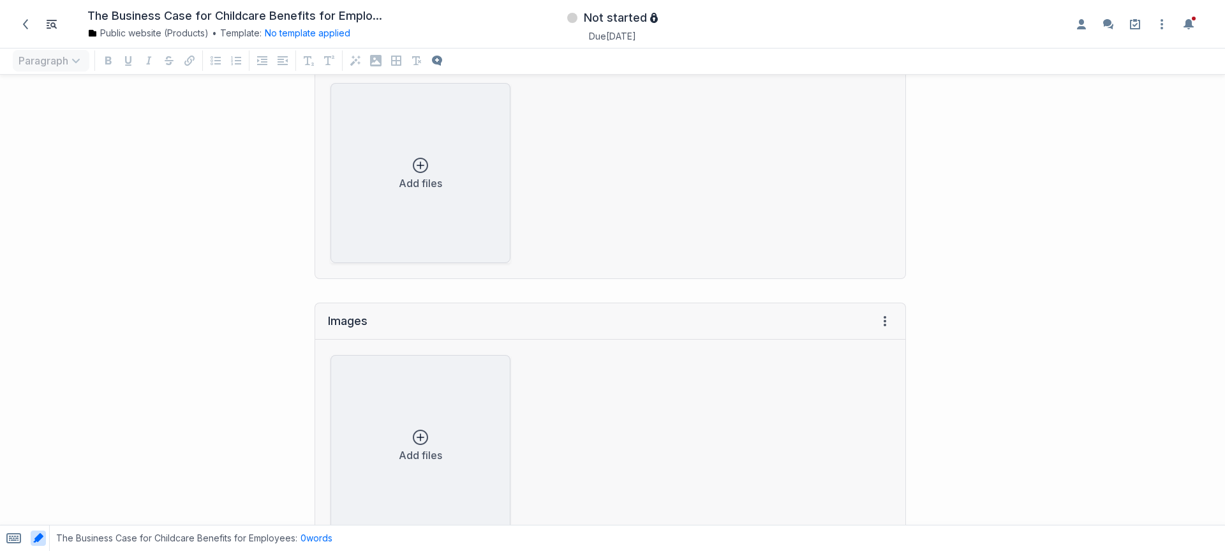
scroll to position [70, 0]
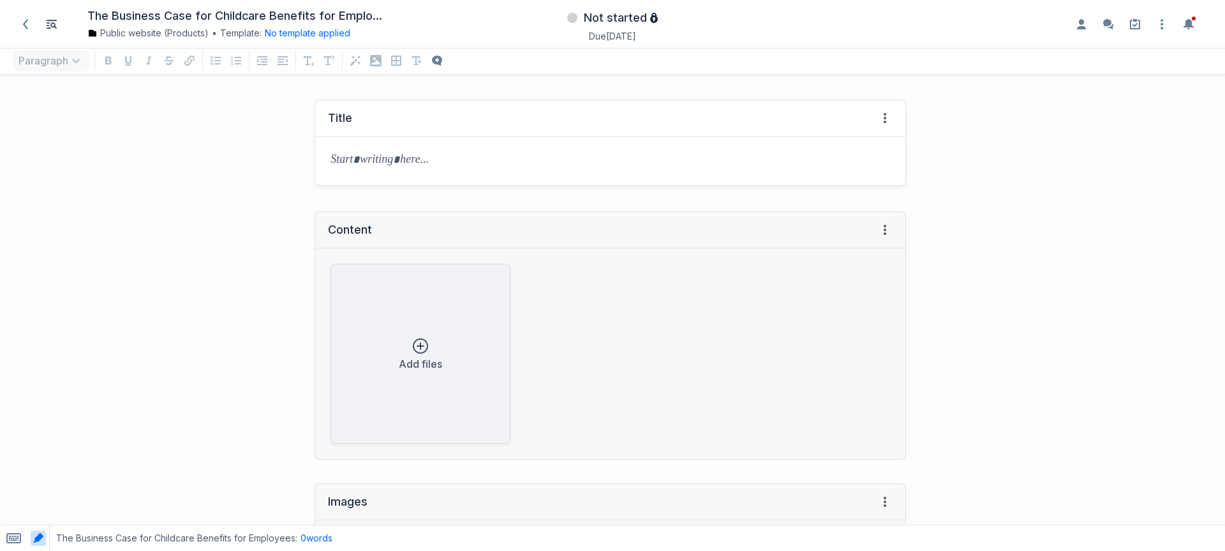
click at [311, 43] on div "The Business Case for Childcare Benefits for Employees Public website (Products…" at bounding box center [612, 24] width 1225 height 49
click at [311, 41] on div "The Business Case for Childcare Benefits for Employees Public website (Products…" at bounding box center [612, 24] width 1225 height 49
click at [310, 36] on button "No template applied" at bounding box center [308, 33] width 86 height 13
click at [319, 105] on div "or Edit the structure" at bounding box center [357, 112] width 171 height 19
click at [317, 110] on link "Edit the structure" at bounding box center [324, 115] width 78 height 13
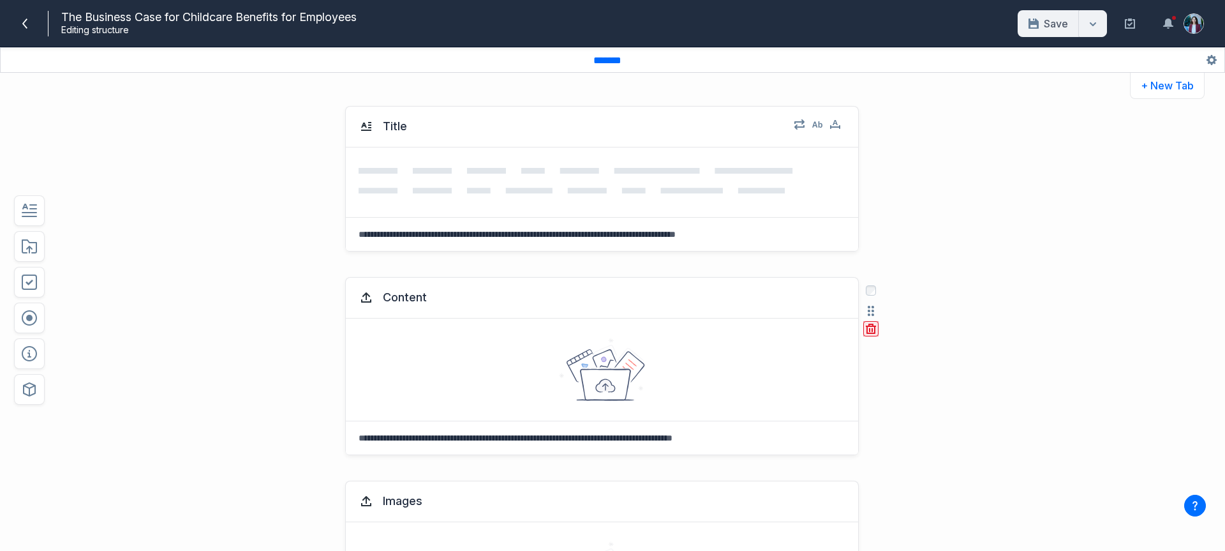
click at [866, 328] on icon "button" at bounding box center [871, 329] width 10 height 10
click at [890, 378] on button "Delete" at bounding box center [894, 384] width 41 height 19
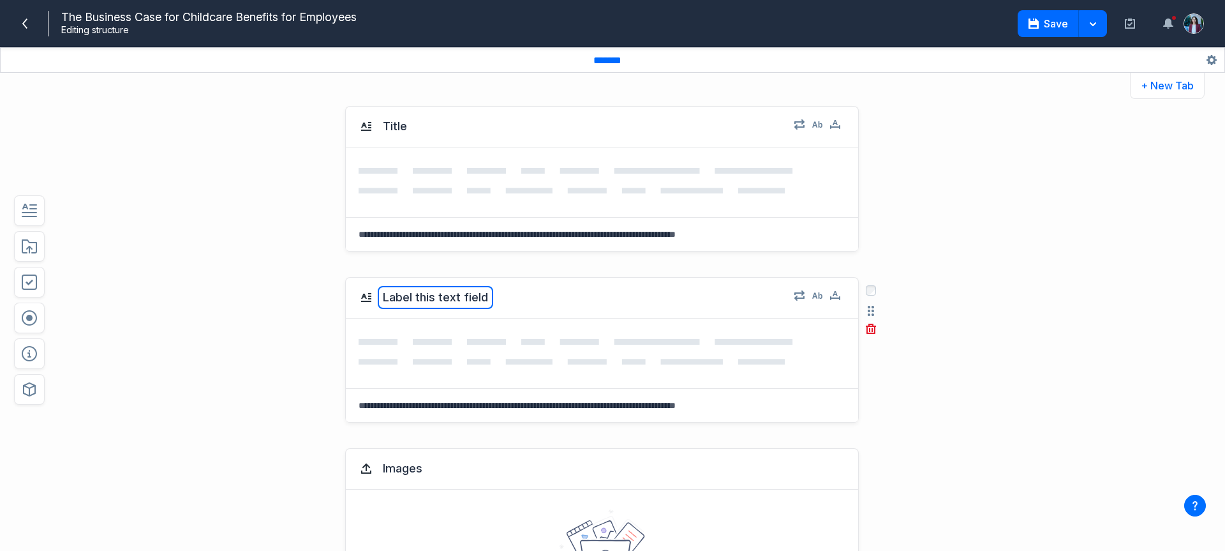
click at [408, 303] on button "Label this text field" at bounding box center [436, 297] width 116 height 23
type textarea "*********"
click at [431, 371] on div at bounding box center [602, 353] width 512 height 70
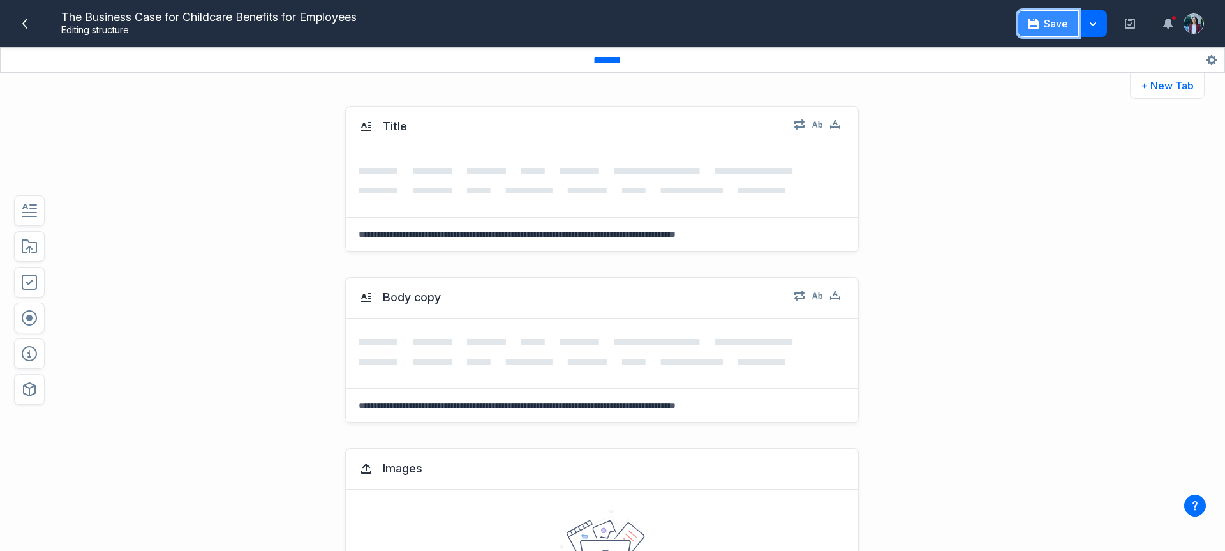
click at [1043, 28] on button "Save" at bounding box center [1048, 23] width 61 height 27
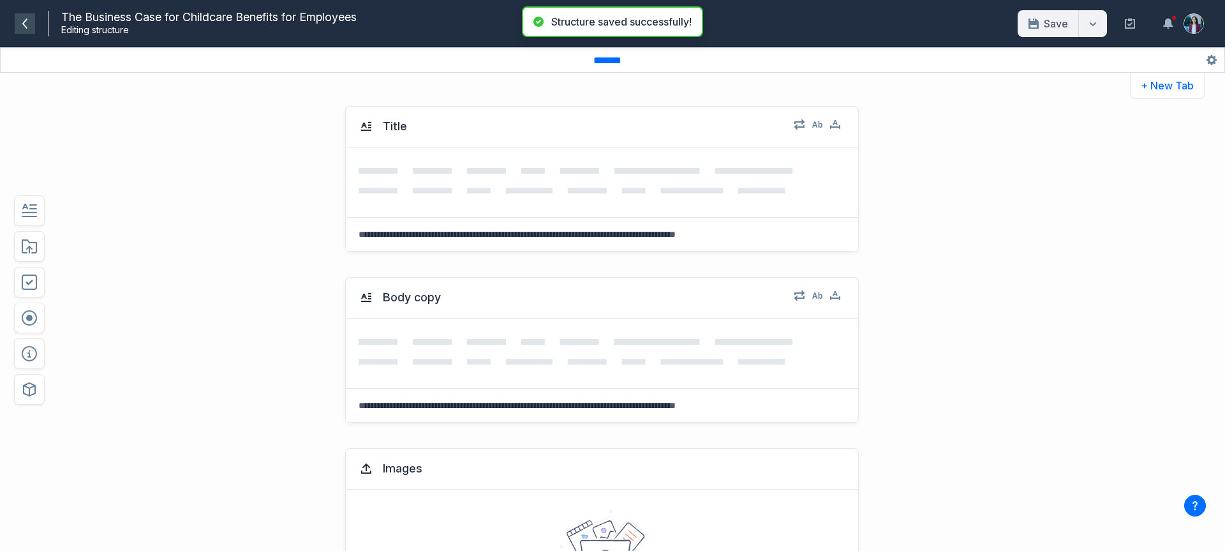
click at [18, 27] on span at bounding box center [25, 23] width 20 height 20
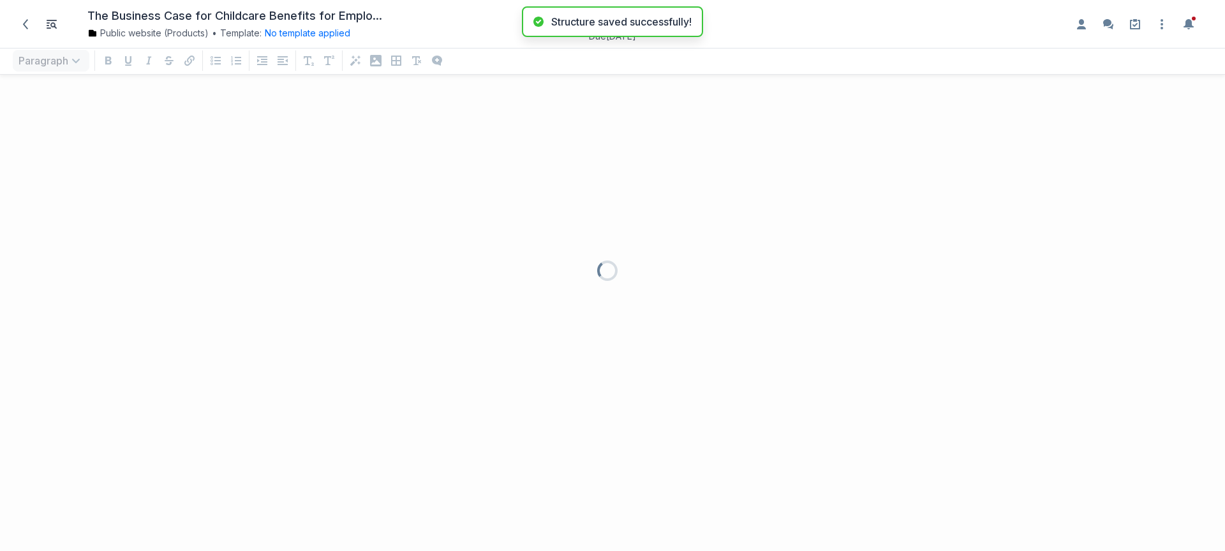
scroll to position [440, 1206]
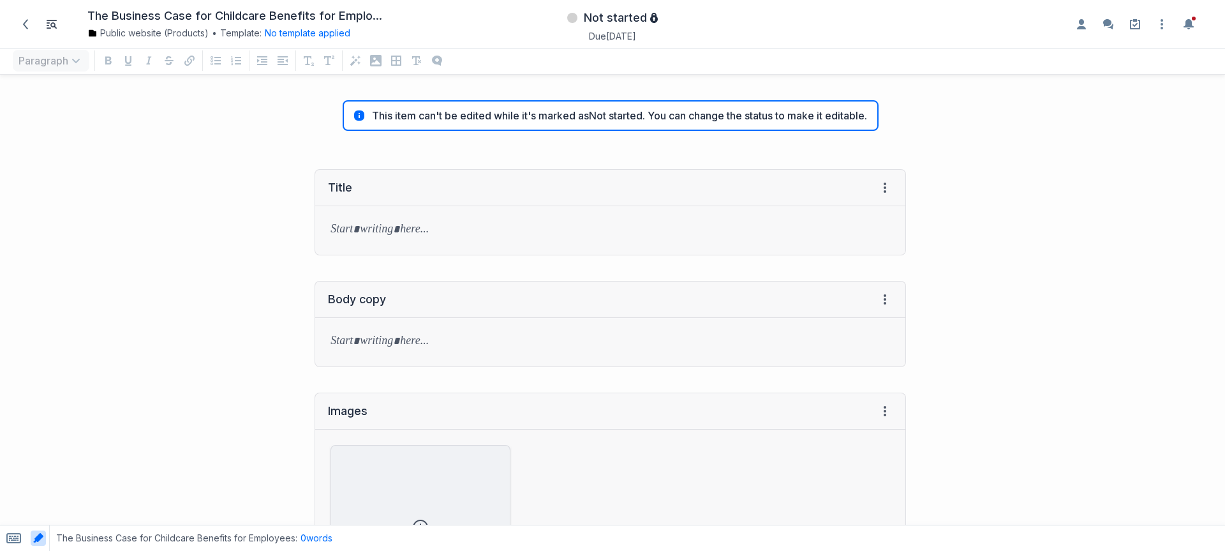
click at [646, 2] on div "The Business Case for Childcare Benefits for Employees Public website (Products…" at bounding box center [612, 24] width 1225 height 49
click at [645, 17] on span "Not started" at bounding box center [615, 17] width 63 height 15
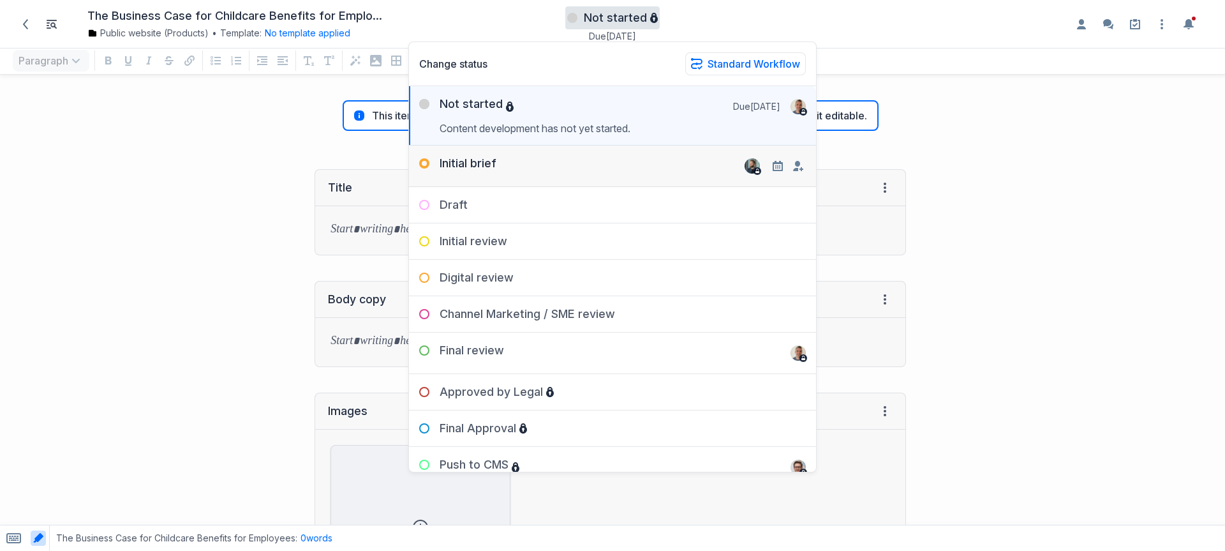
click at [632, 166] on div "Initial brief" at bounding box center [612, 161] width 407 height 31
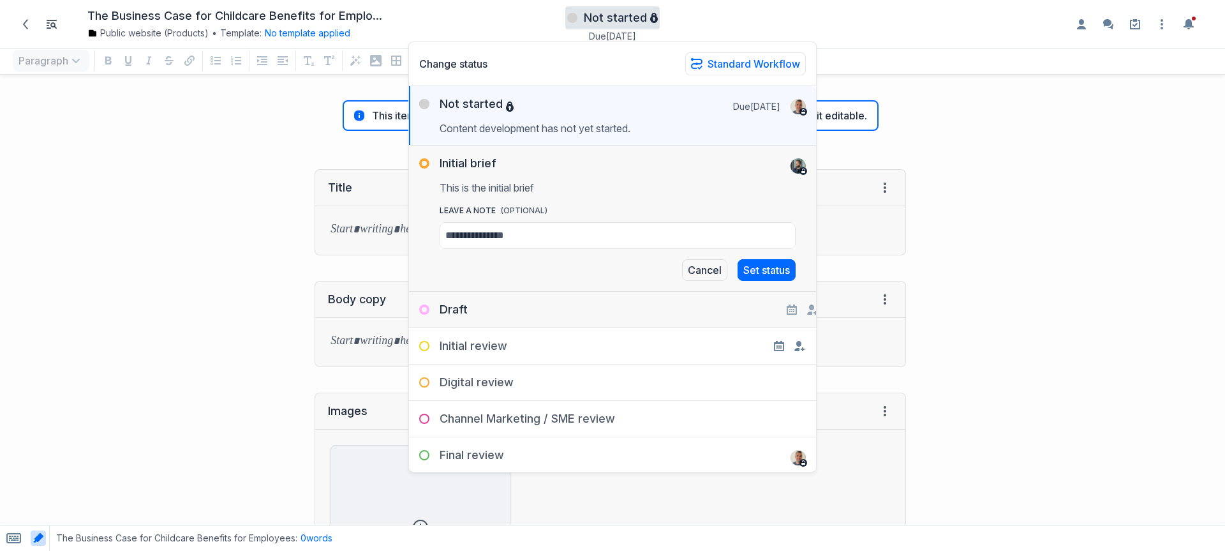
click at [786, 285] on div "Initial brief This is the initial brief leave a Note (OPTIONAL) i Cancel Set st…" at bounding box center [612, 219] width 407 height 146
click at [781, 274] on button "Set status" at bounding box center [767, 270] width 58 height 22
click at [151, 338] on div "Body copy View HTML View history → Tab to insert Enter a prompt Submit" at bounding box center [459, 324] width 906 height 112
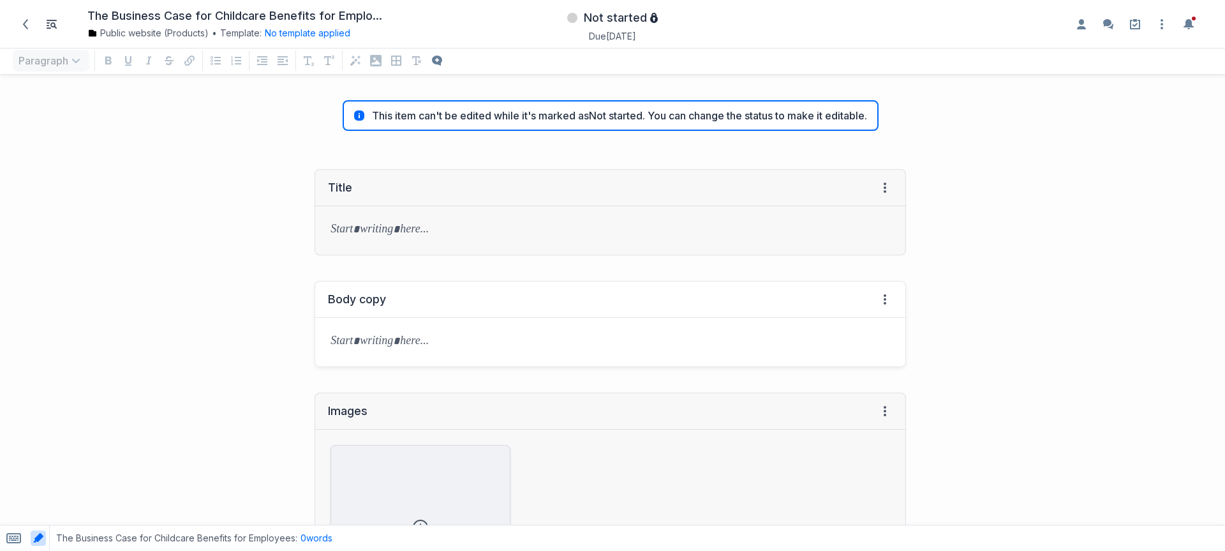
click at [426, 269] on div "Body copy View HTML View history → Tab to insert Enter a prompt Submit" at bounding box center [611, 324] width 592 height 112
drag, startPoint x: 429, startPoint y: 231, endPoint x: 407, endPoint y: 322, distance: 93.8
click at [419, 276] on div "Title View HTML View history → Tab to insert Enter a prompt Submit Body copy Vi…" at bounding box center [459, 403] width 906 height 495
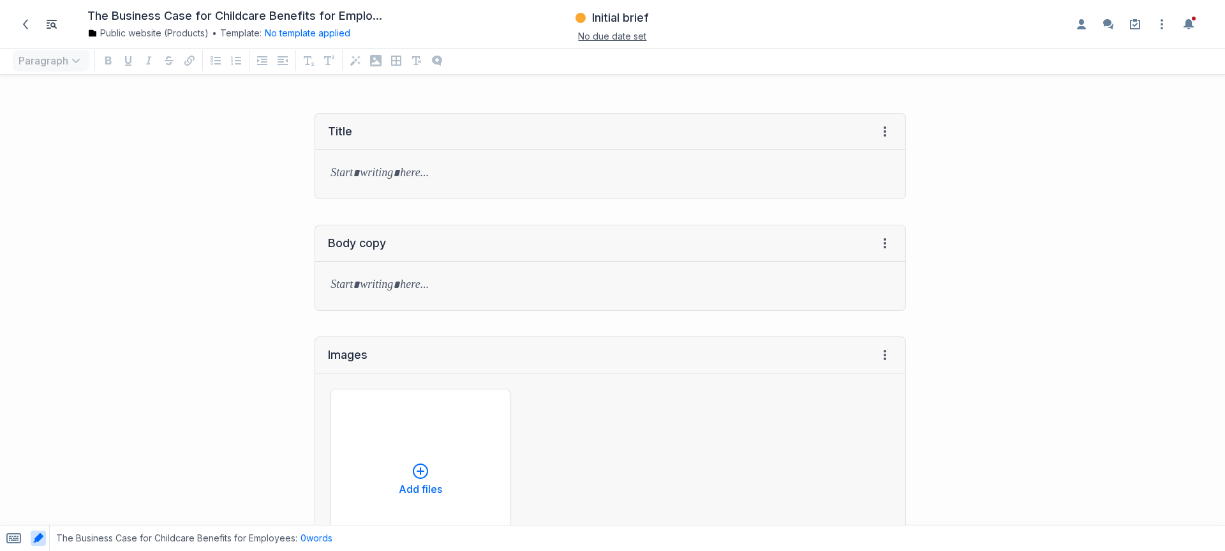
click at [408, 325] on div "Images View HTML View history Add files" at bounding box center [611, 461] width 592 height 274
click at [393, 293] on p "grid" at bounding box center [611, 286] width 560 height 18
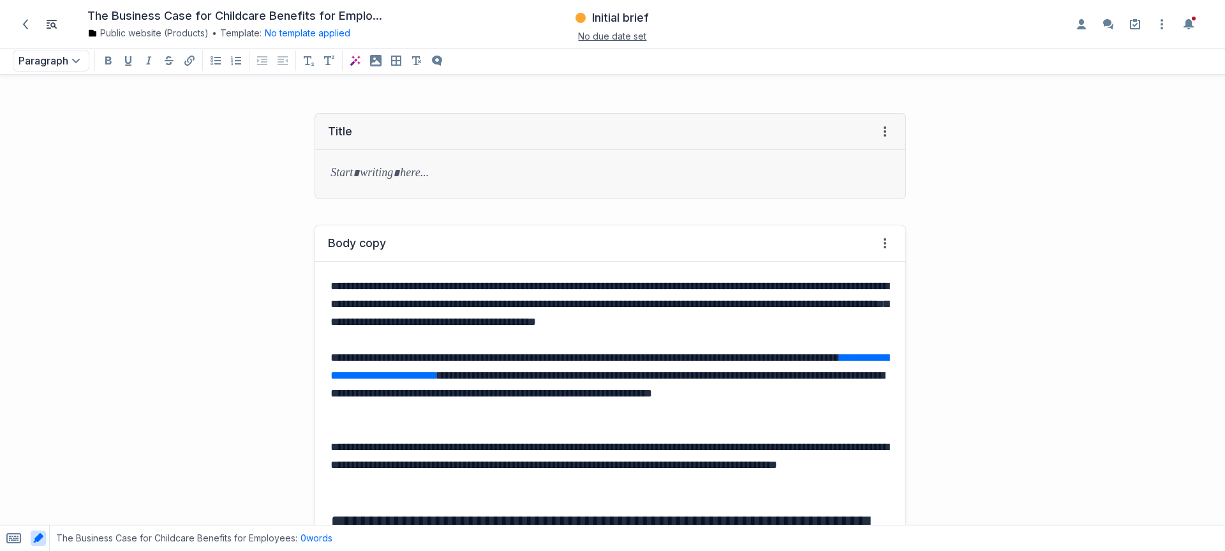
scroll to position [3347, 0]
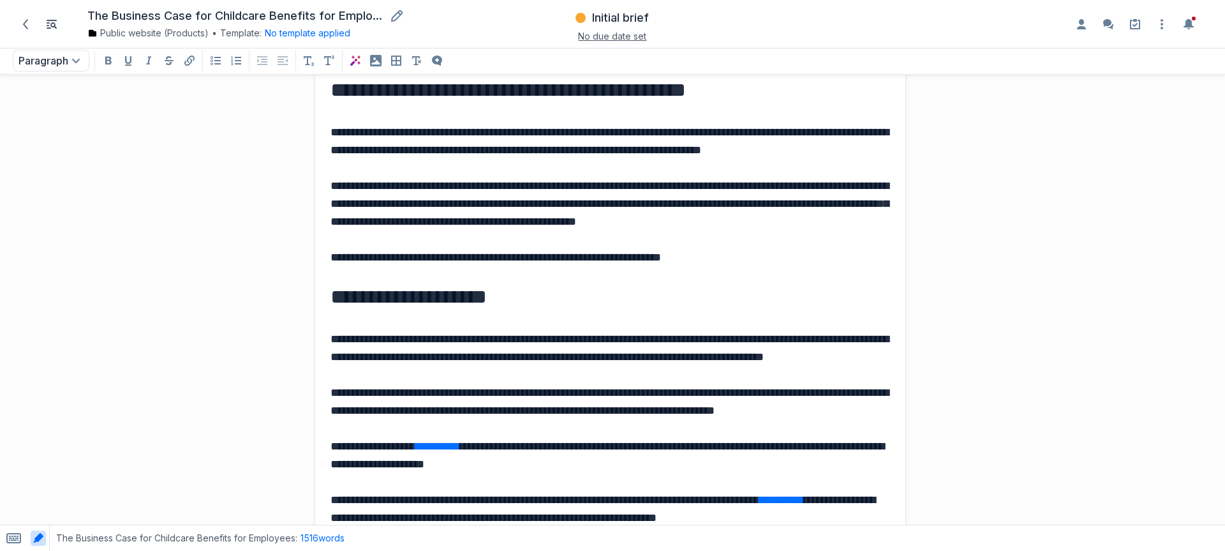
click at [282, 13] on h1 "The Business Case for Childcare Benefits for Employees" at bounding box center [235, 16] width 297 height 15
click at [282, 13] on input "**********" at bounding box center [245, 16] width 317 height 15
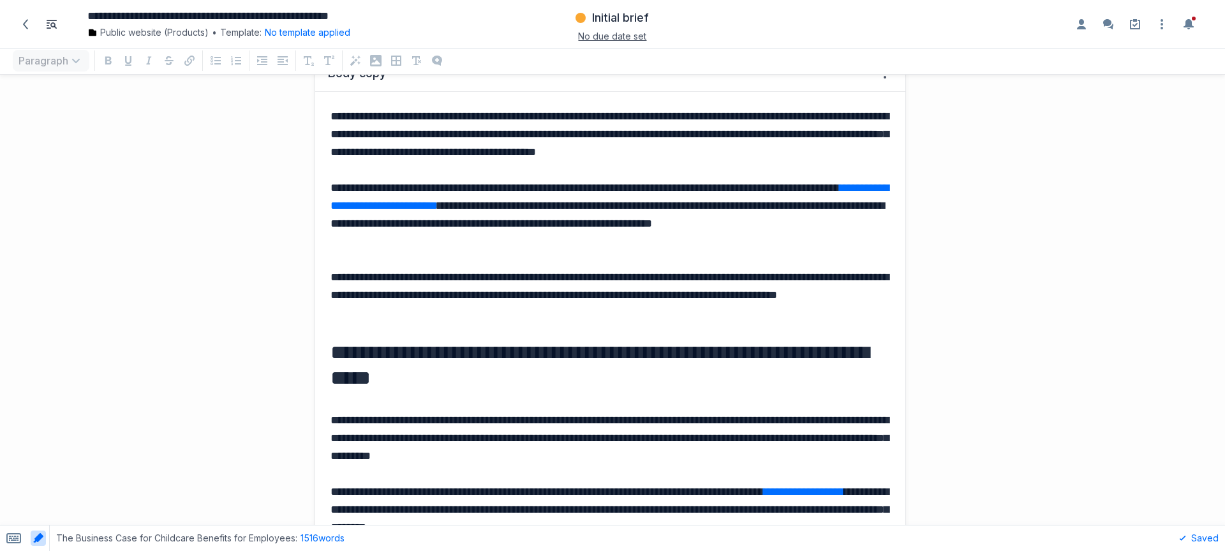
scroll to position [0, 0]
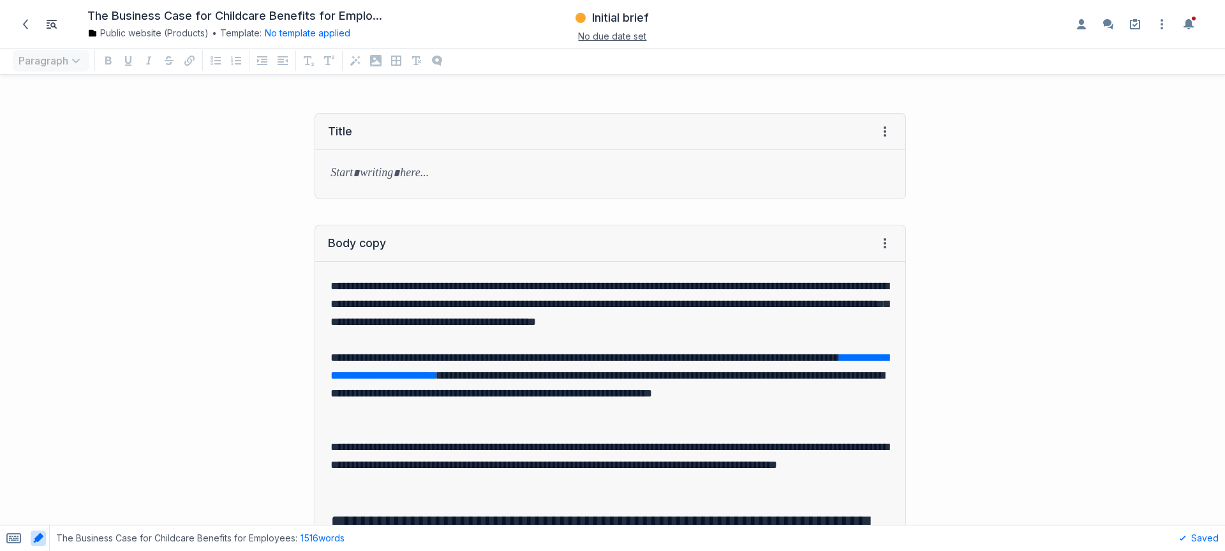
click at [505, 200] on div "Title View HTML View history → Tab to insert Enter a prompt Submit" at bounding box center [611, 156] width 592 height 112
click at [504, 179] on p "grid" at bounding box center [611, 174] width 560 height 18
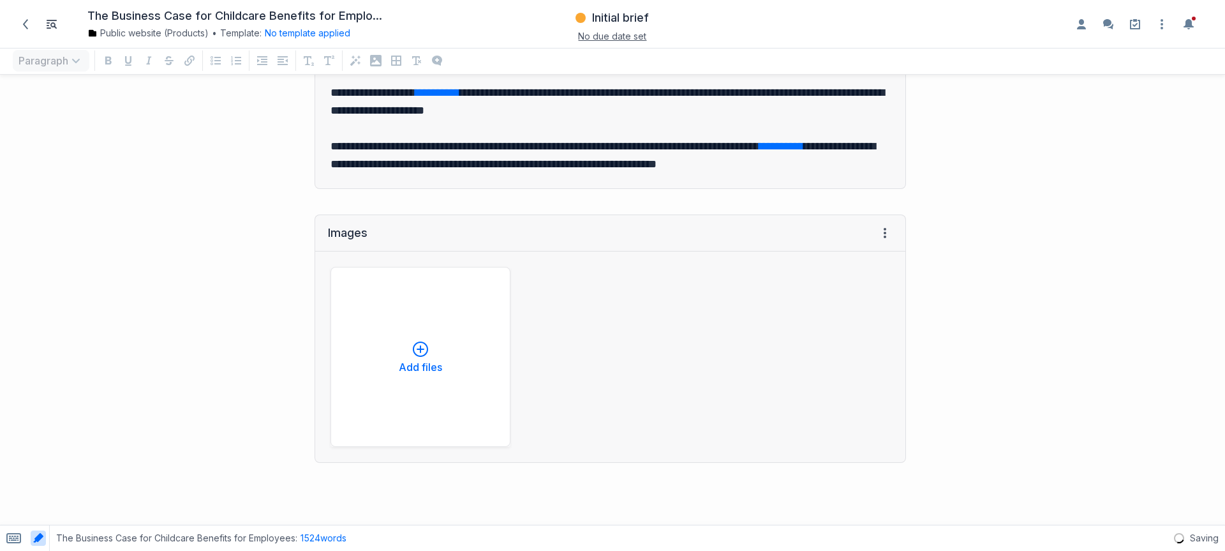
scroll to position [3688, 0]
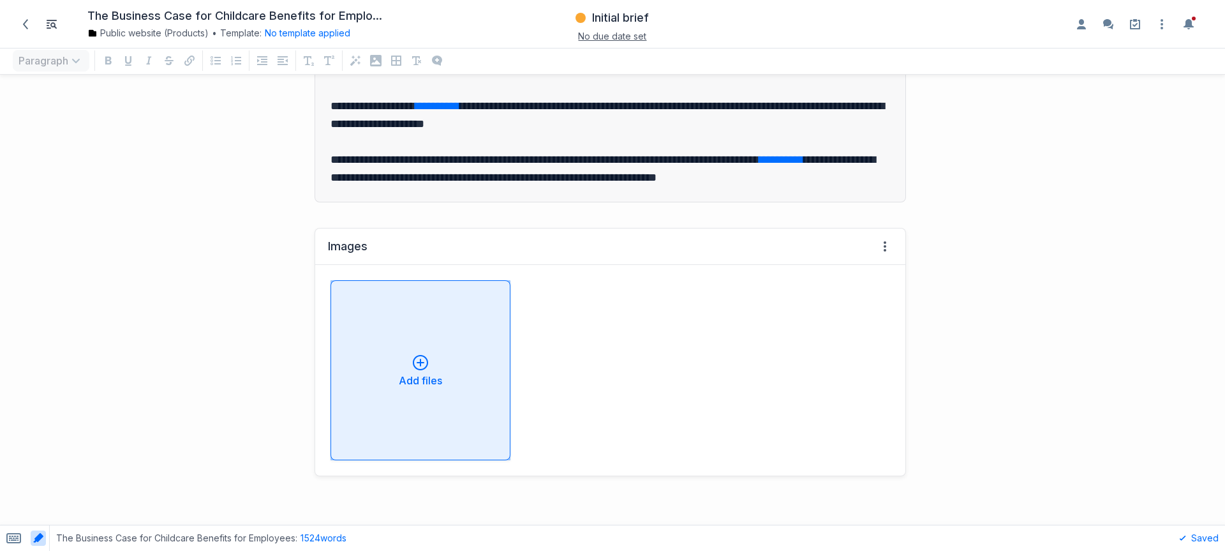
click at [405, 357] on div "Add files" at bounding box center [420, 370] width 158 height 31
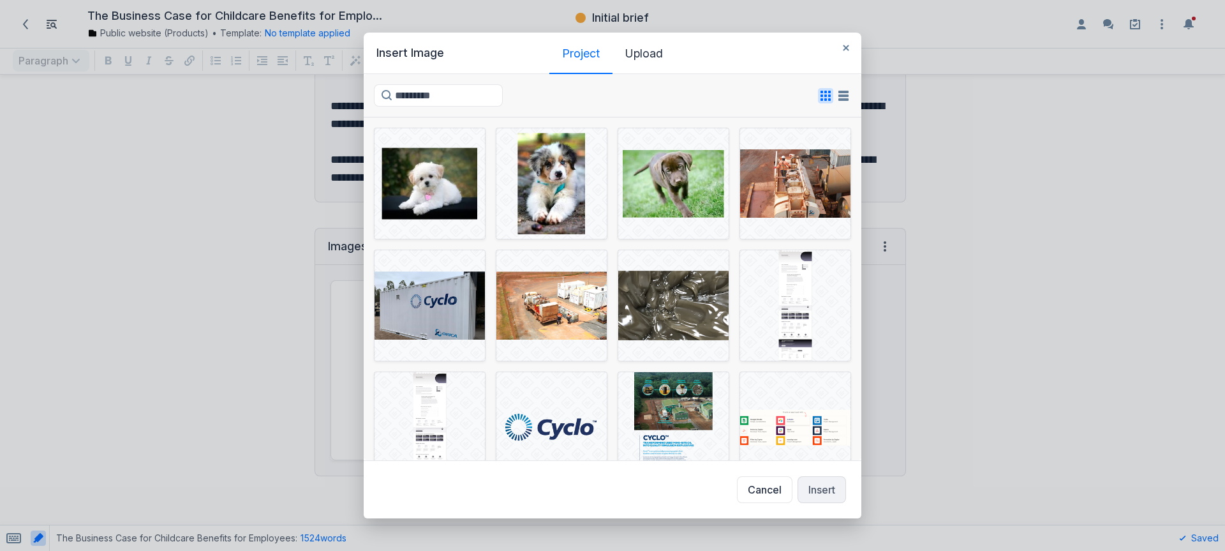
click at [579, 55] on div "Project" at bounding box center [581, 53] width 38 height 13
click at [648, 52] on div "Upload" at bounding box center [644, 53] width 38 height 13
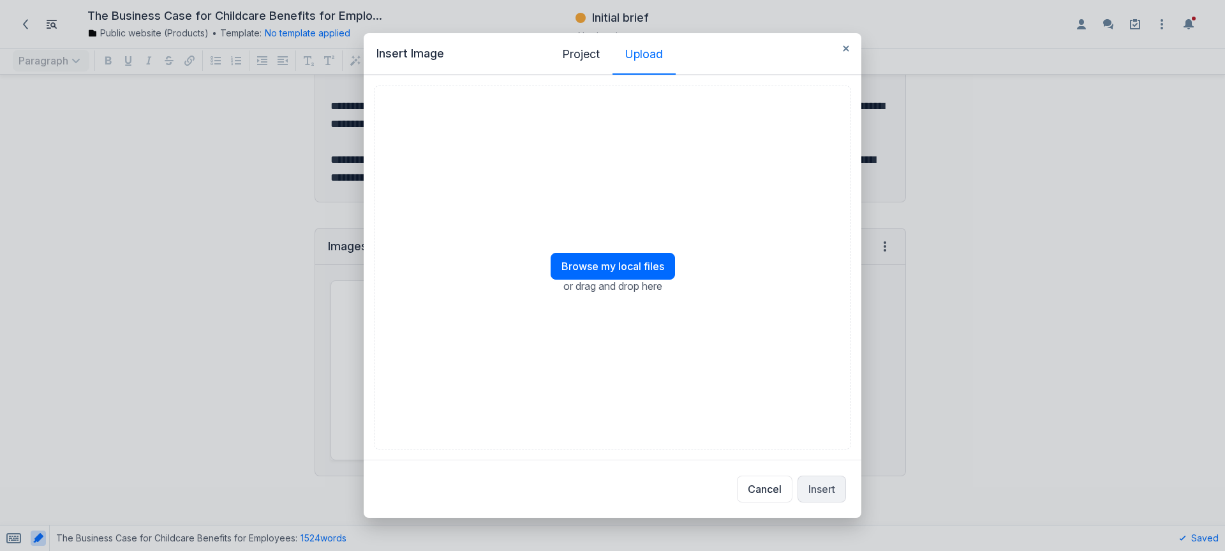
click at [577, 248] on div "Browse my local files or drag and drop here" at bounding box center [612, 268] width 477 height 364
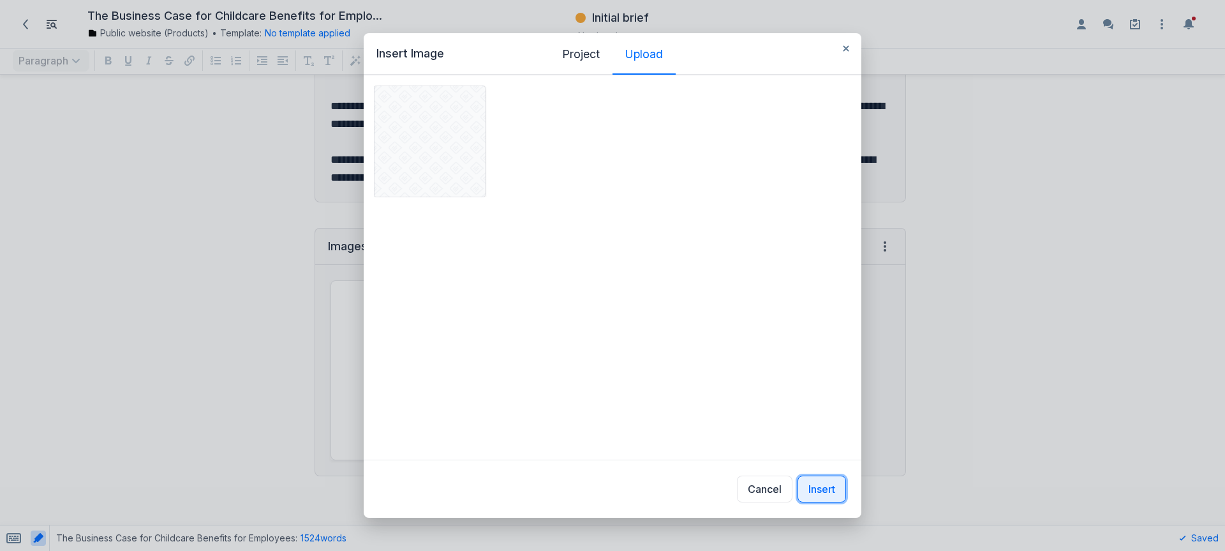
click at [822, 490] on button "Insert" at bounding box center [822, 488] width 49 height 27
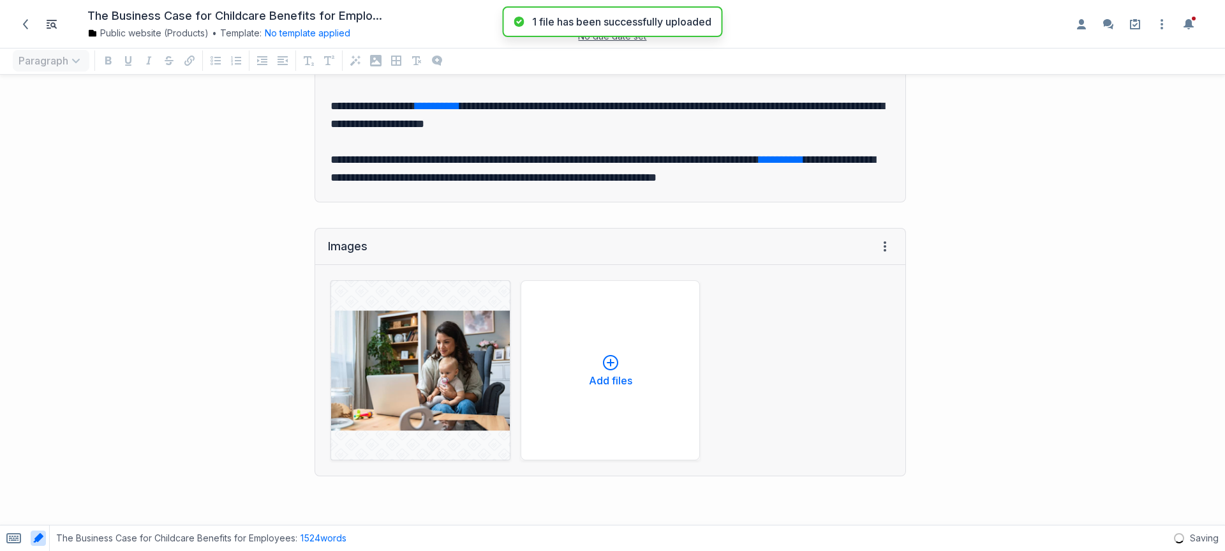
click at [1165, 24] on icon "Open item settings" at bounding box center [1162, 24] width 15 height 15
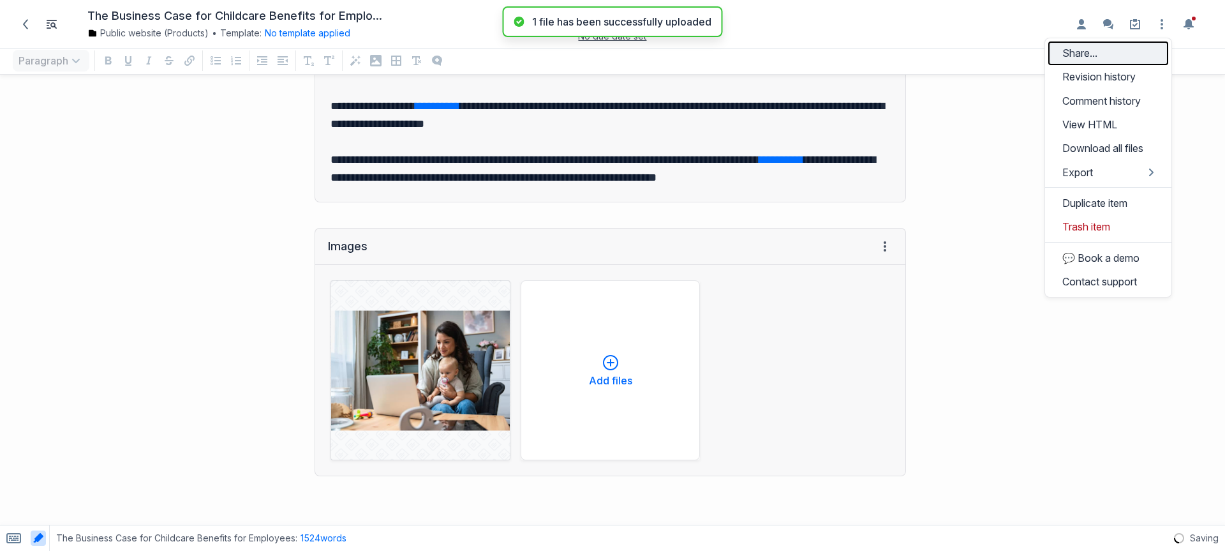
click at [1113, 49] on button "Share..." at bounding box center [1109, 53] width 120 height 24
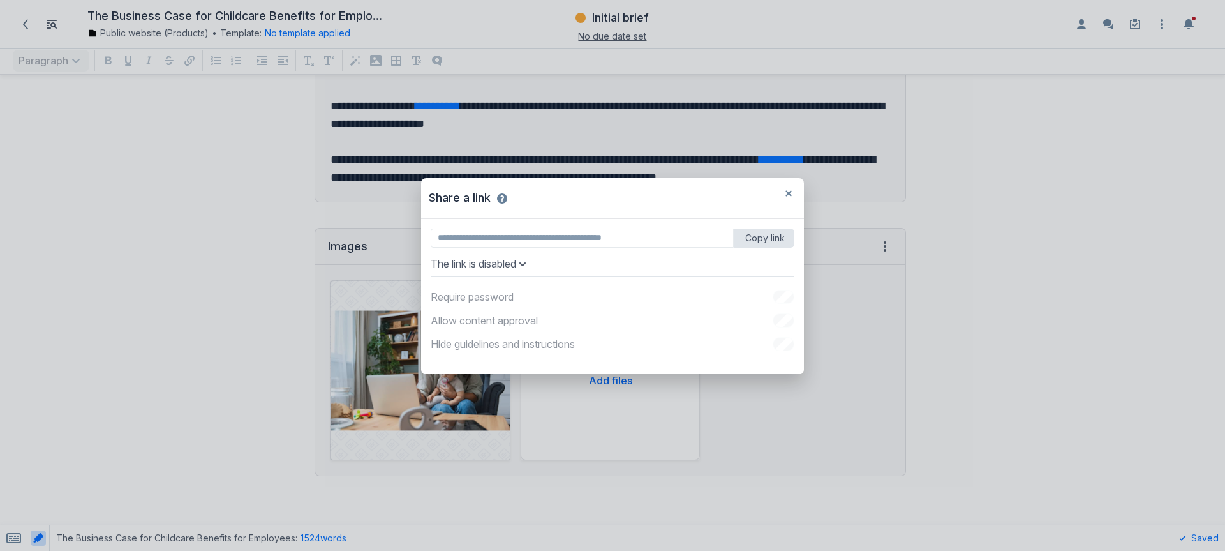
type input "**********"
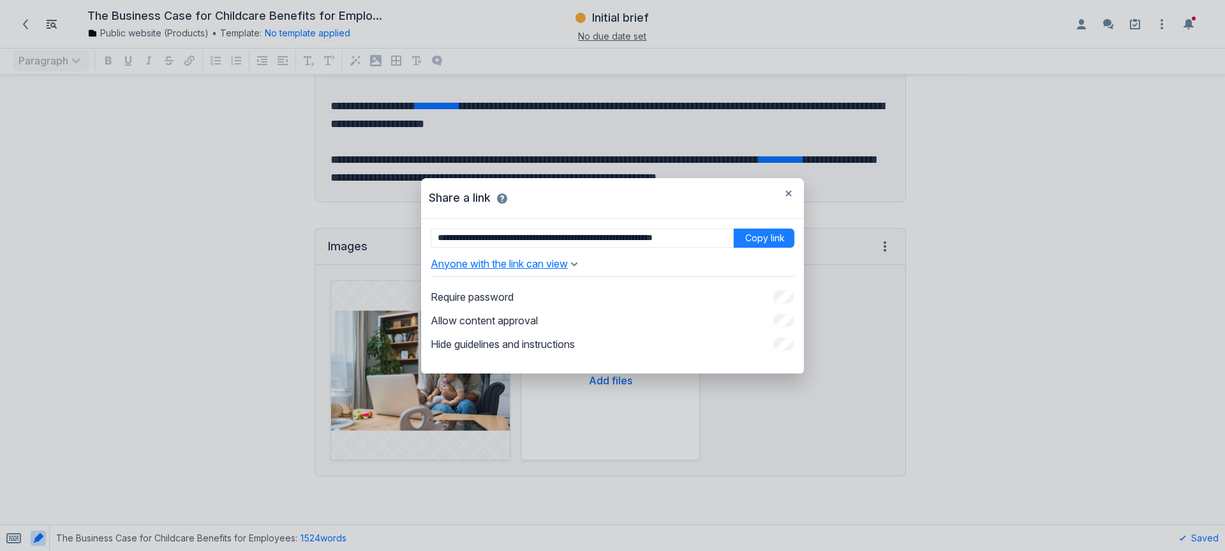
click at [578, 269] on button "Anyone with the link can view" at bounding box center [504, 263] width 147 height 13
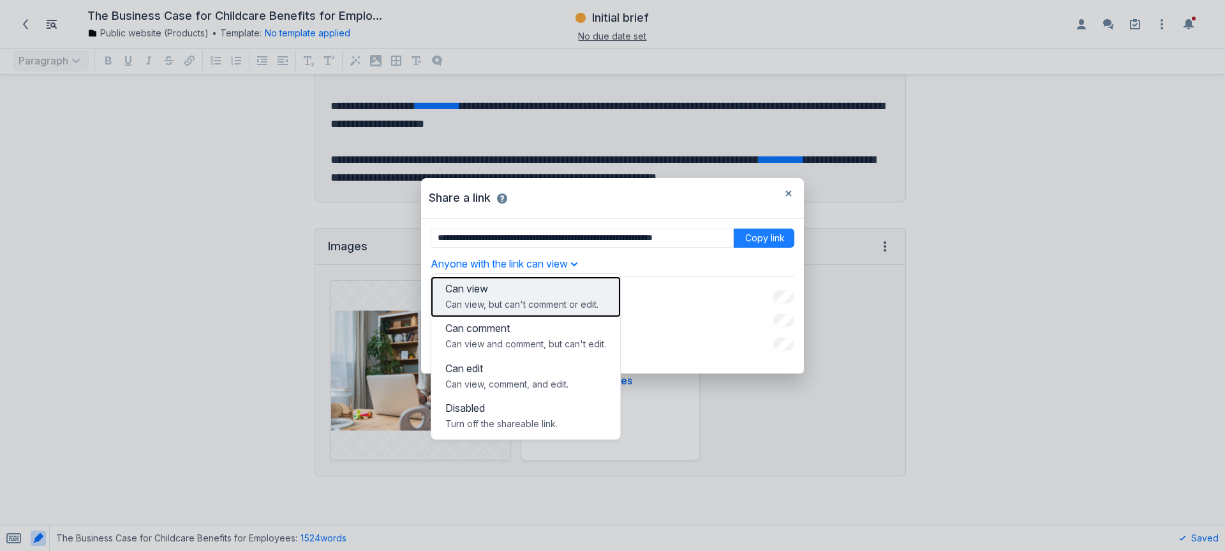
click at [566, 303] on p "Can view, but can't comment or edit." at bounding box center [525, 304] width 161 height 13
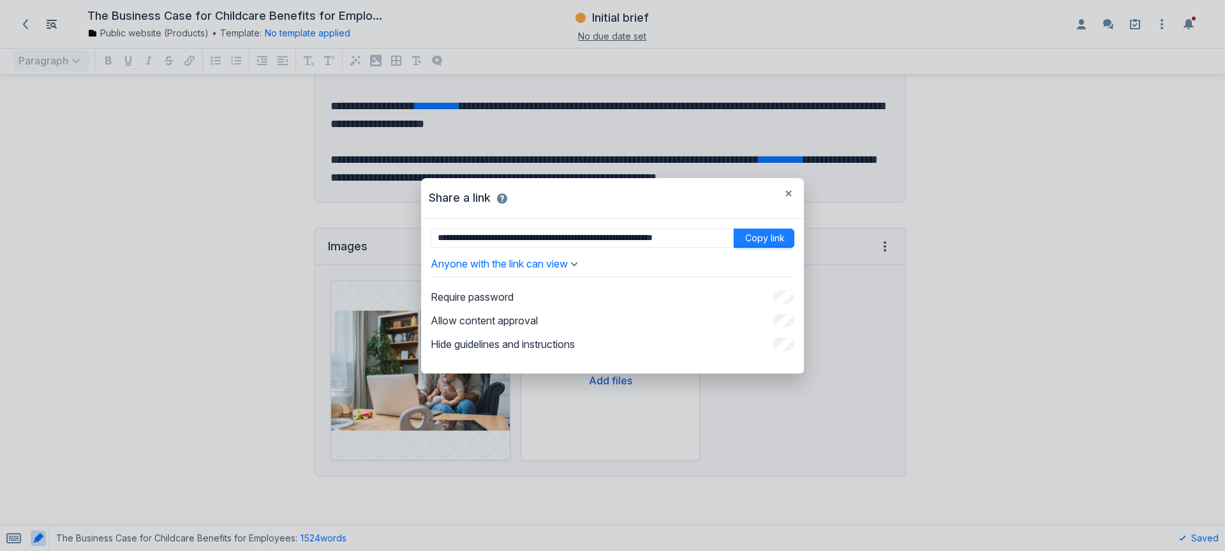
click at [782, 235] on button "Copy link" at bounding box center [764, 237] width 61 height 19
